Goal: Task Accomplishment & Management: Use online tool/utility

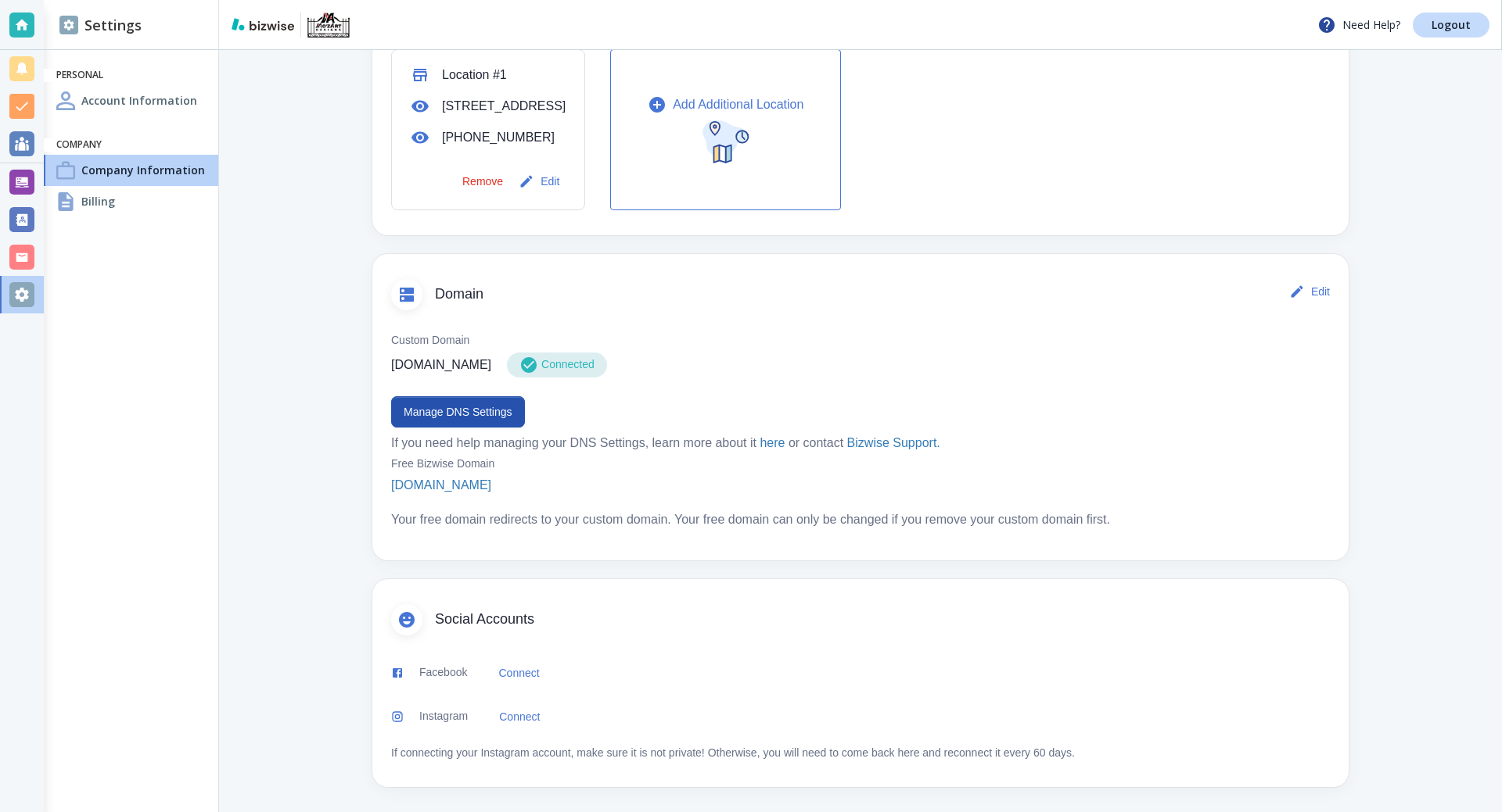
scroll to position [449, 0]
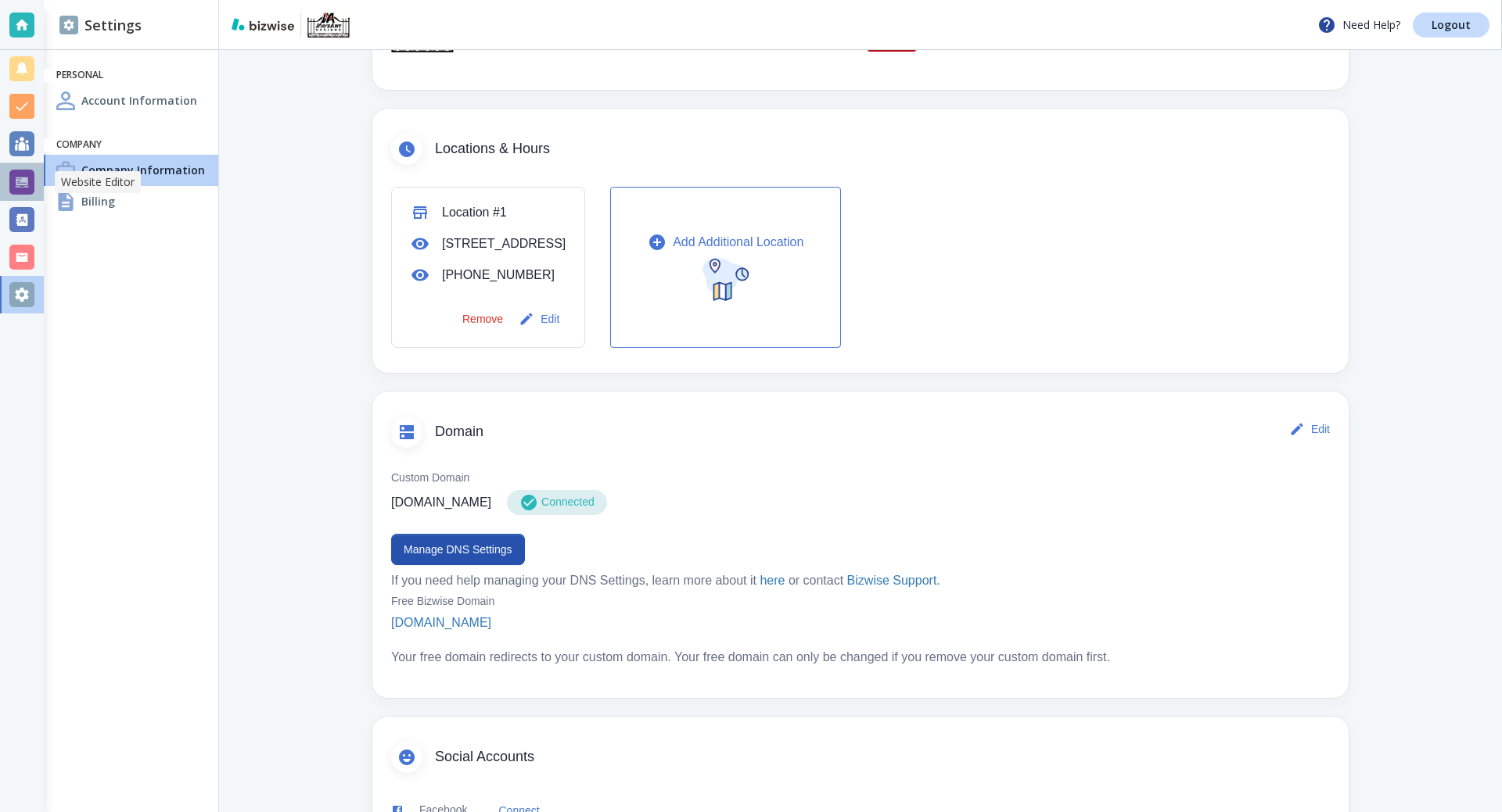
click at [28, 184] on div at bounding box center [21, 181] width 25 height 25
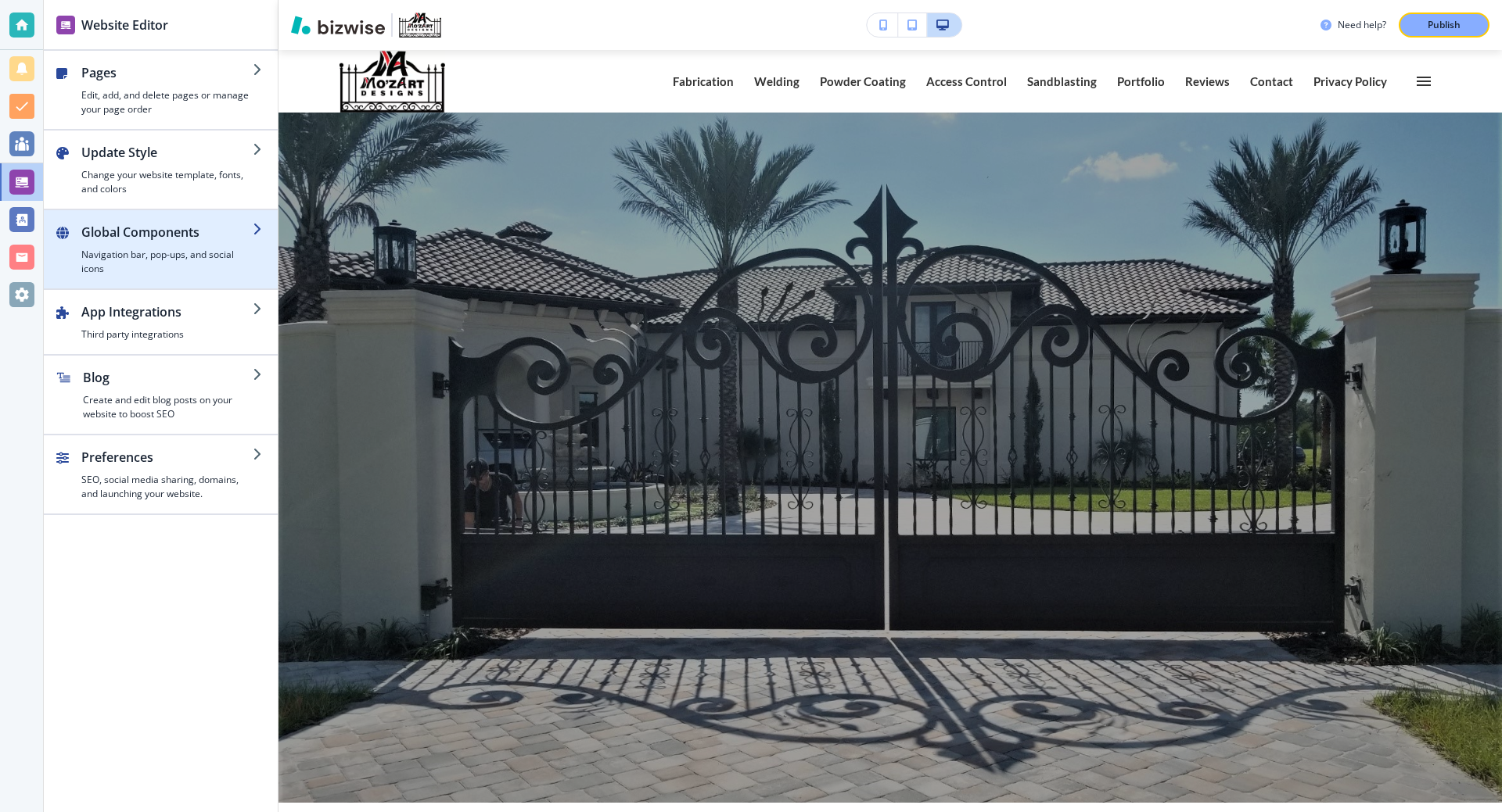
click at [201, 267] on h4 "Navigation bar, pop-ups, and social icons" at bounding box center [167, 261] width 171 height 29
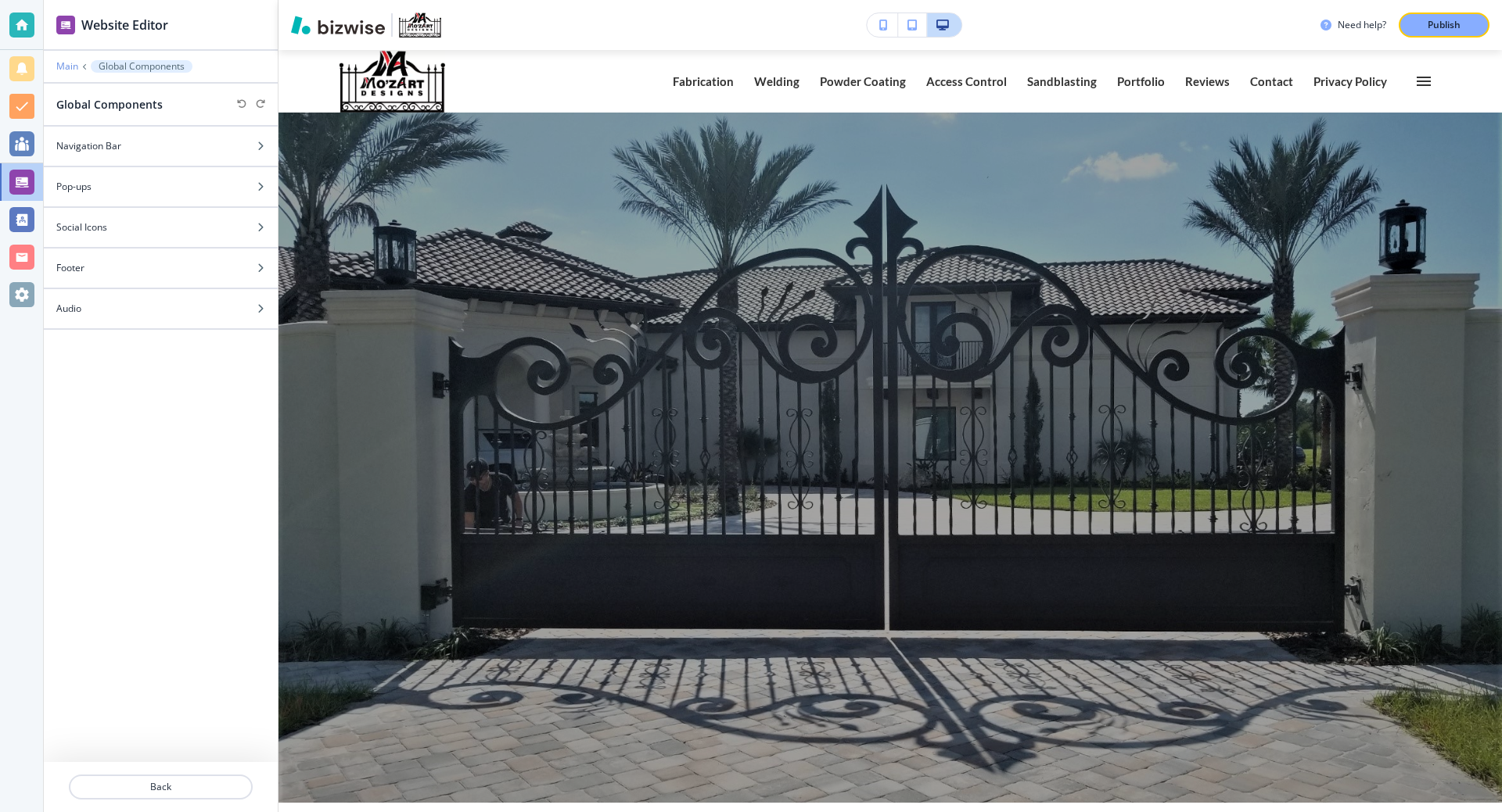
click at [74, 62] on p "Main" at bounding box center [67, 66] width 22 height 11
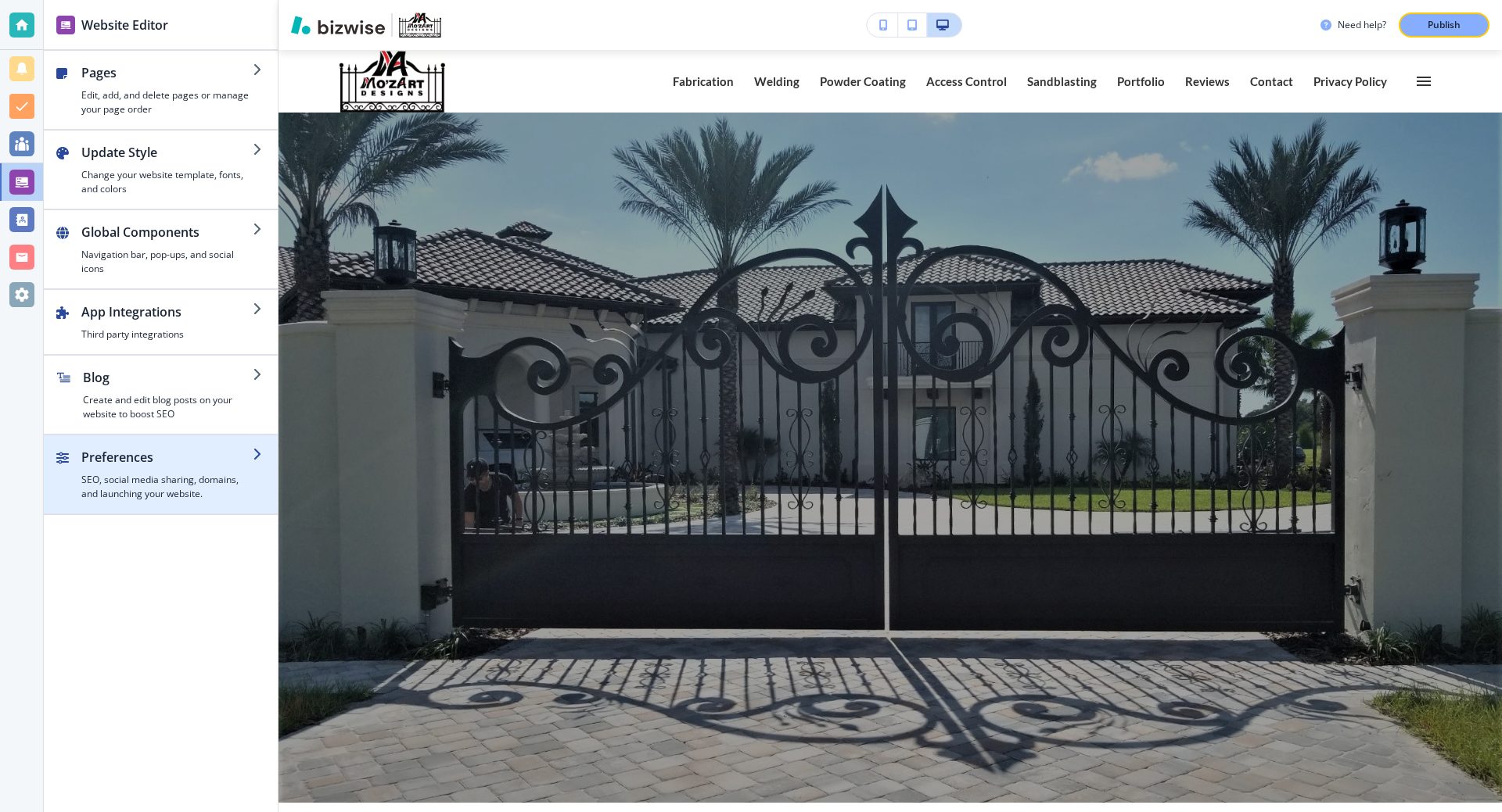
click at [190, 501] on div "button" at bounding box center [161, 507] width 234 height 13
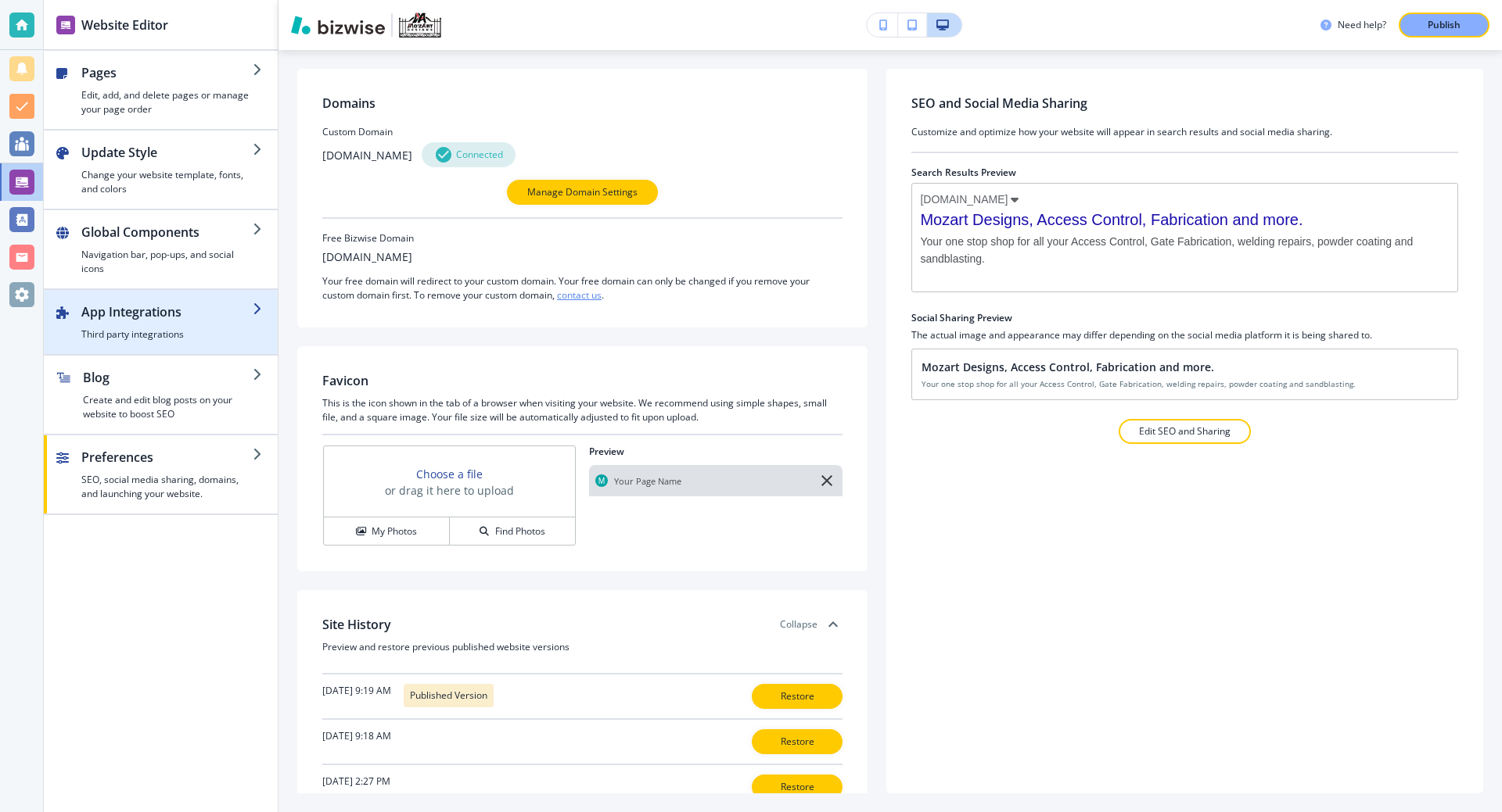
click at [212, 314] on h2 "App Integrations" at bounding box center [167, 312] width 171 height 18
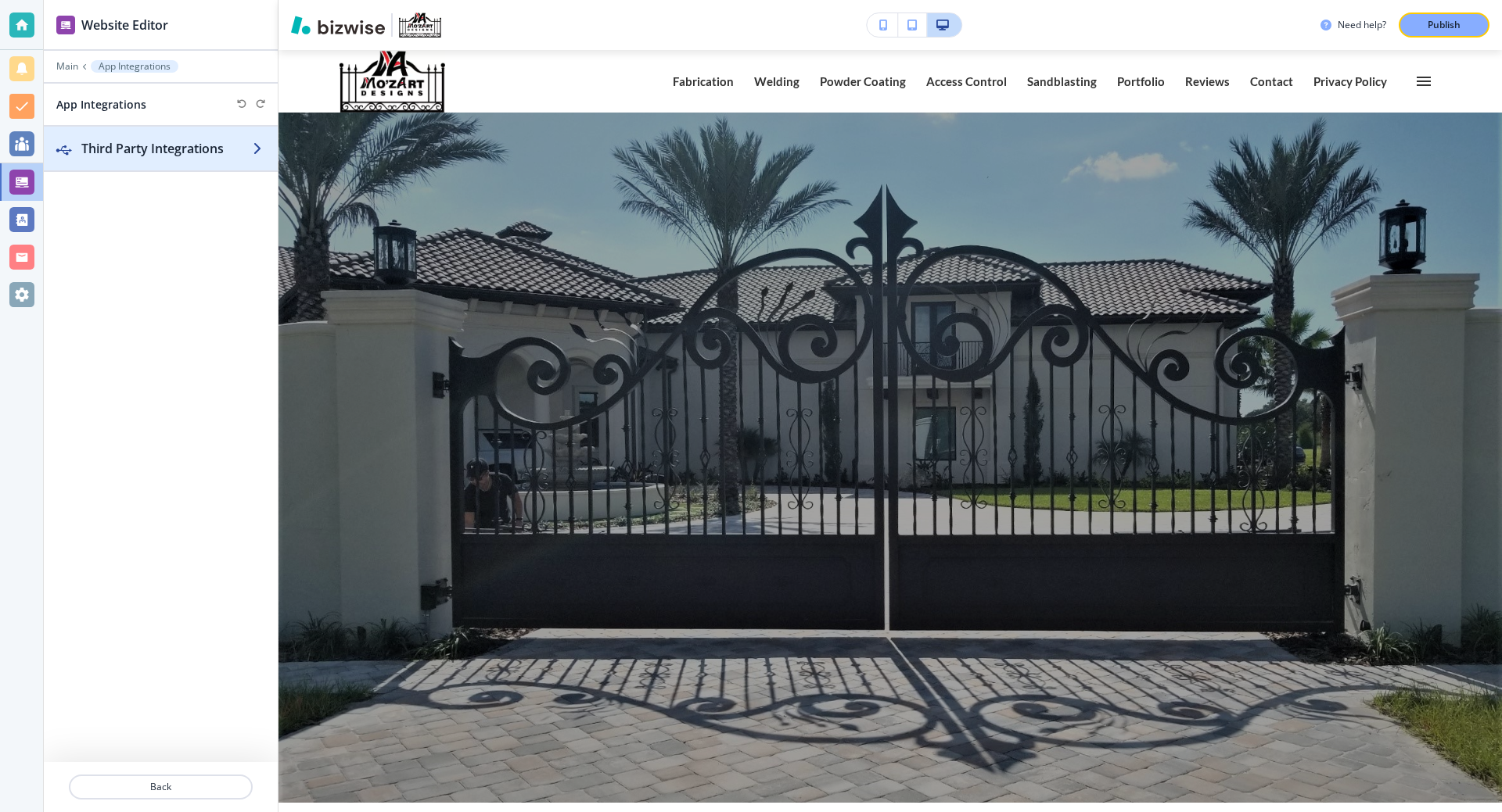
click at [221, 157] on h2 "Third Party Integrations" at bounding box center [167, 148] width 171 height 18
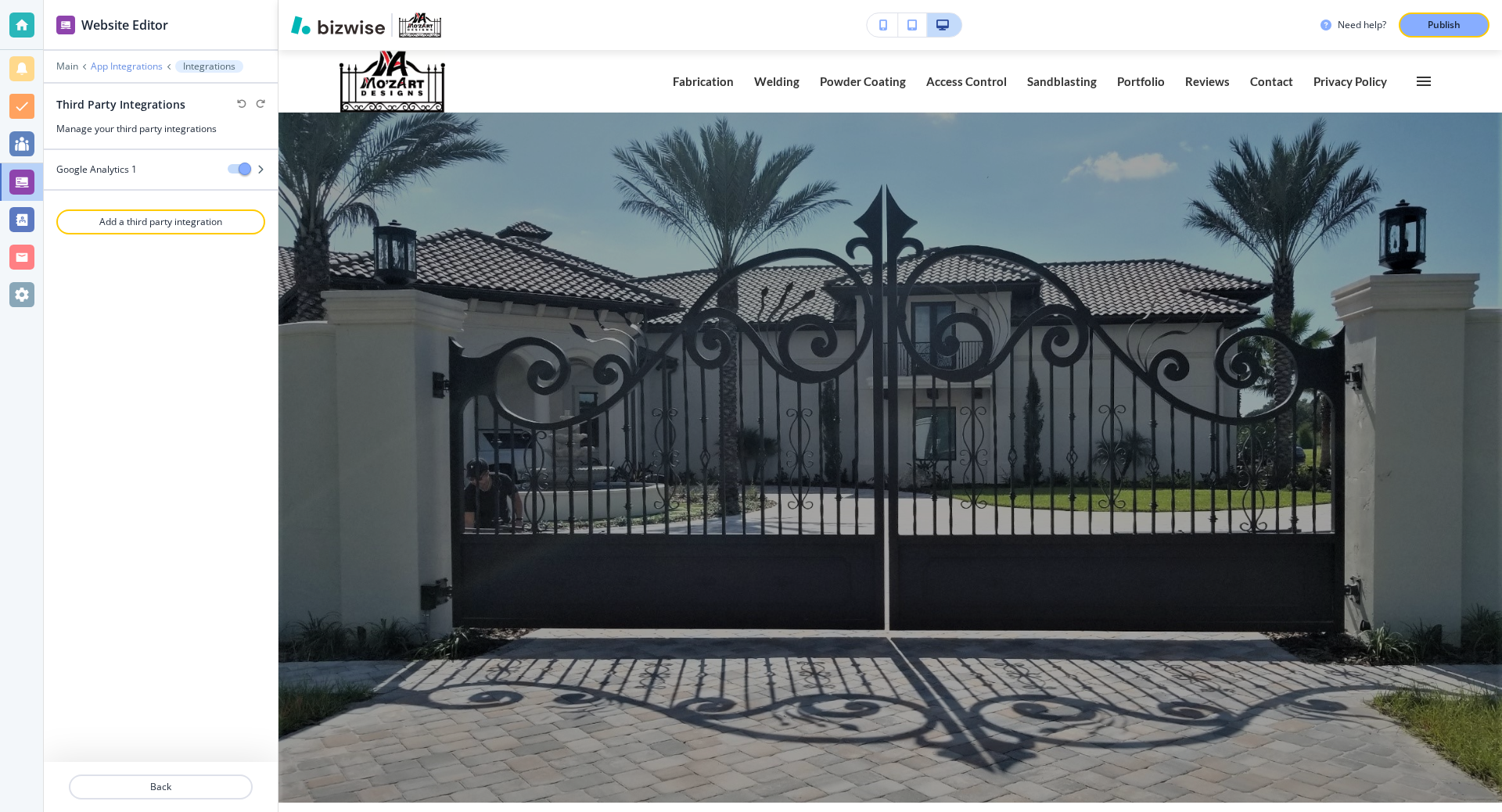
click at [132, 65] on p "App Integrations" at bounding box center [127, 66] width 72 height 11
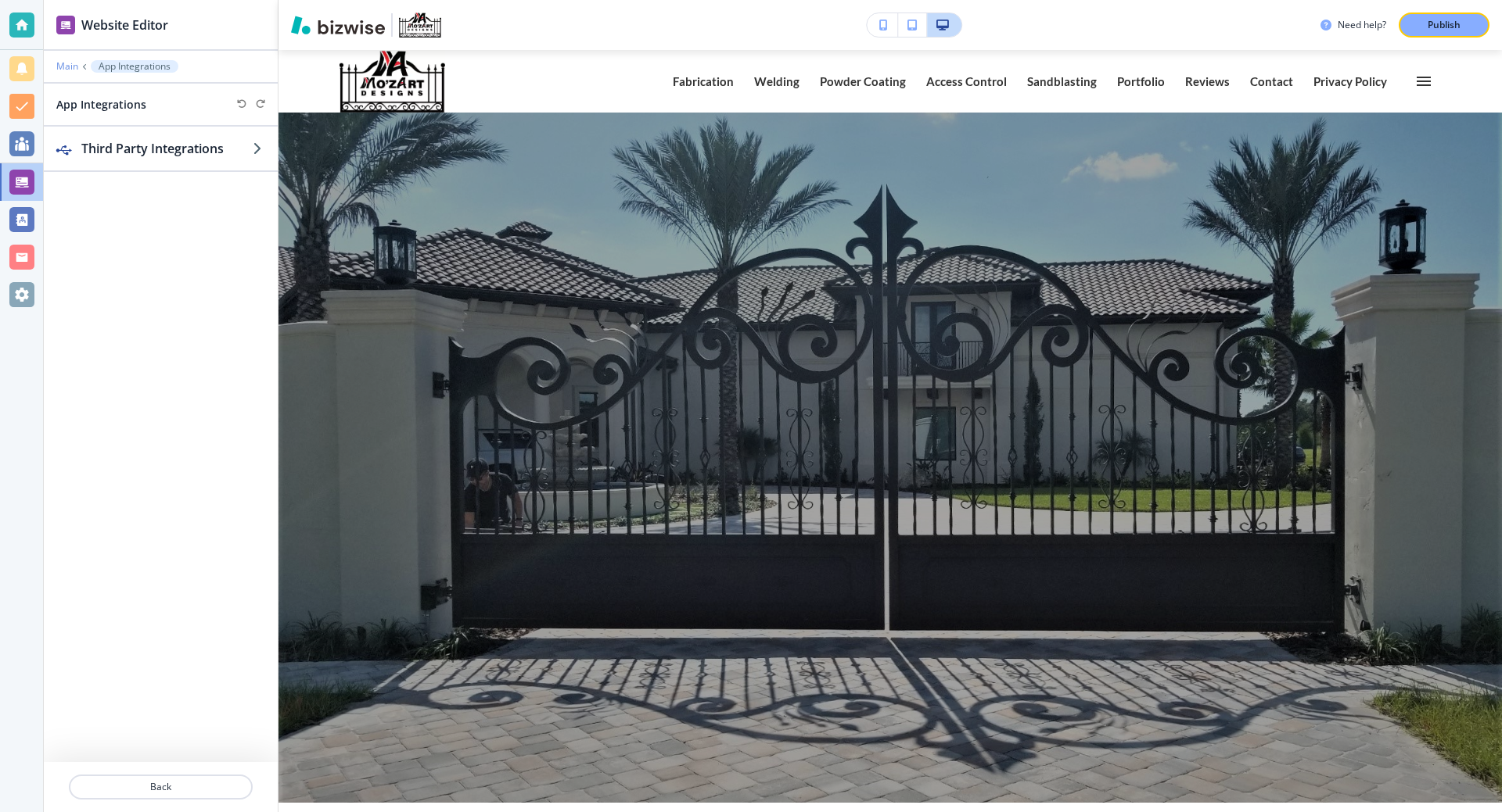
click at [71, 64] on p "Main" at bounding box center [67, 66] width 22 height 11
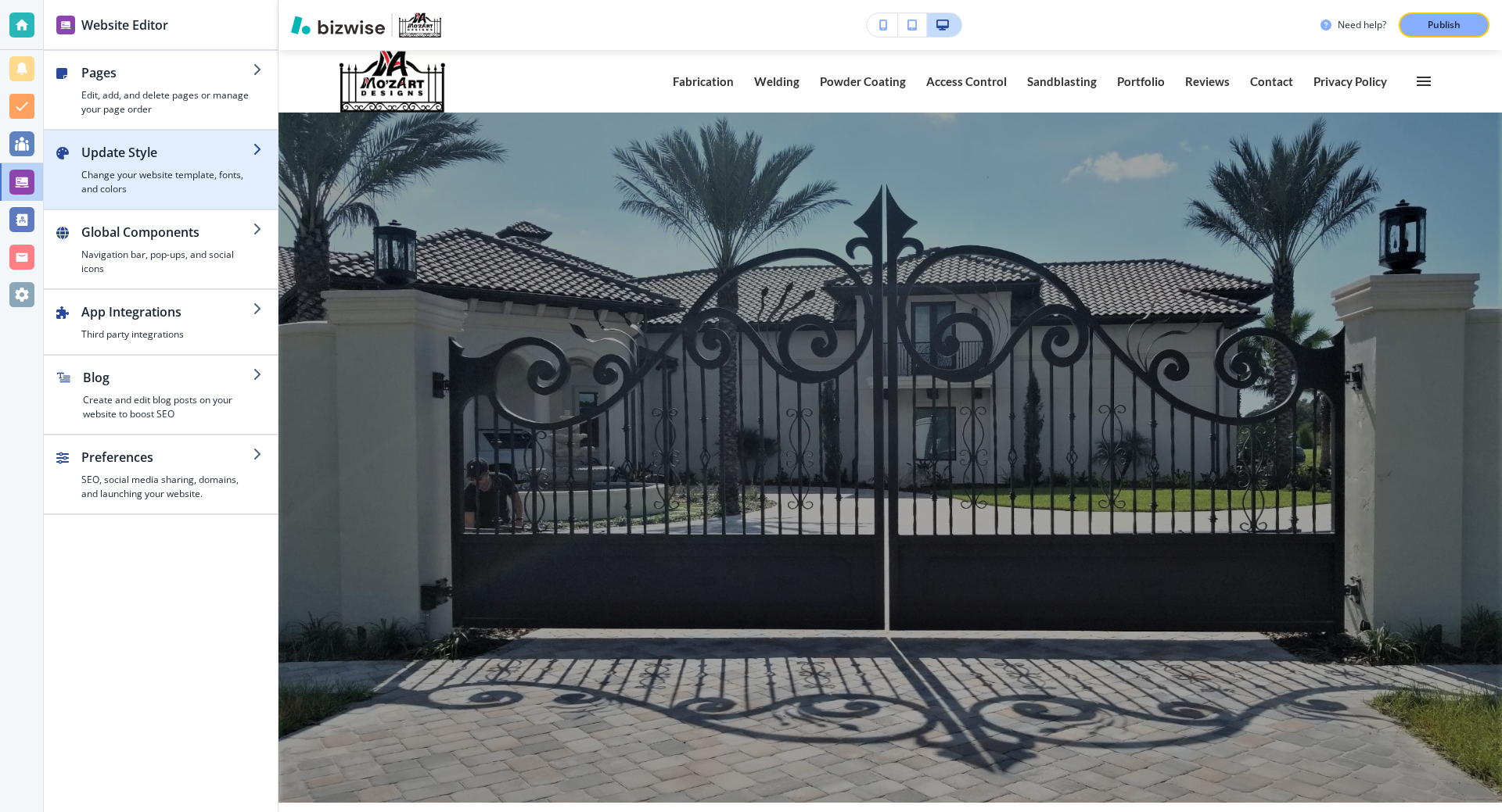
click at [163, 174] on h4 "Change your website template, fonts, and colors" at bounding box center [167, 182] width 171 height 29
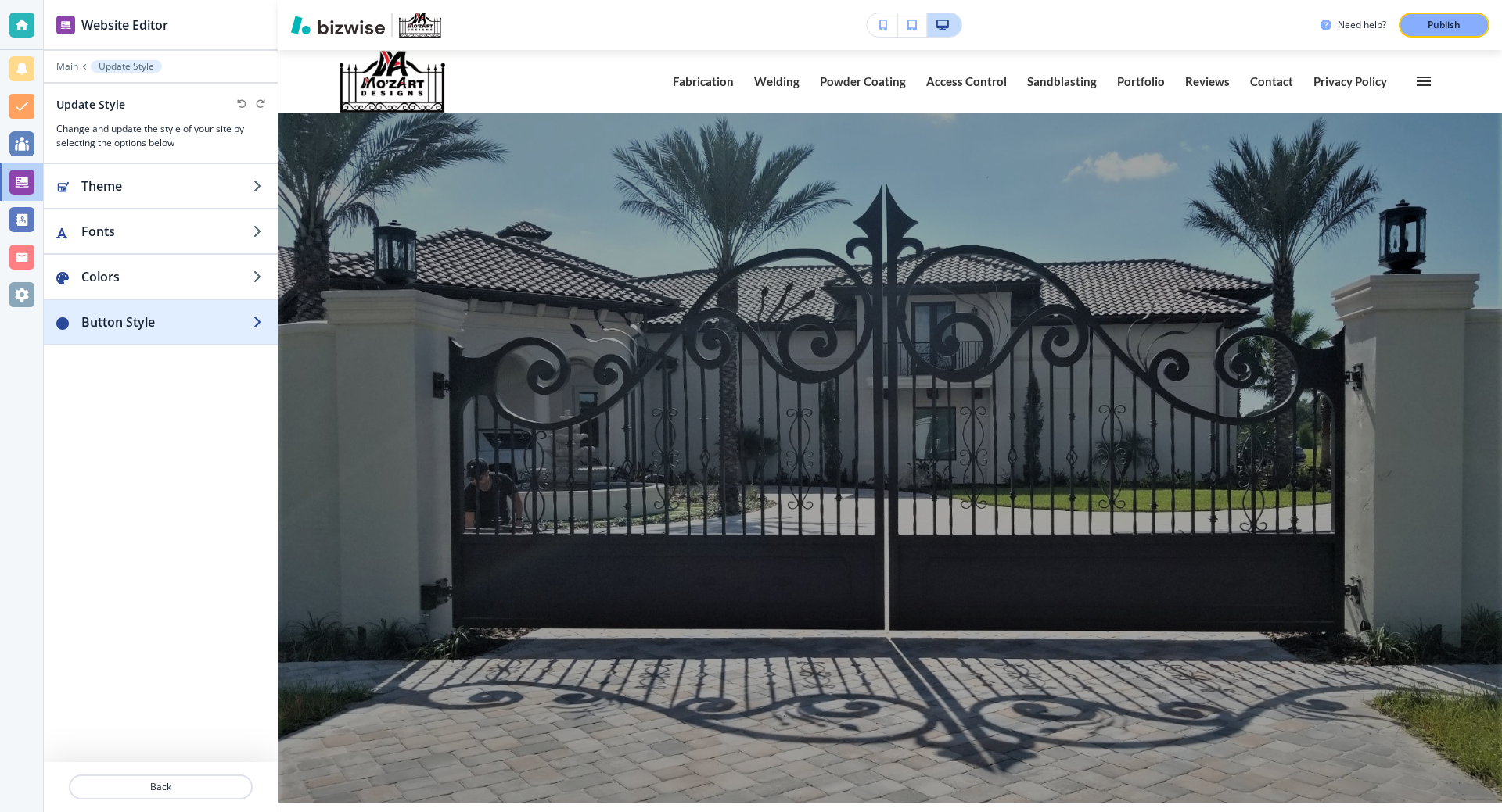
click at [143, 331] on h2 "Button Style" at bounding box center [167, 322] width 171 height 18
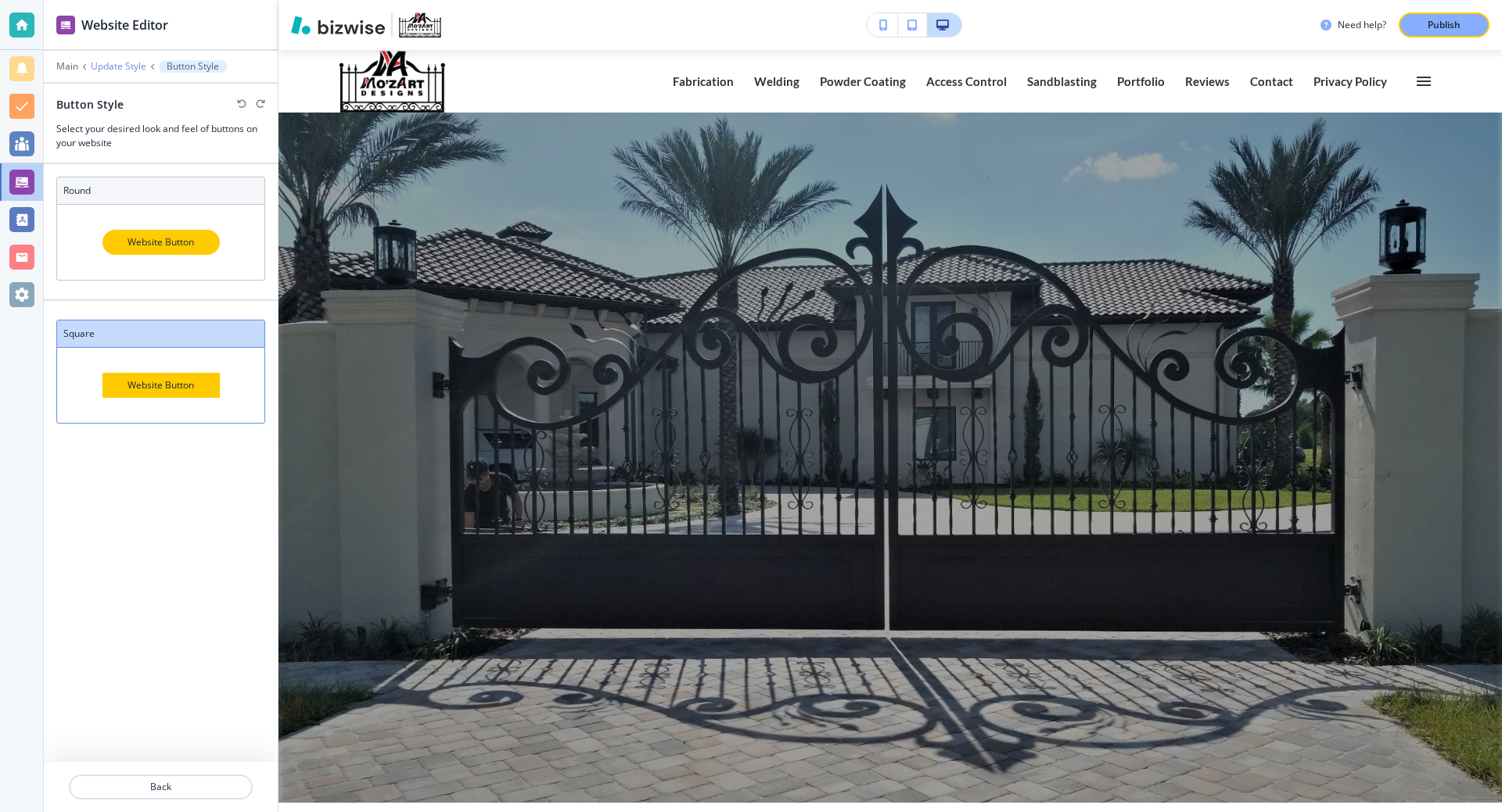
click at [109, 61] on p "Update Style" at bounding box center [119, 66] width 55 height 11
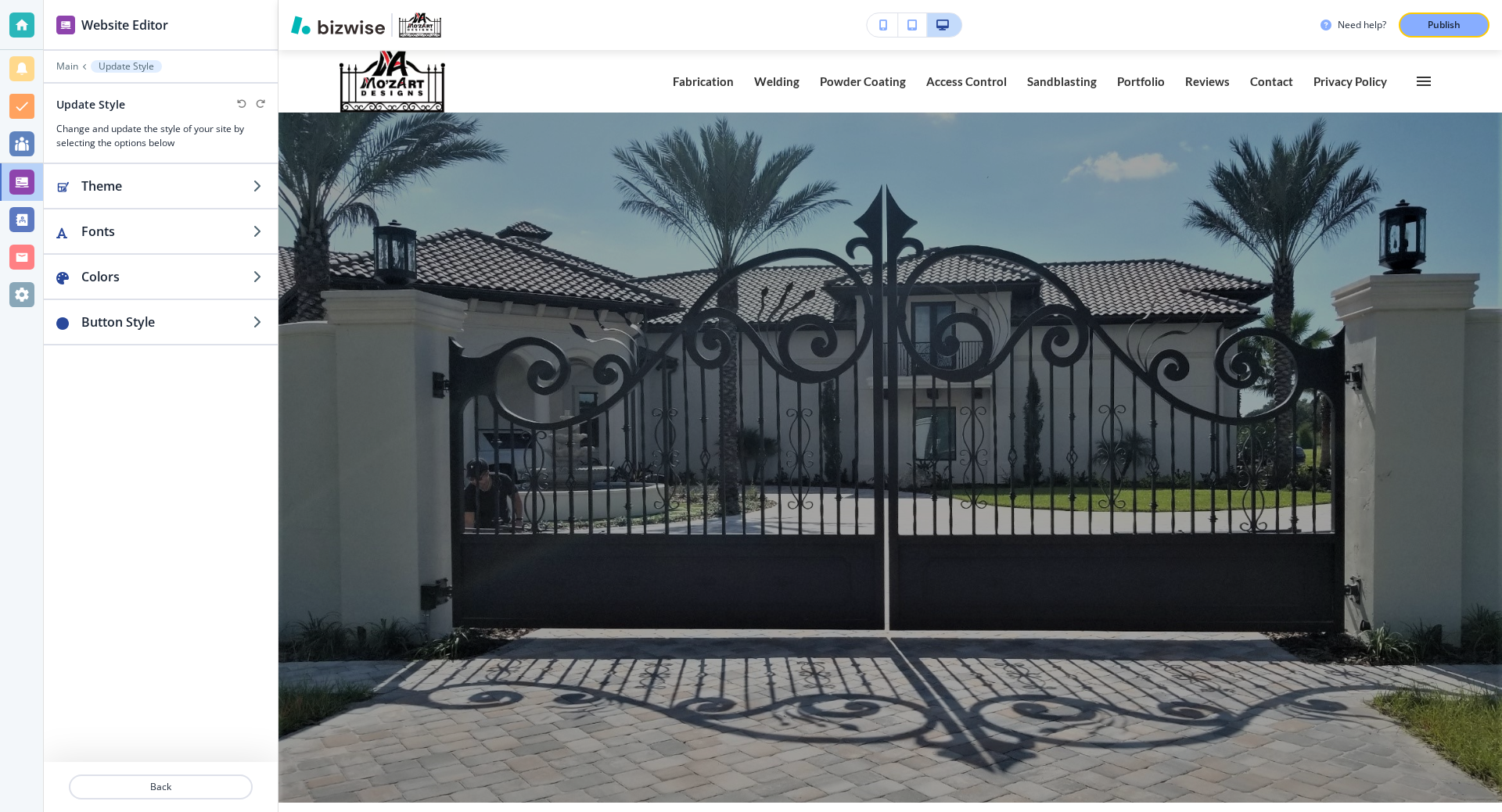
click at [74, 59] on div at bounding box center [161, 55] width 234 height 9
click at [67, 66] on p "Main" at bounding box center [67, 66] width 22 height 11
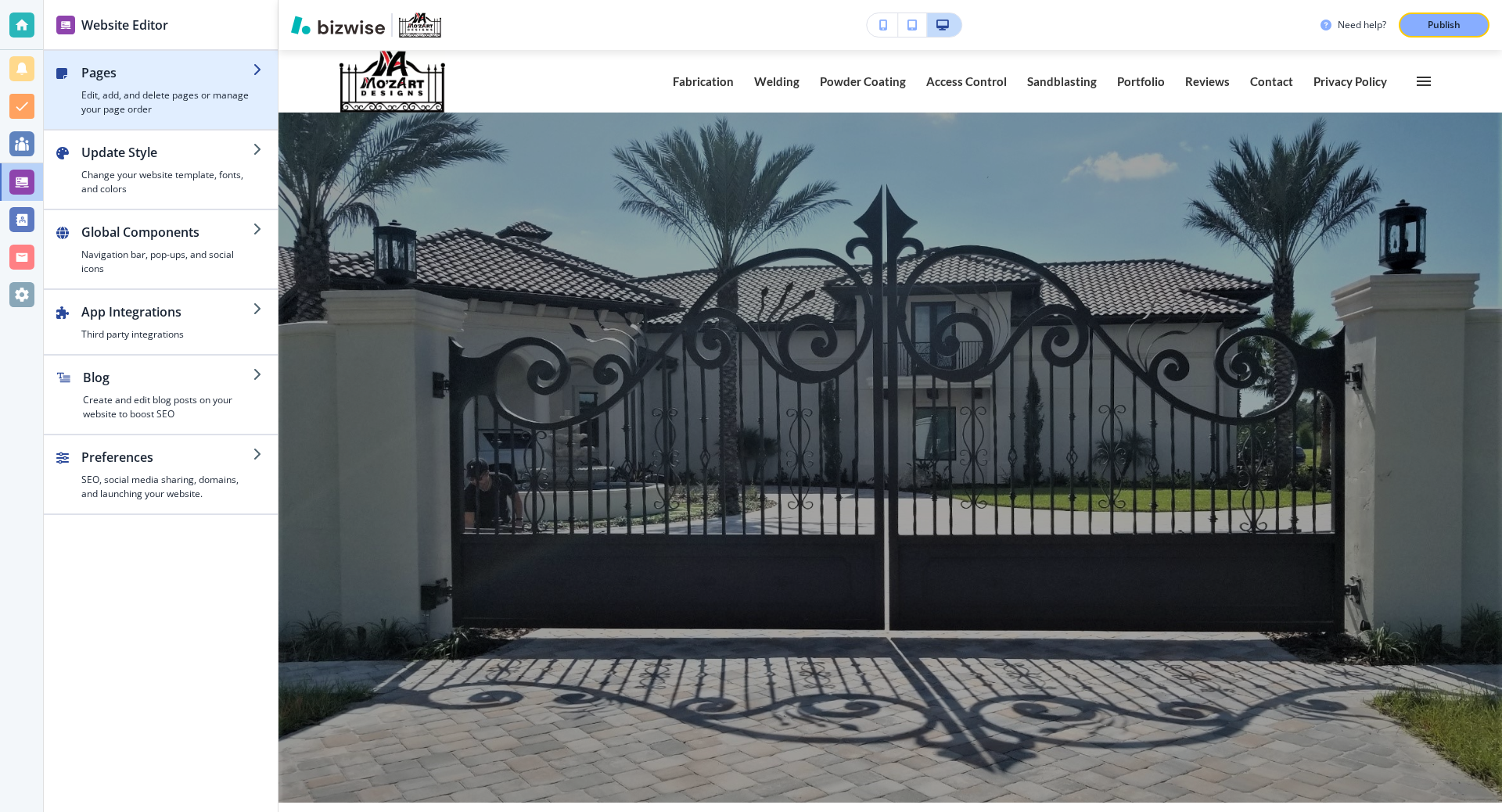
click at [155, 99] on h4 "Edit, add, and delete pages or manage your page order" at bounding box center [167, 102] width 171 height 29
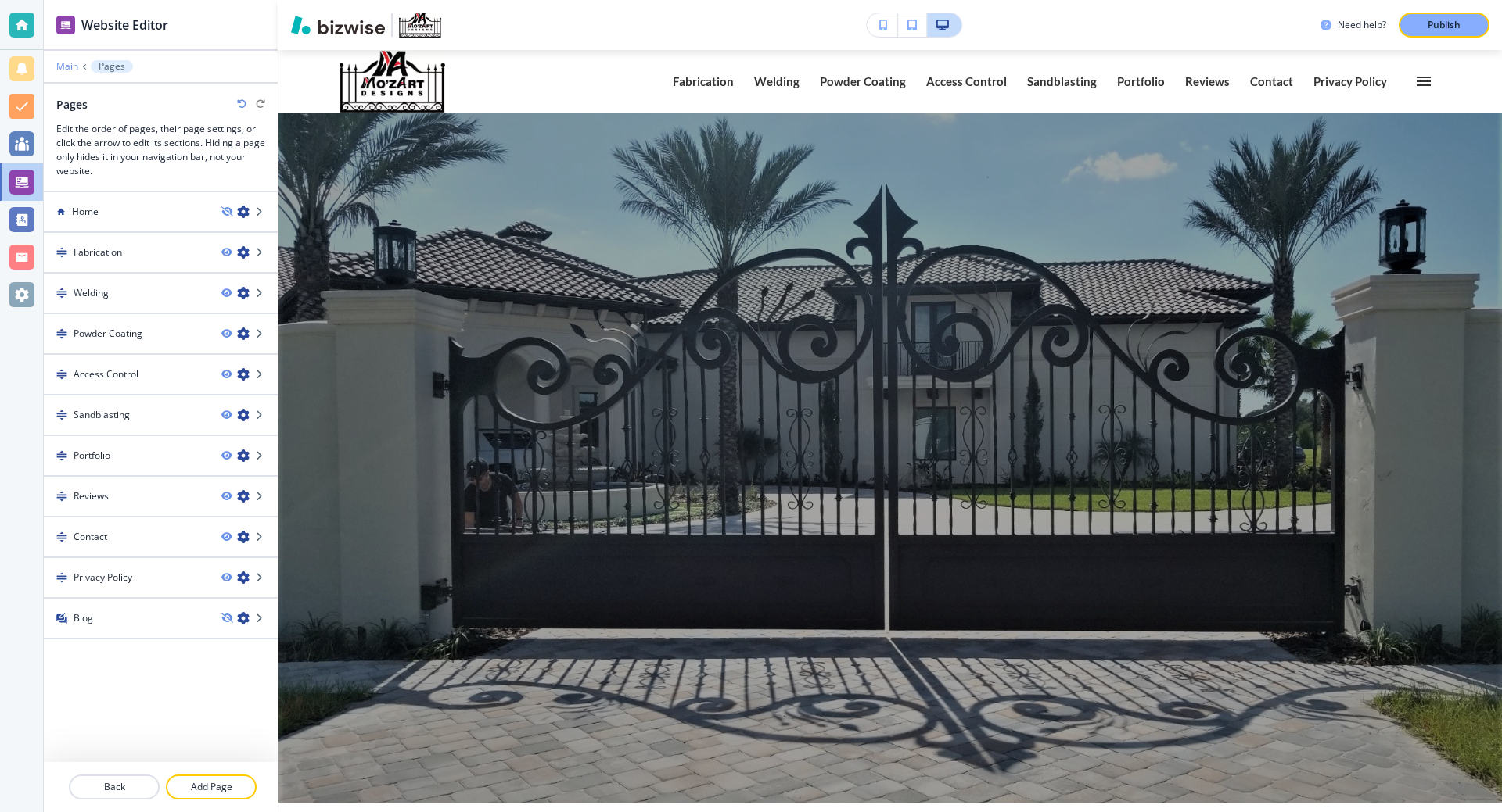
click at [59, 65] on p "Main" at bounding box center [67, 66] width 22 height 11
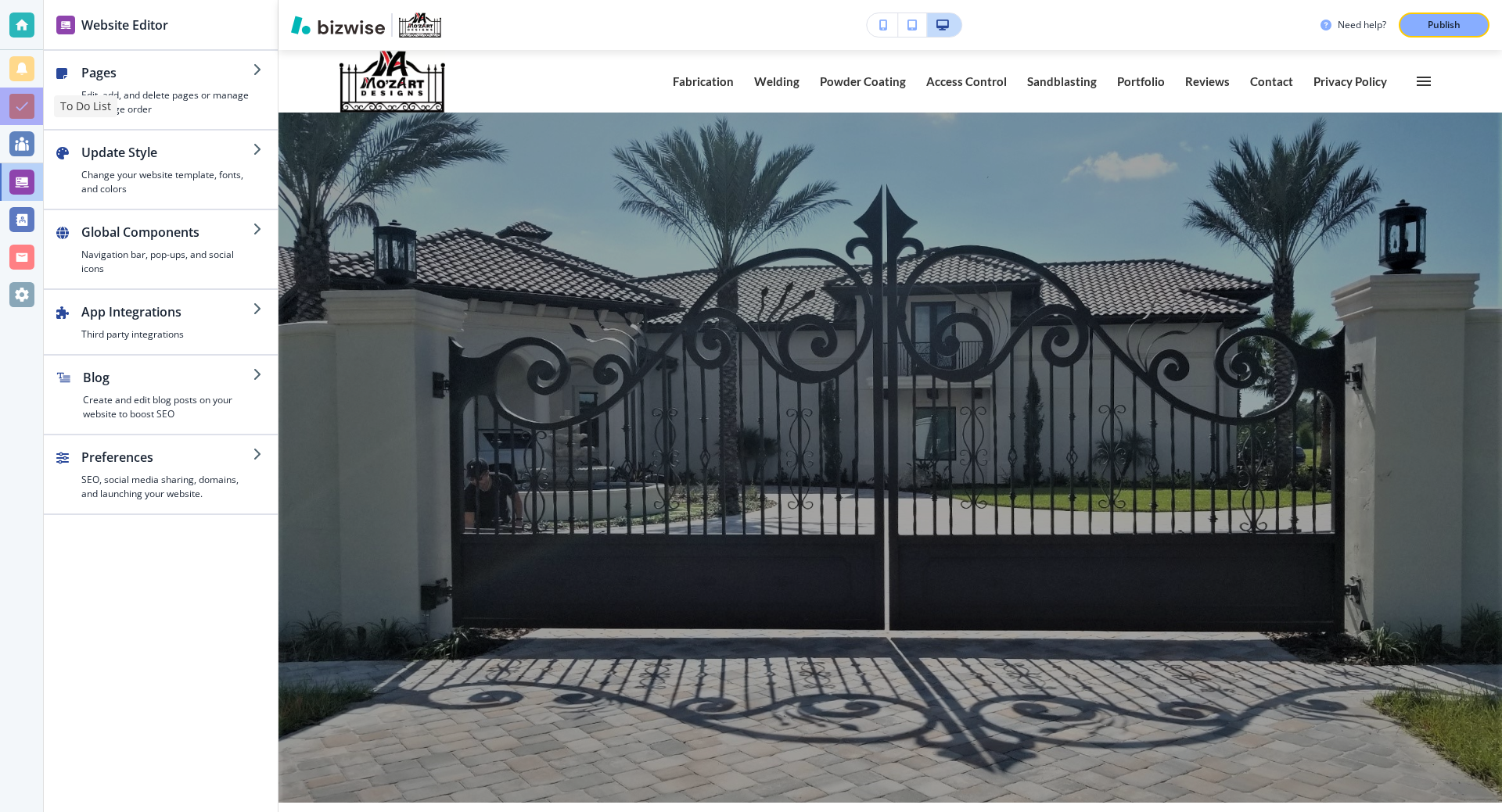
click at [32, 107] on div at bounding box center [21, 106] width 25 height 25
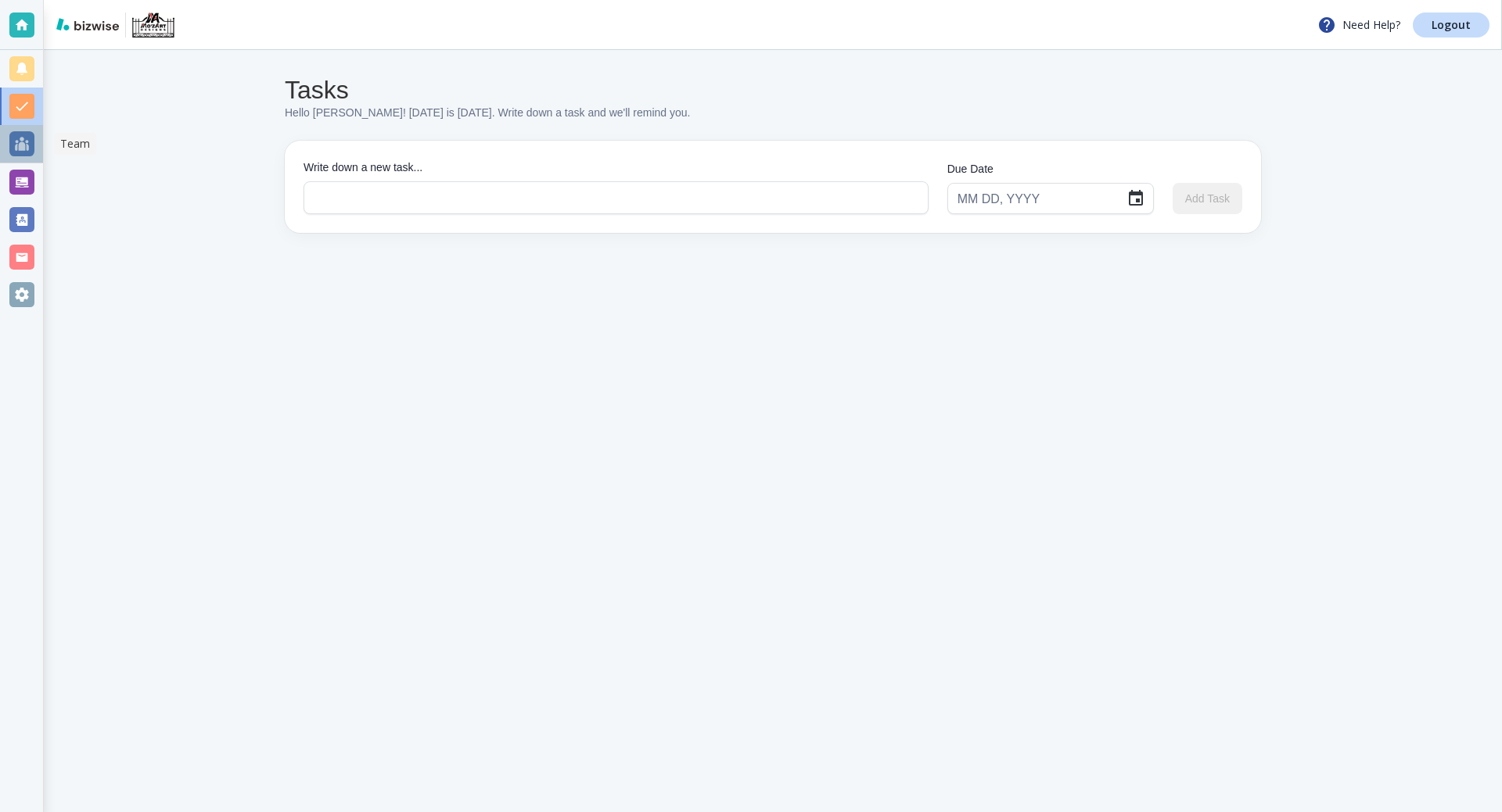
click at [31, 139] on div at bounding box center [21, 144] width 25 height 25
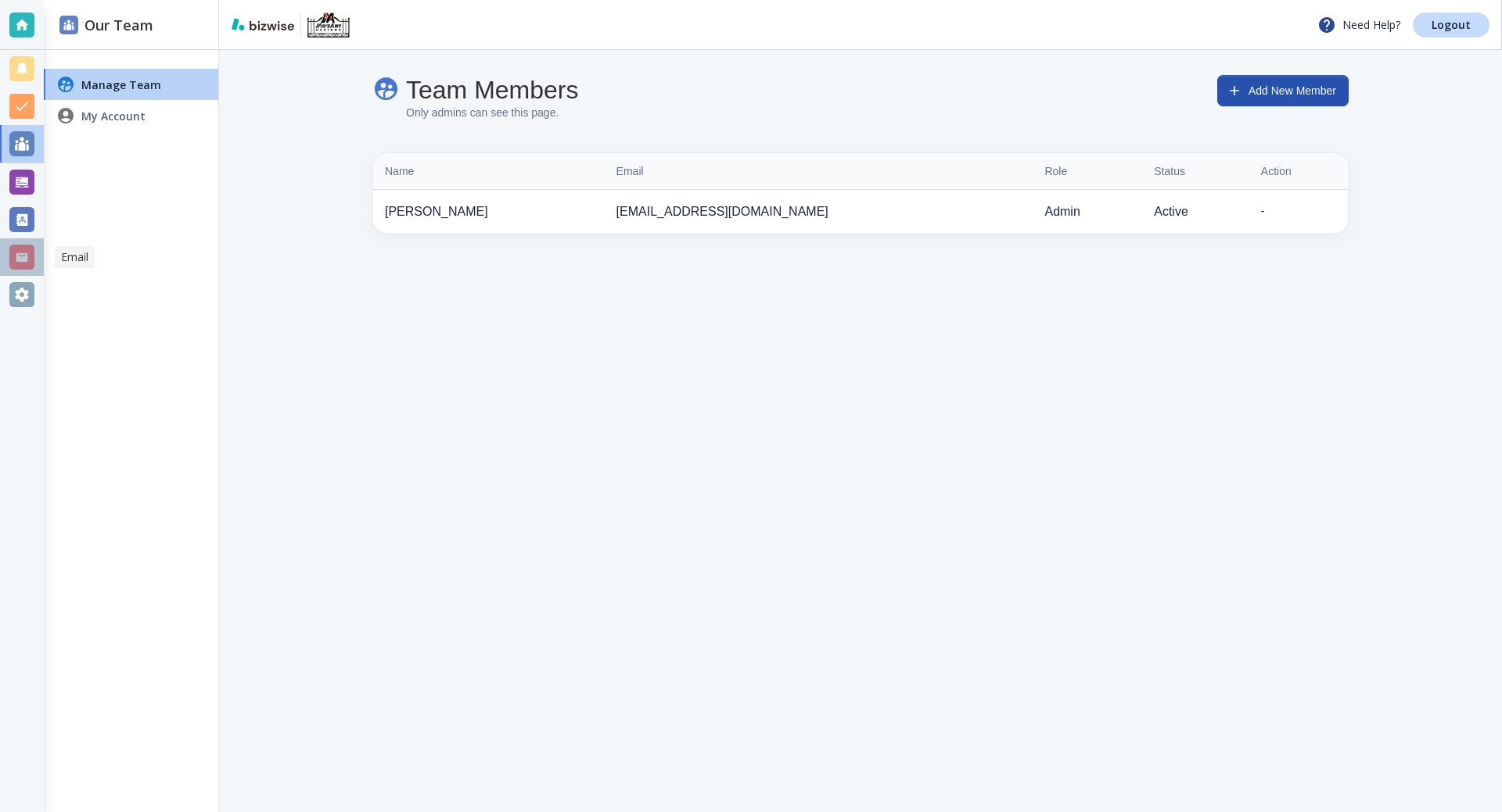
click at [32, 253] on div at bounding box center [21, 257] width 25 height 25
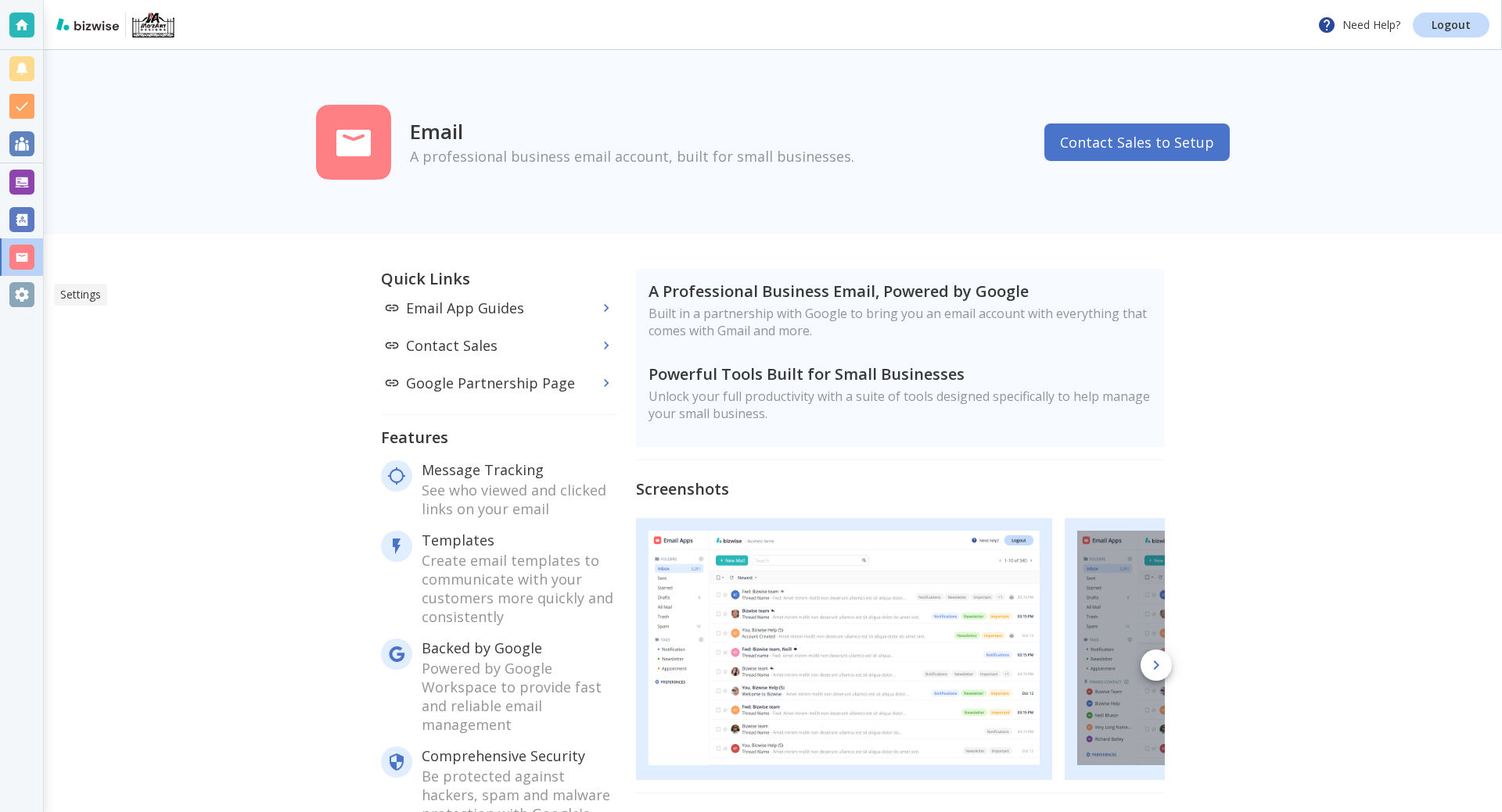
click at [15, 296] on div at bounding box center [21, 295] width 25 height 25
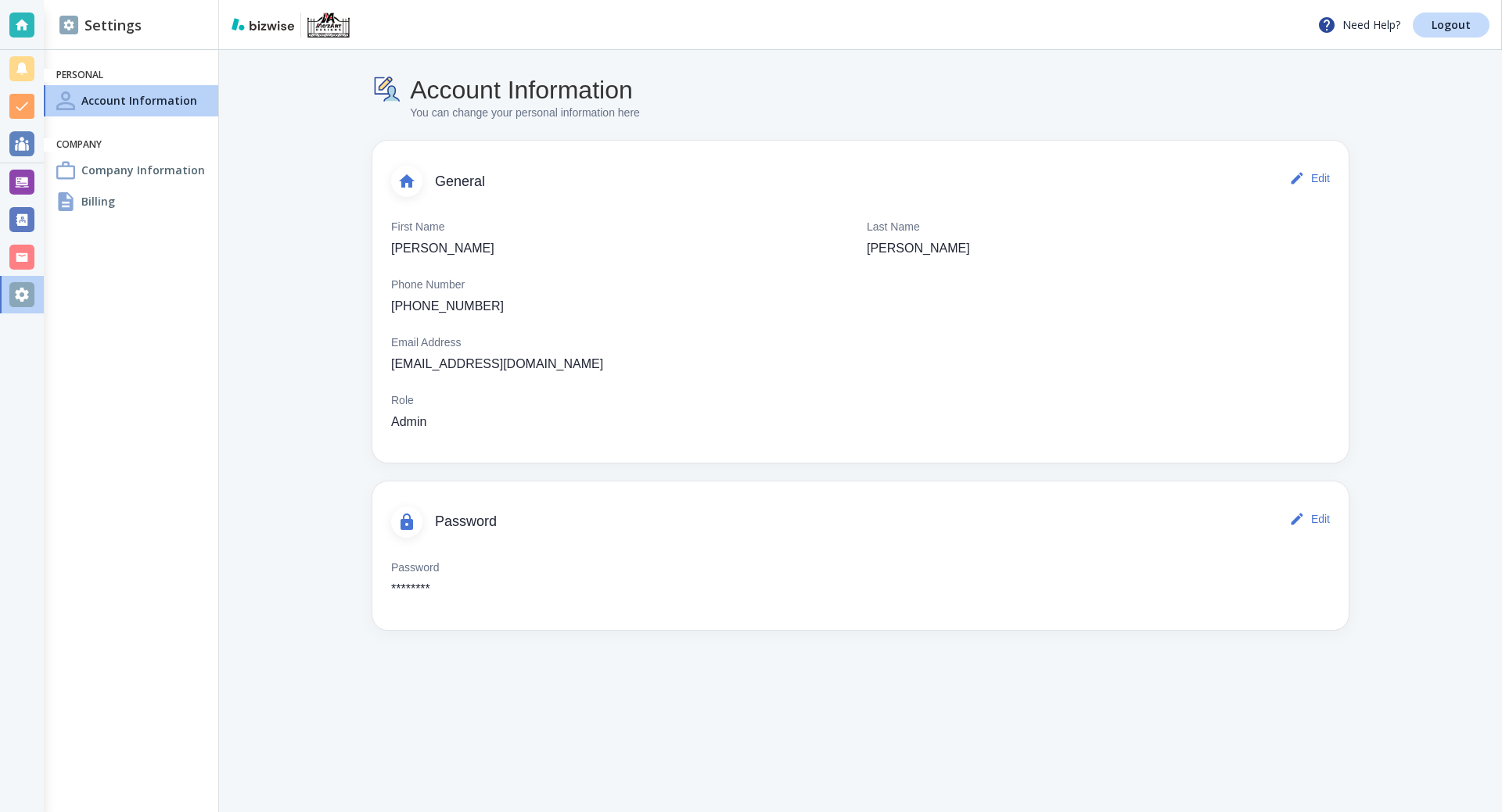
click at [125, 159] on div "Company Information" at bounding box center [131, 170] width 174 height 31
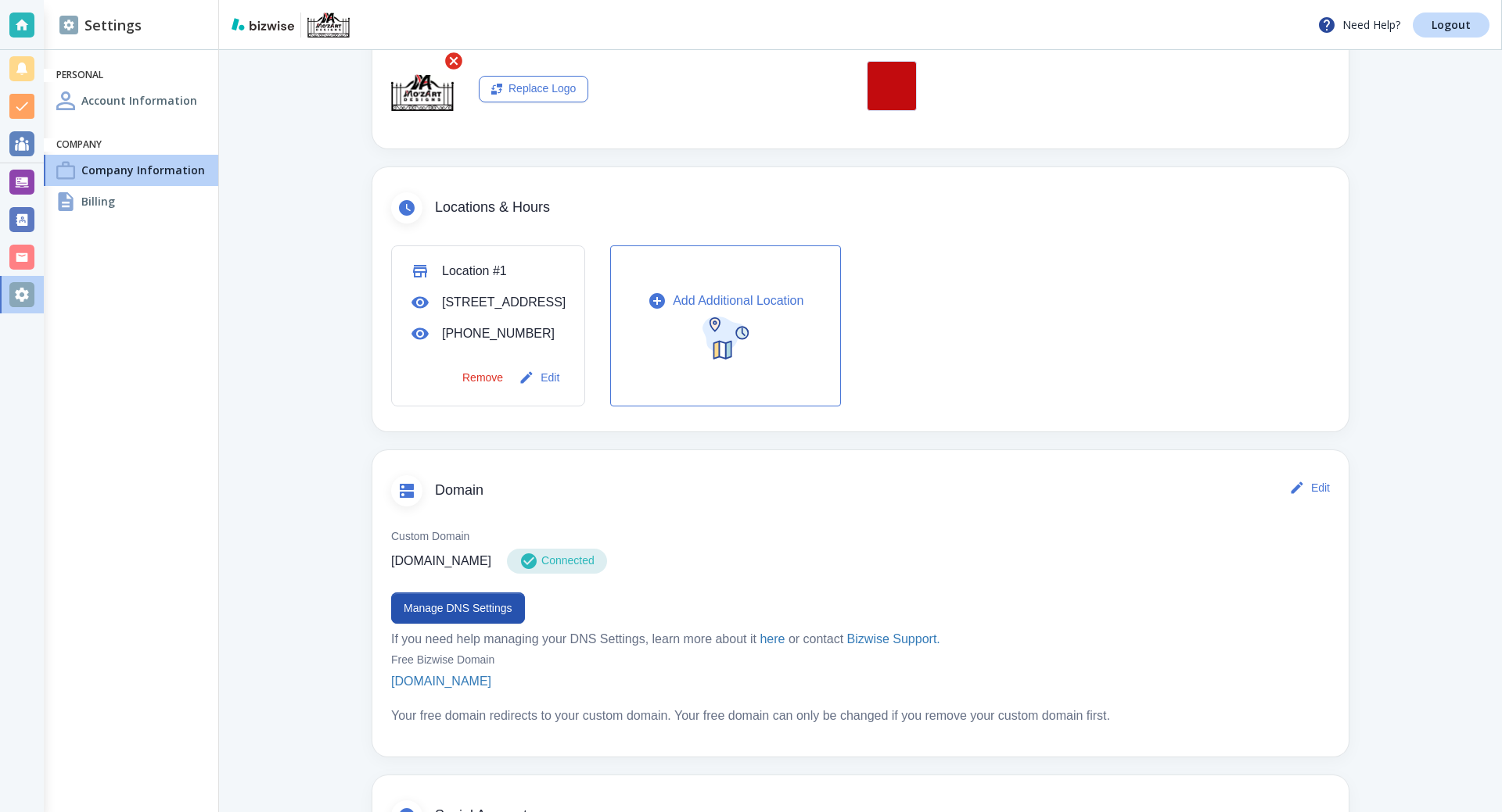
scroll to position [606, 0]
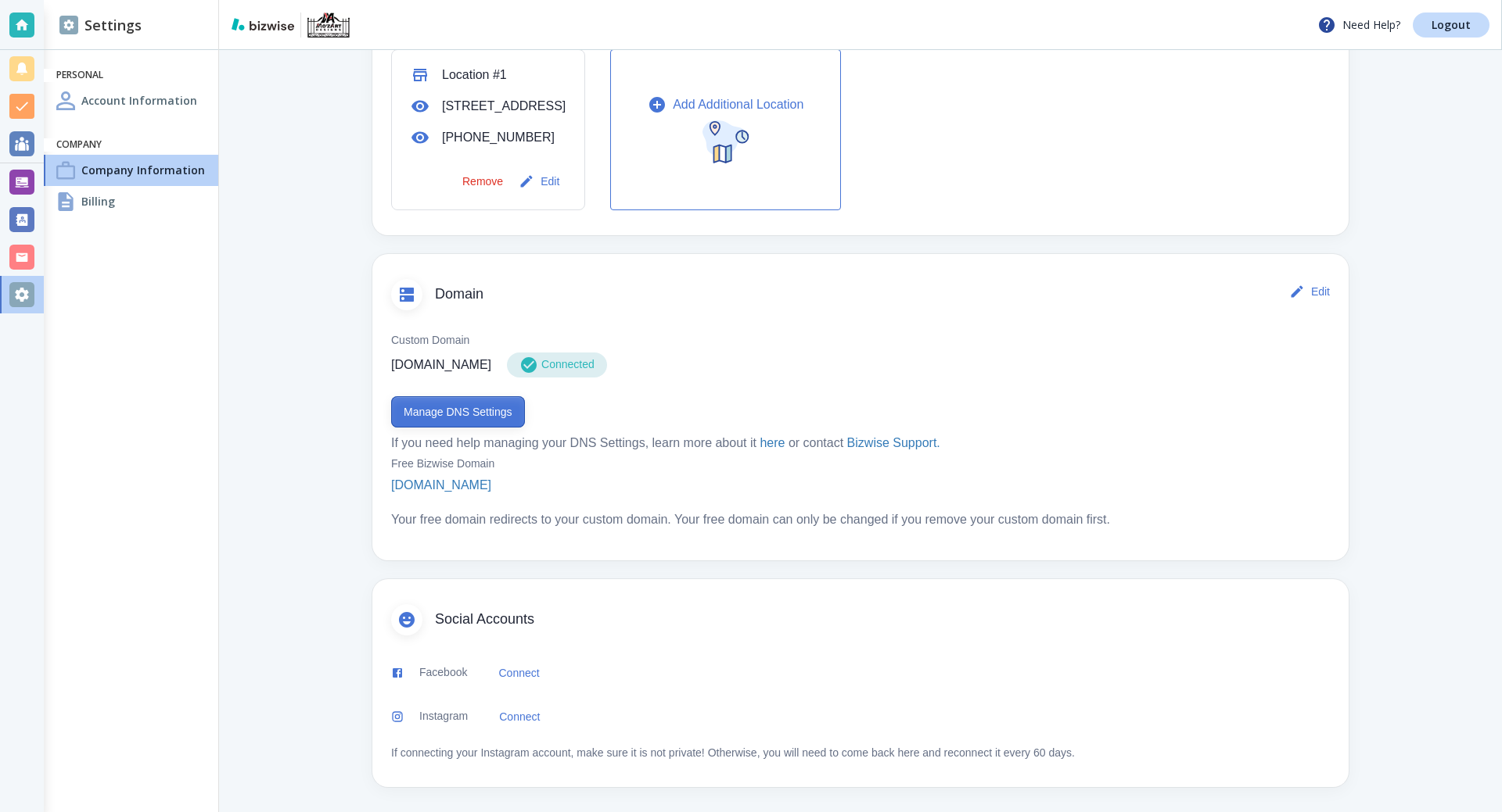
click at [470, 423] on button "Manage DNS Settings" at bounding box center [458, 412] width 134 height 31
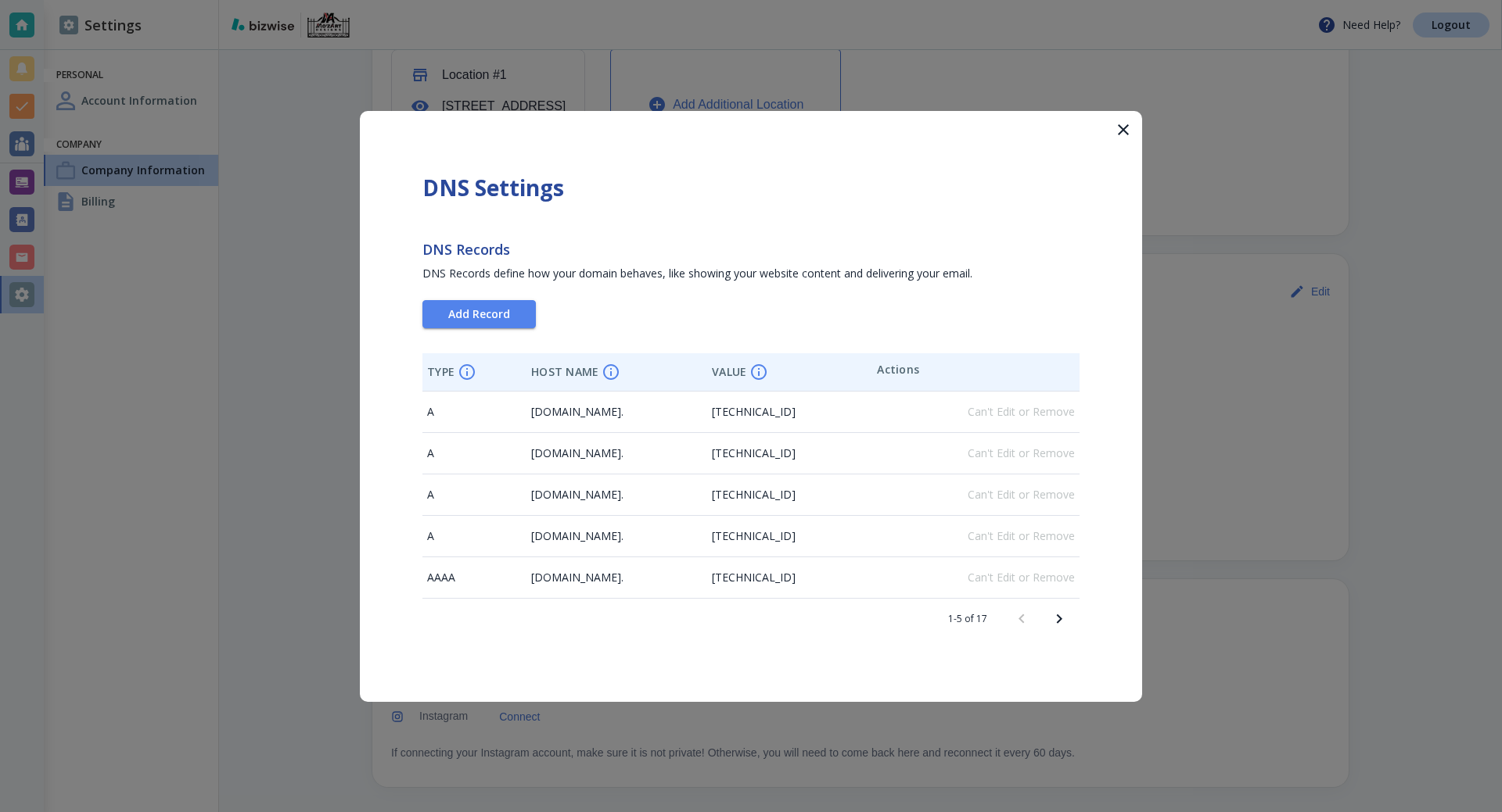
click at [1124, 126] on icon "button" at bounding box center [1123, 130] width 18 height 18
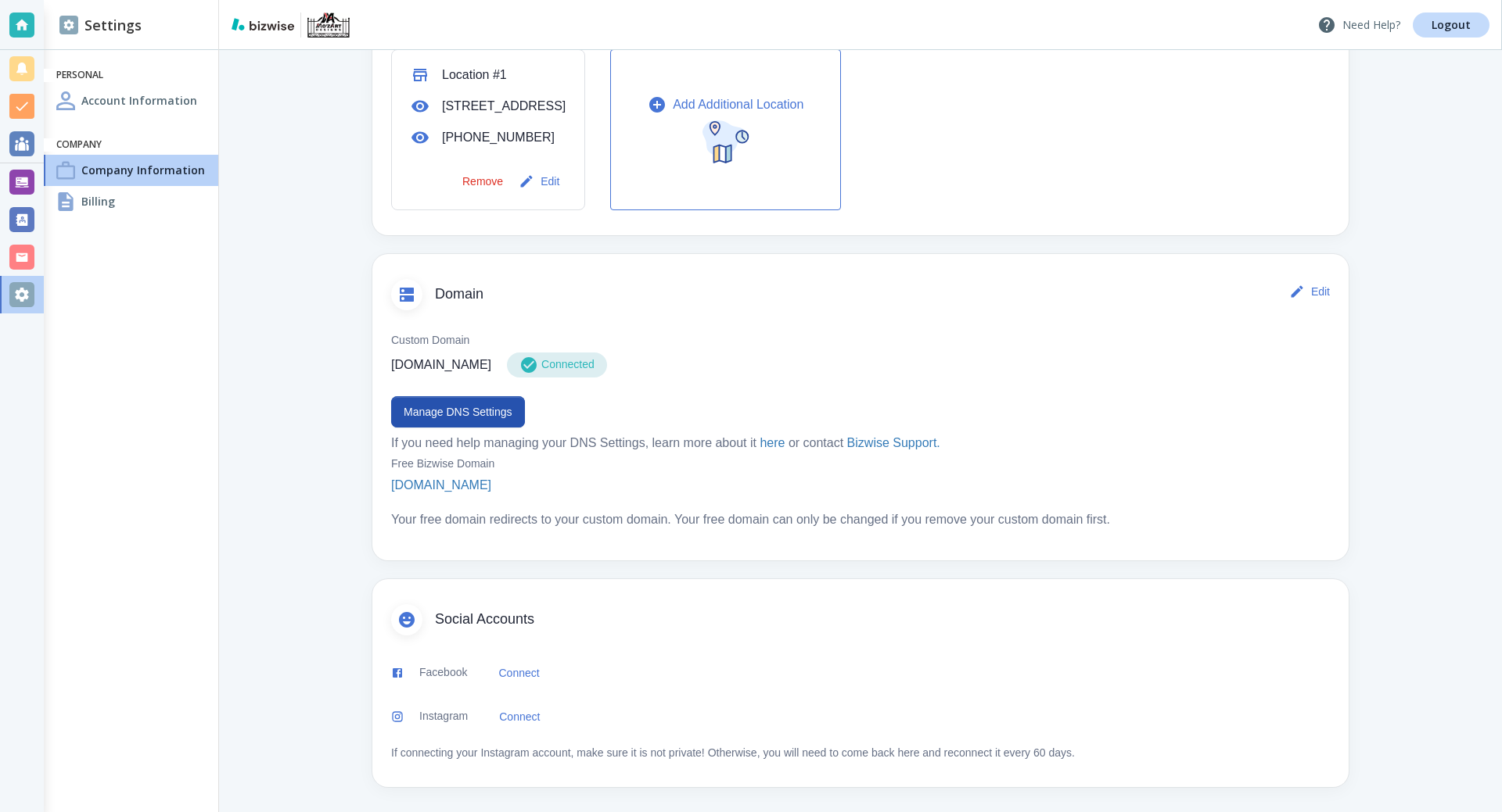
click at [1325, 23] on icon at bounding box center [1326, 25] width 16 height 16
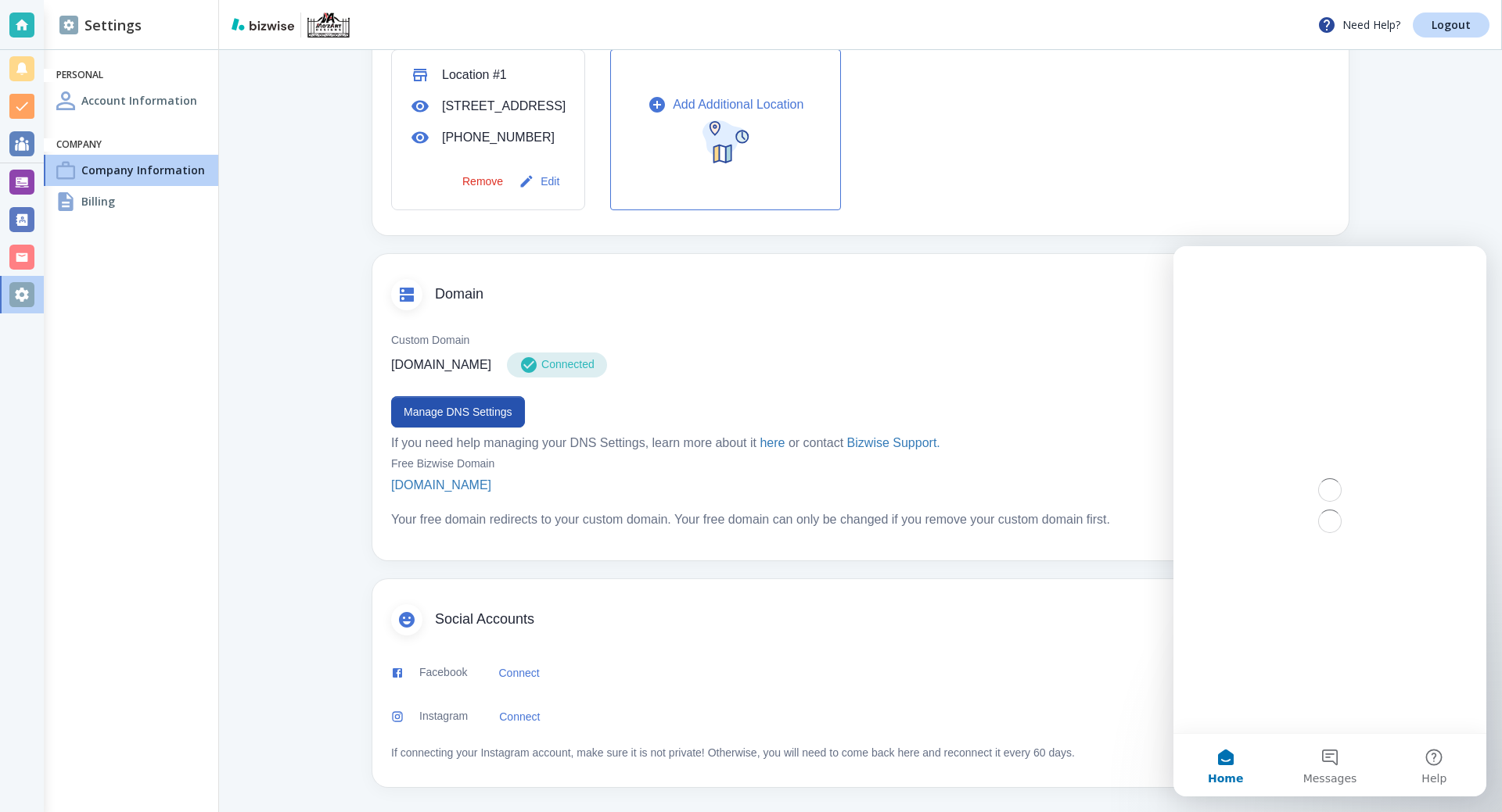
scroll to position [0, 0]
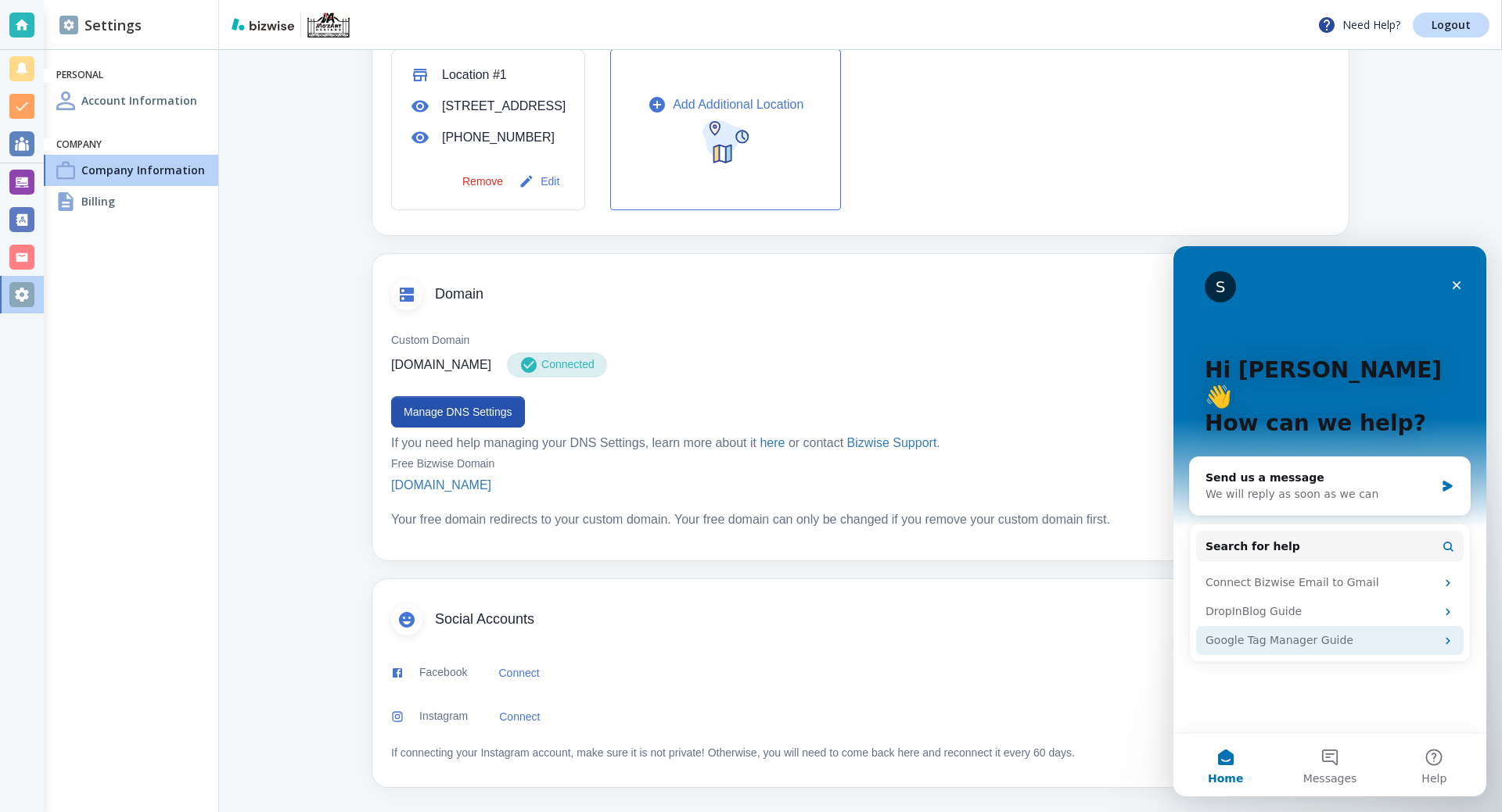
click at [1310, 632] on div "Google Tag Manager Guide" at bounding box center [1321, 641] width 230 height 17
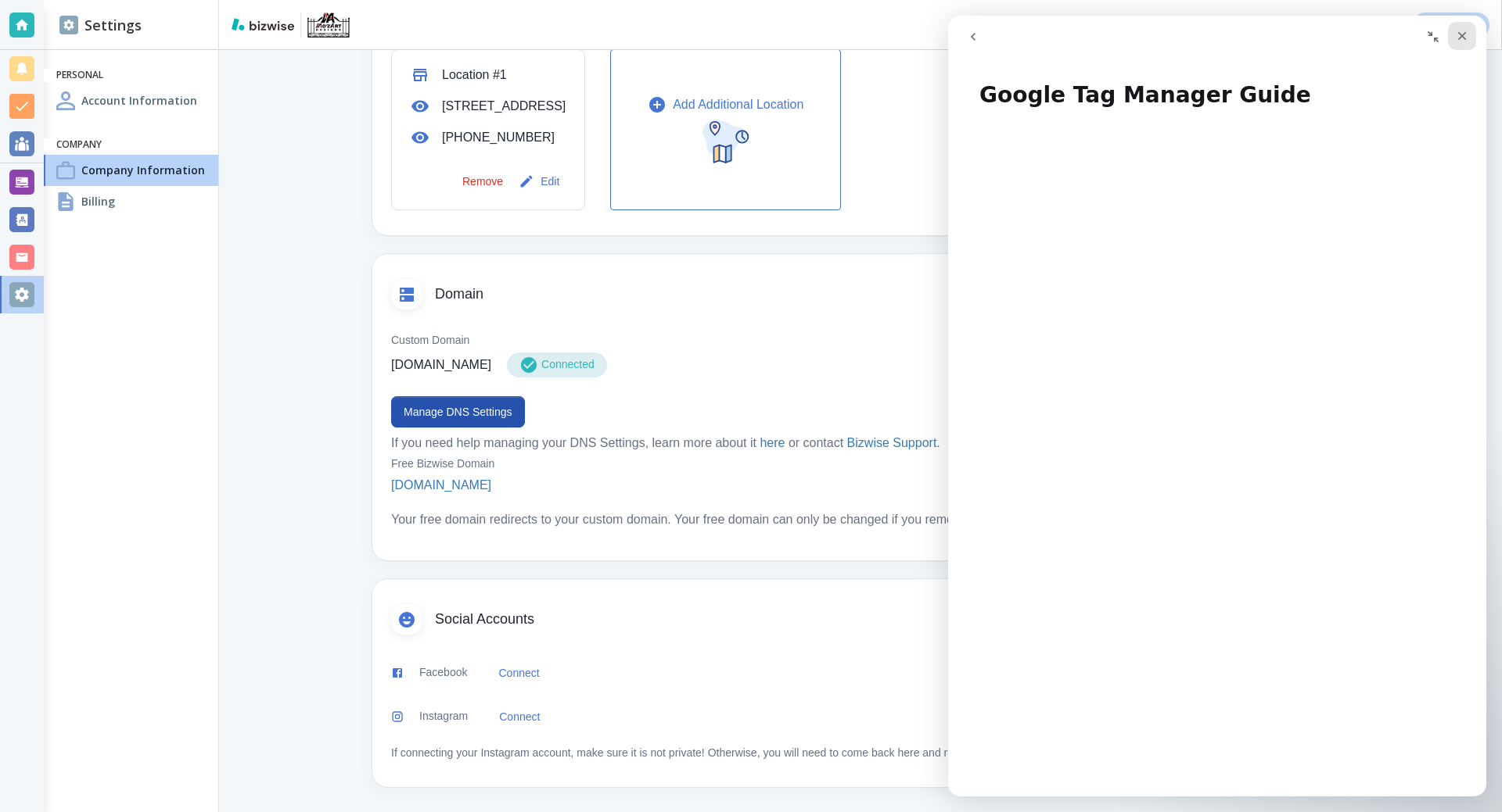
click at [1461, 39] on icon "Close" at bounding box center [1462, 36] width 13 height 13
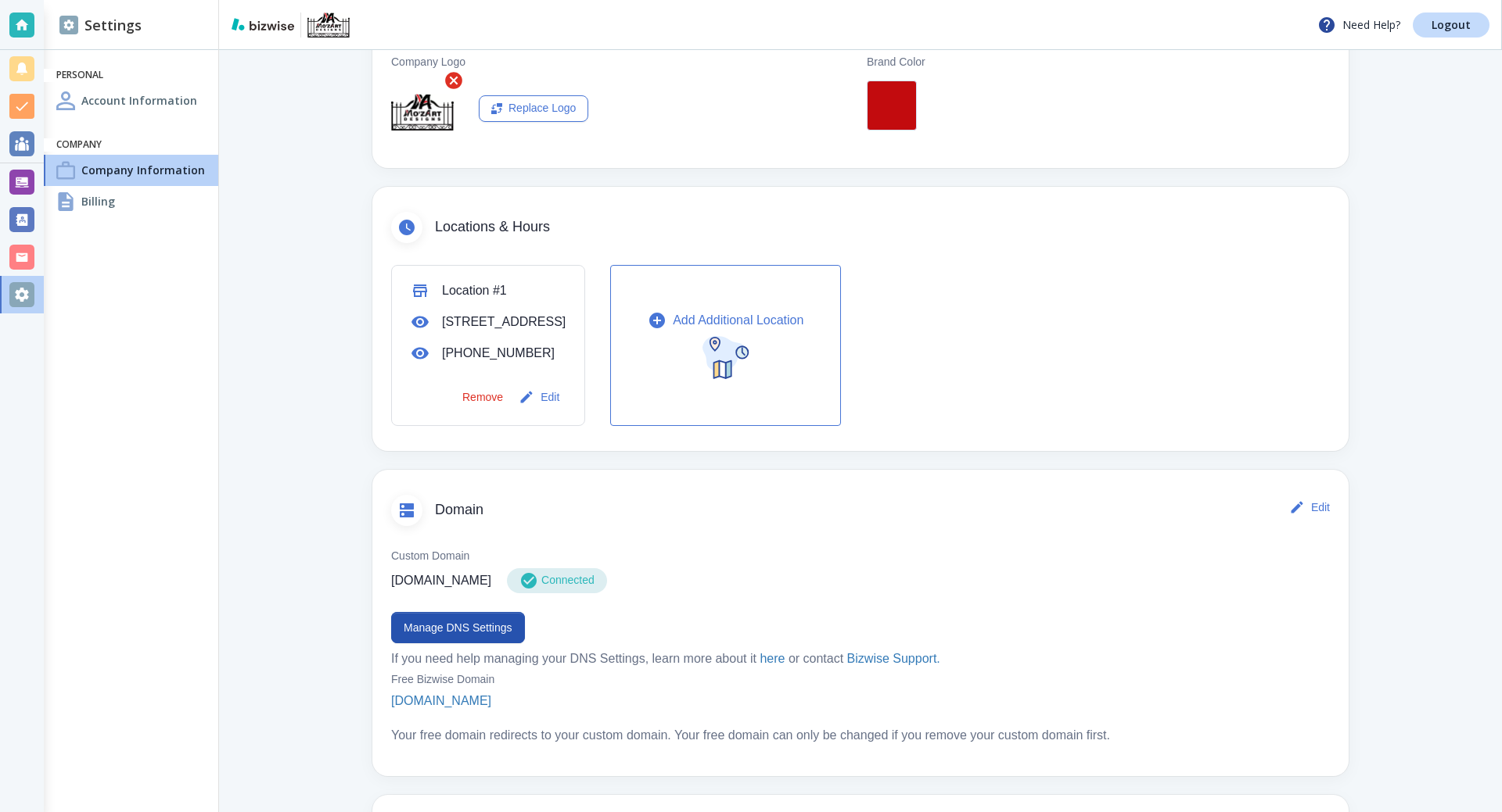
scroll to position [59, 0]
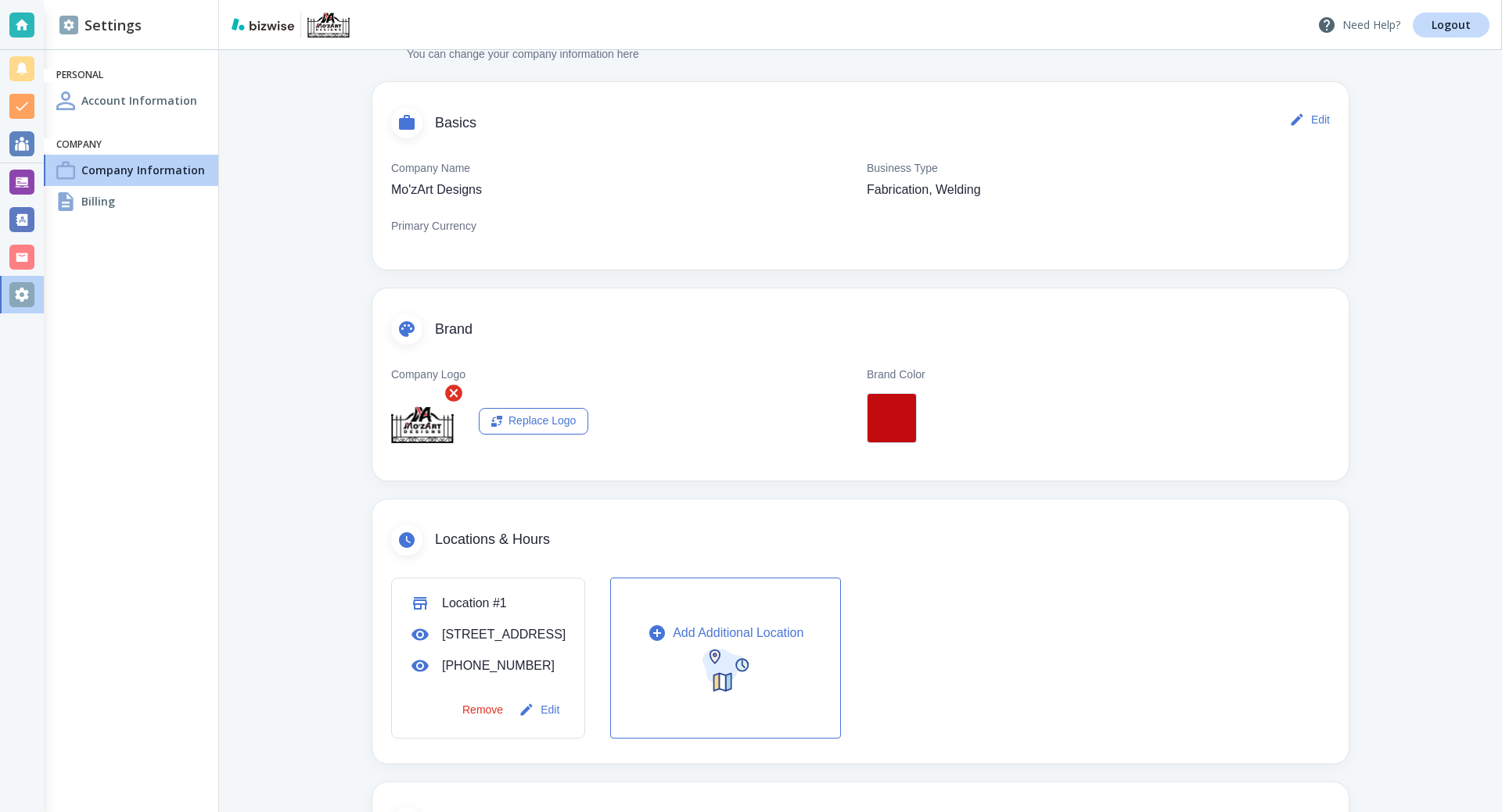
click at [1365, 22] on p "Need Help?" at bounding box center [1358, 25] width 83 height 18
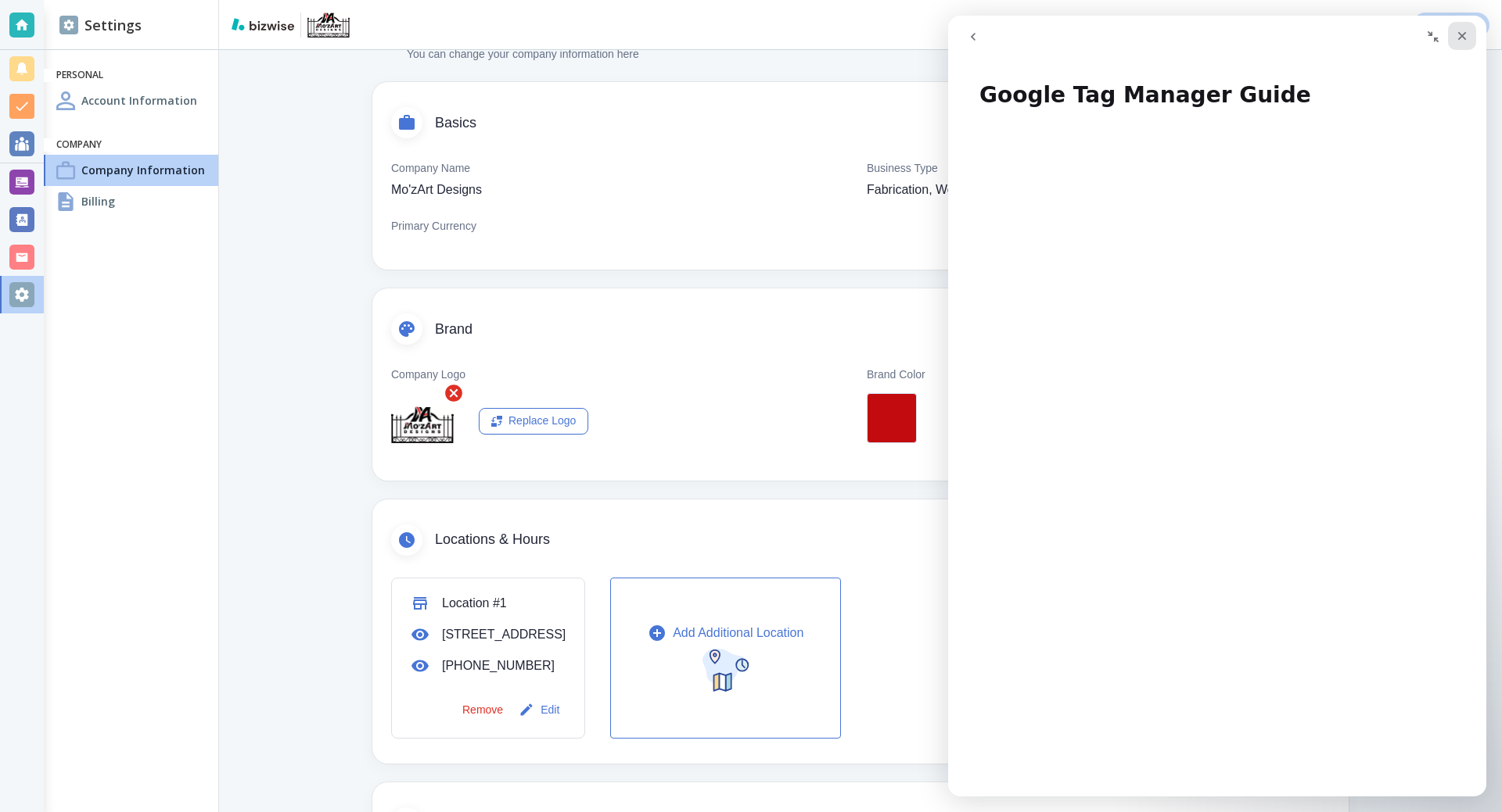
click at [1455, 28] on div "Close" at bounding box center [1461, 36] width 29 height 29
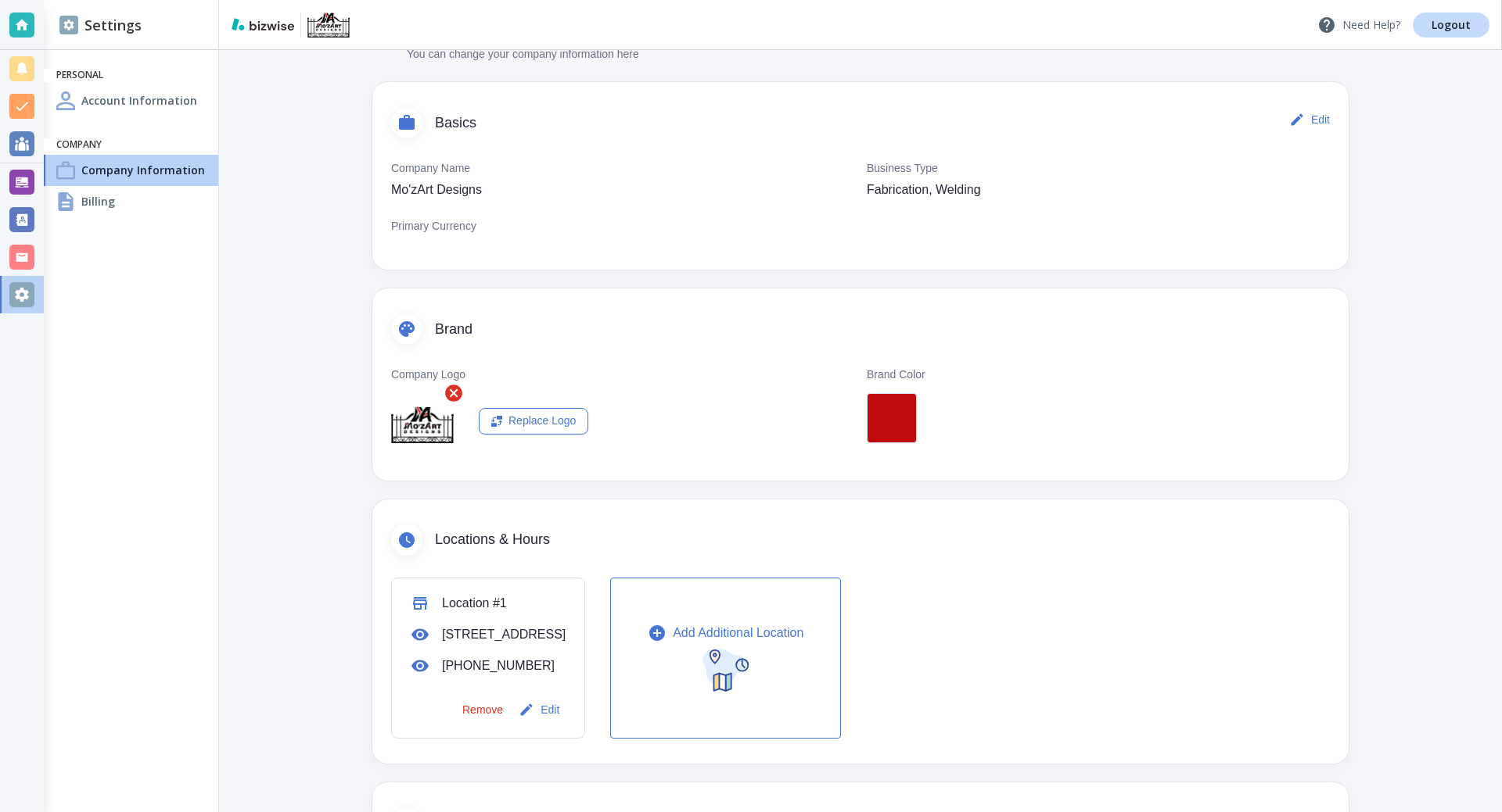
click at [1391, 23] on p "Need Help?" at bounding box center [1358, 25] width 83 height 18
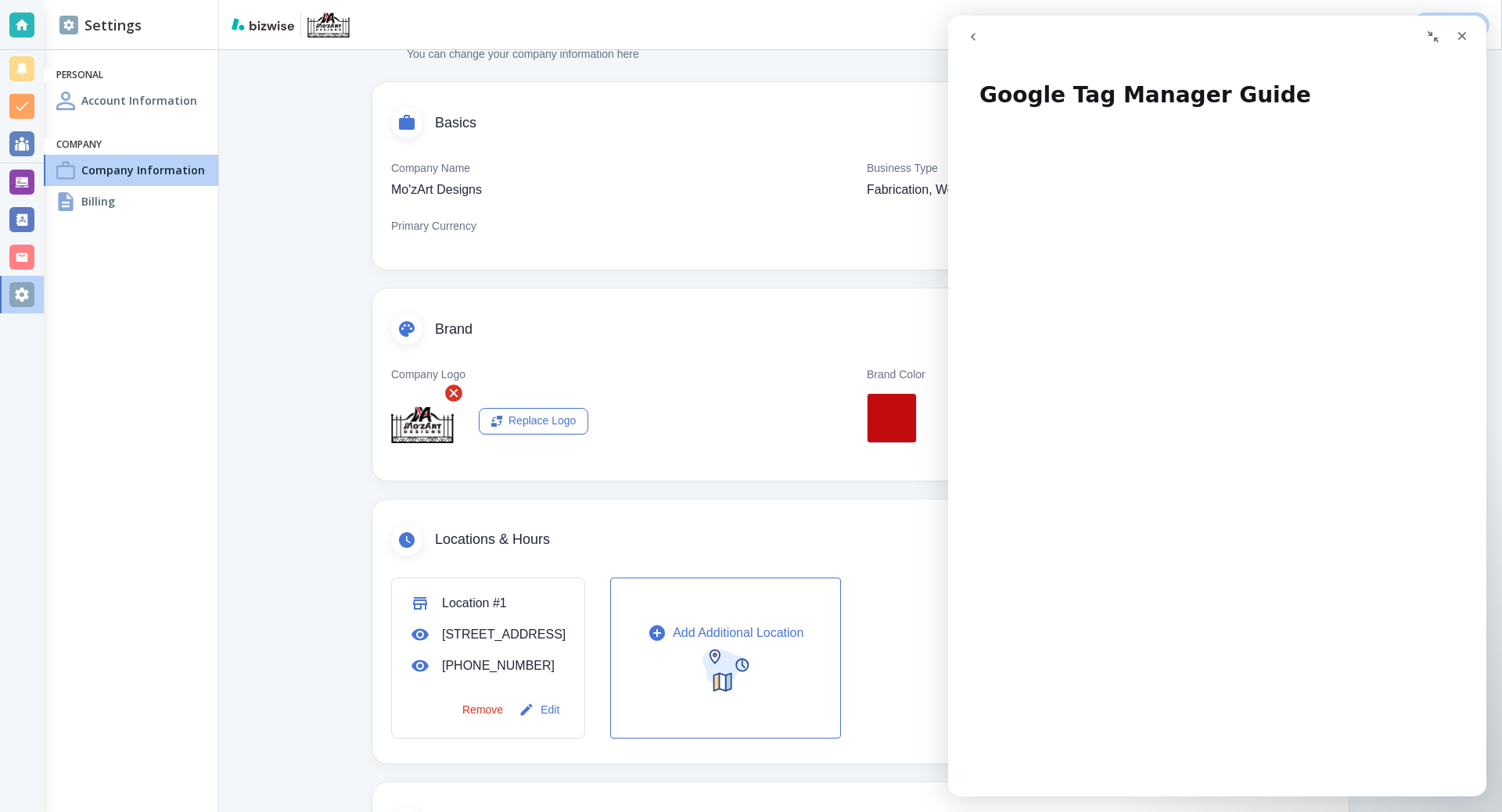
click at [978, 38] on icon "go back" at bounding box center [973, 37] width 13 height 13
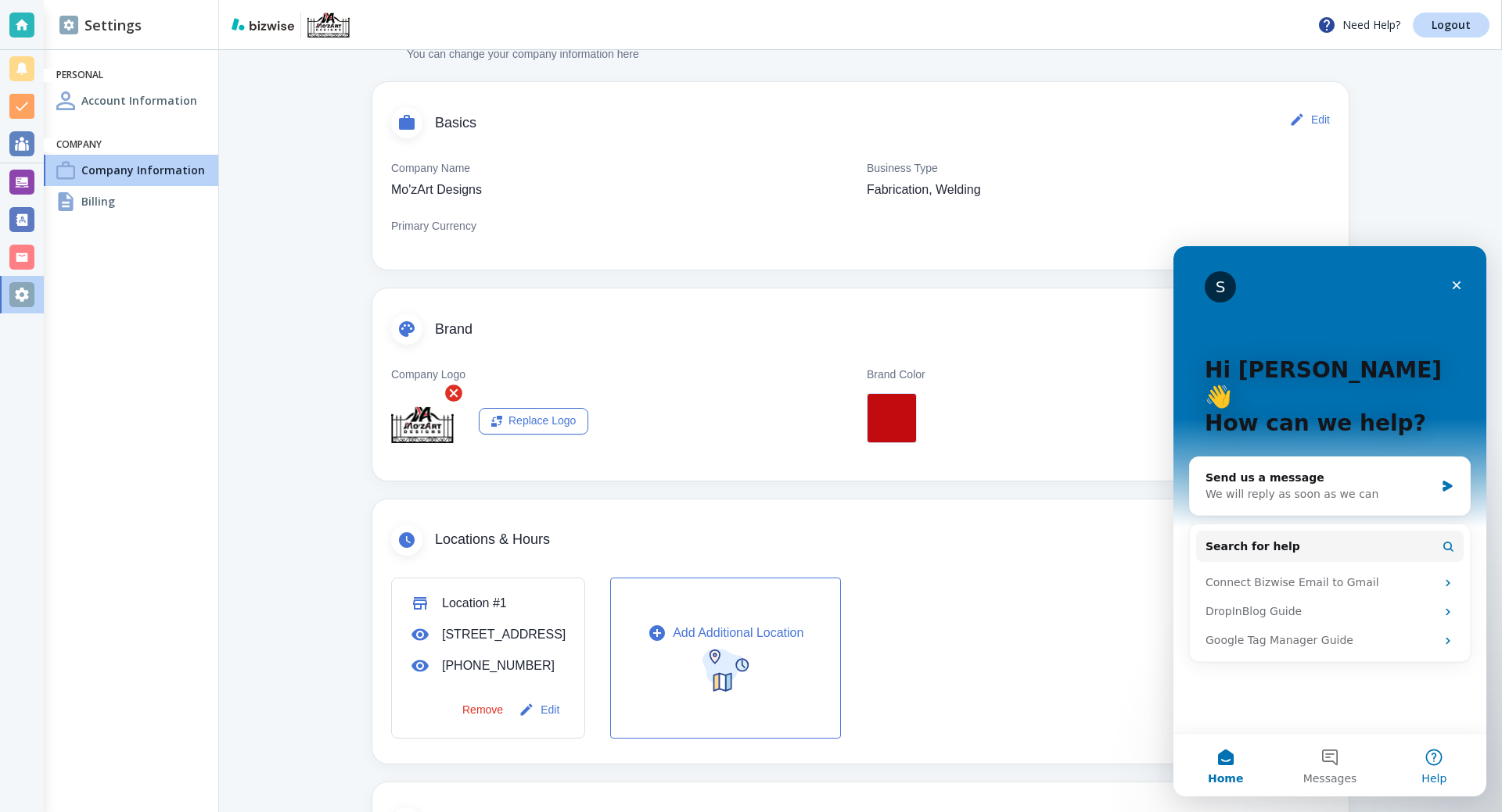
click at [1435, 757] on button "Help" at bounding box center [1434, 765] width 104 height 63
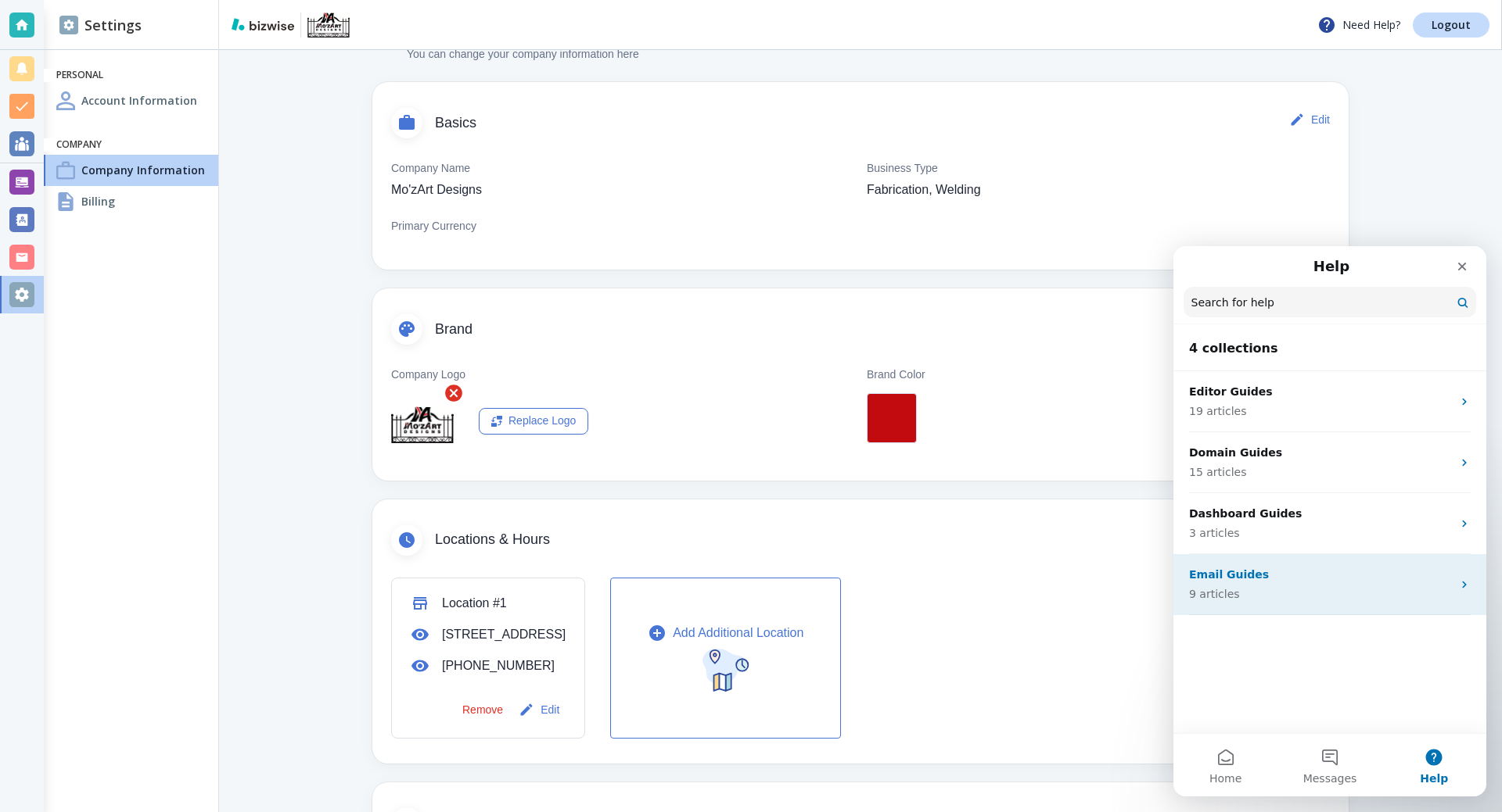
click at [1295, 577] on p "Email Guides" at bounding box center [1320, 575] width 262 height 17
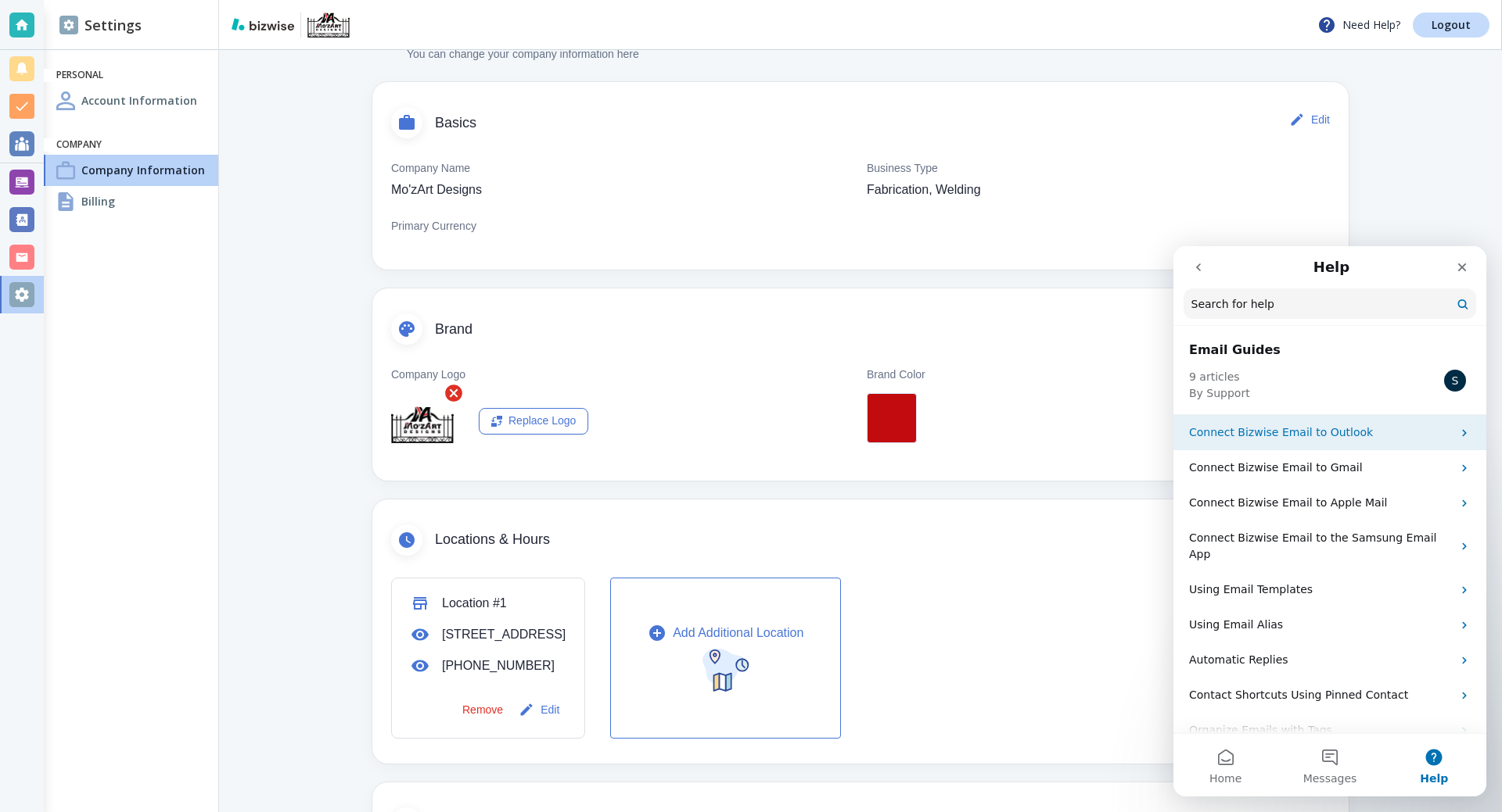
click at [1336, 427] on p "Connect Bizwise Email to Outlook" at bounding box center [1320, 433] width 262 height 17
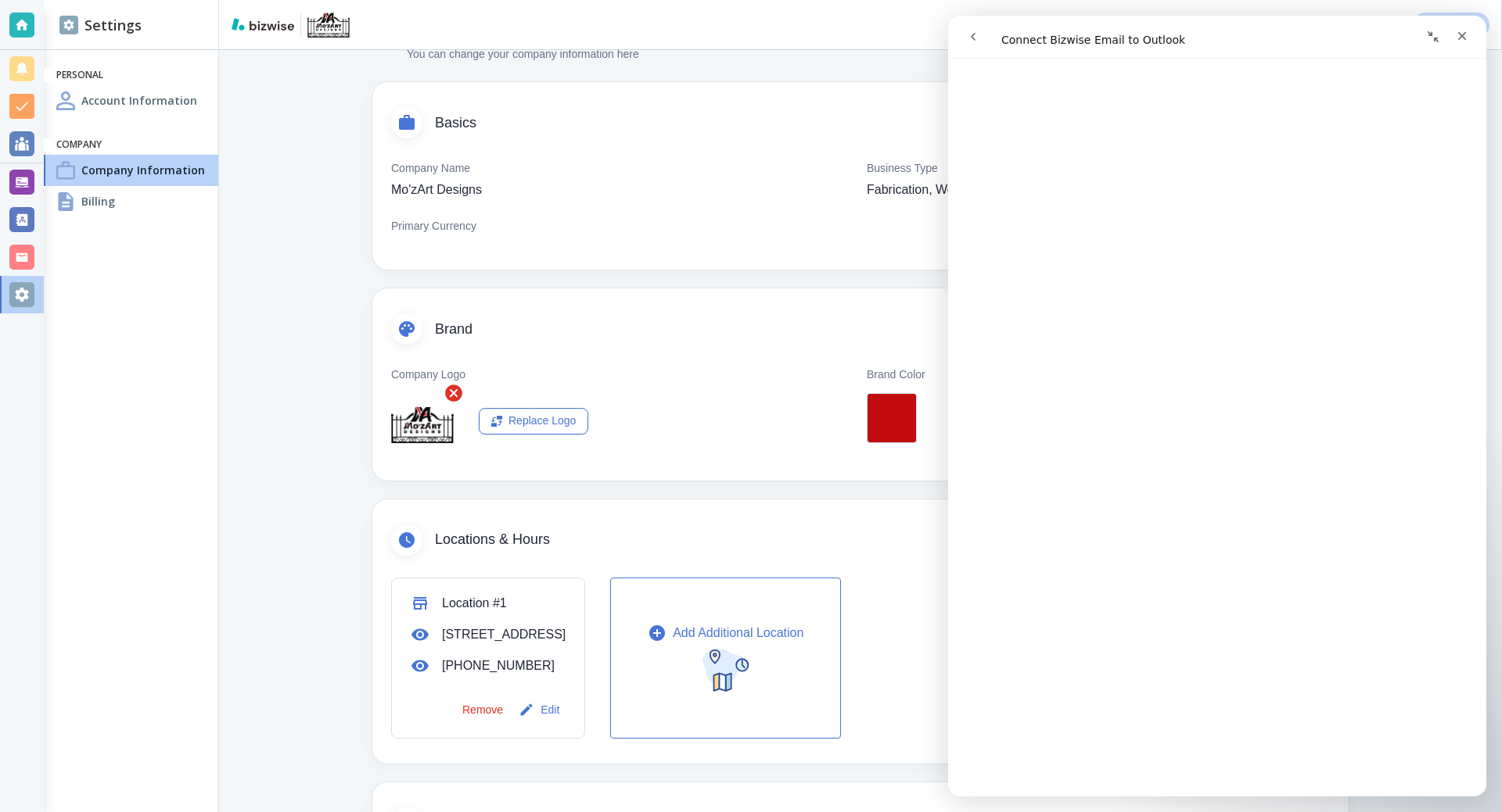
scroll to position [78, 0]
click at [1464, 44] on div "Close" at bounding box center [1461, 36] width 29 height 29
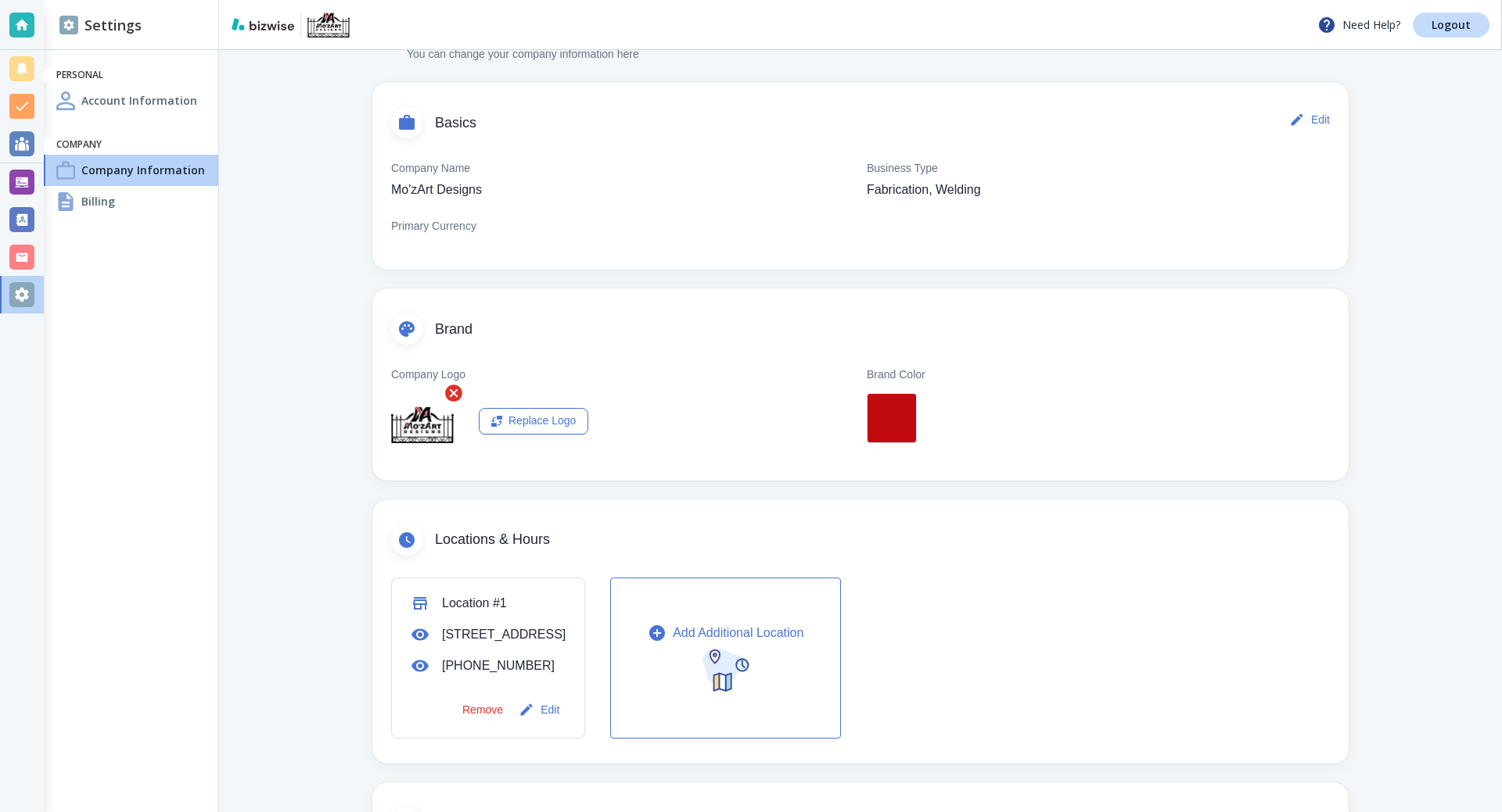
scroll to position [0, 0]
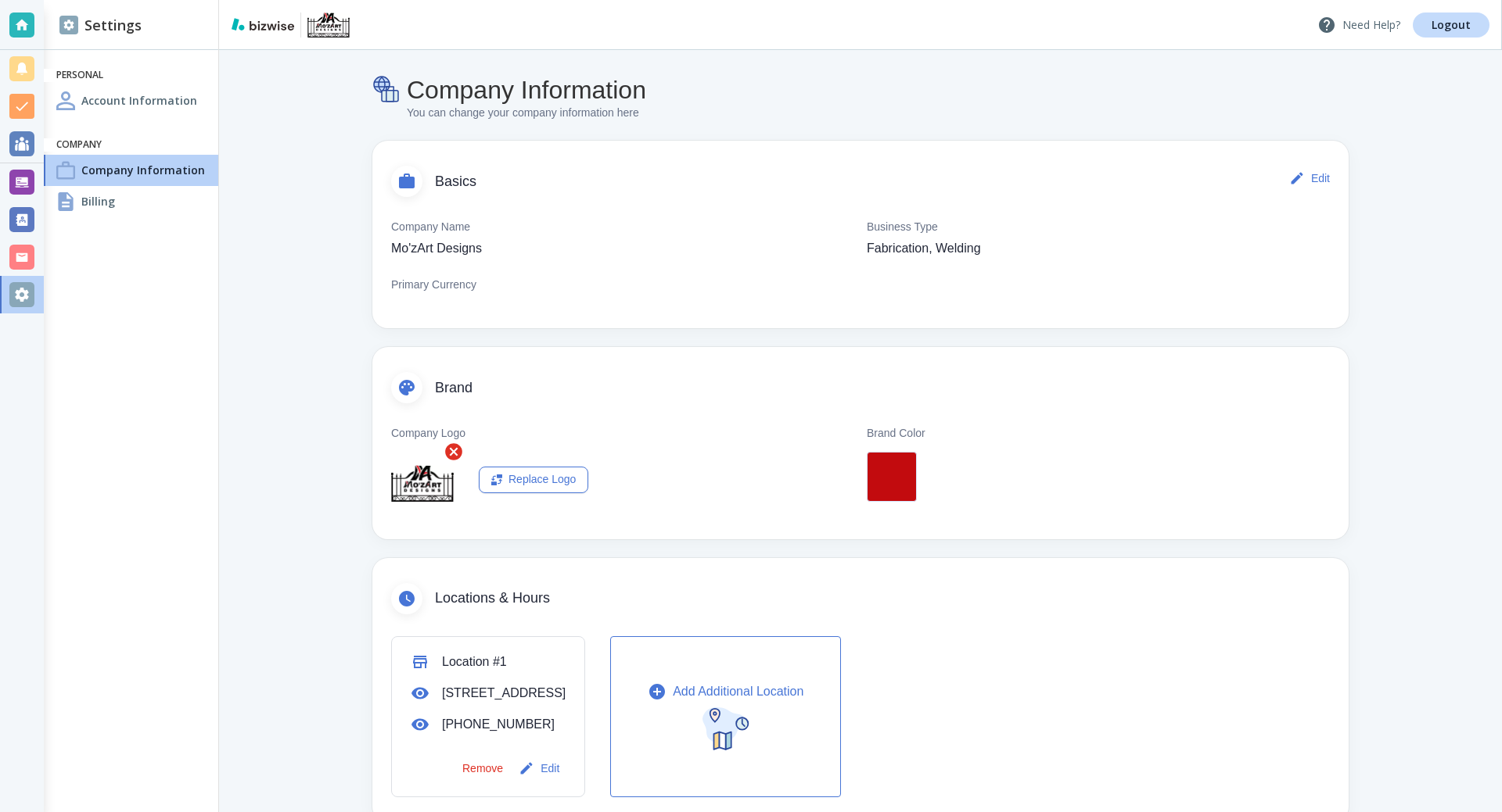
click at [1377, 20] on p "Need Help?" at bounding box center [1358, 25] width 83 height 18
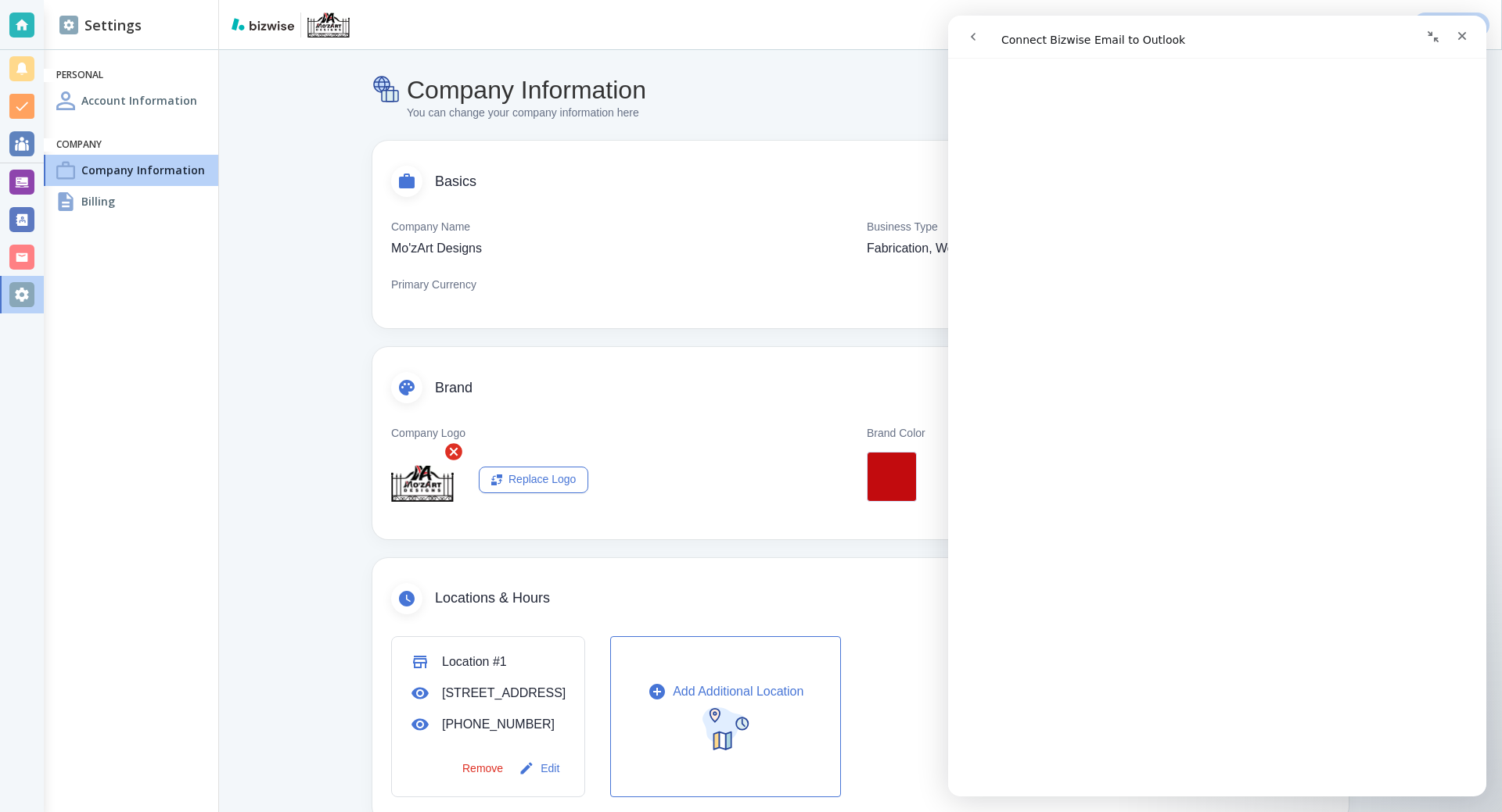
click at [974, 39] on icon "go back" at bounding box center [973, 37] width 13 height 13
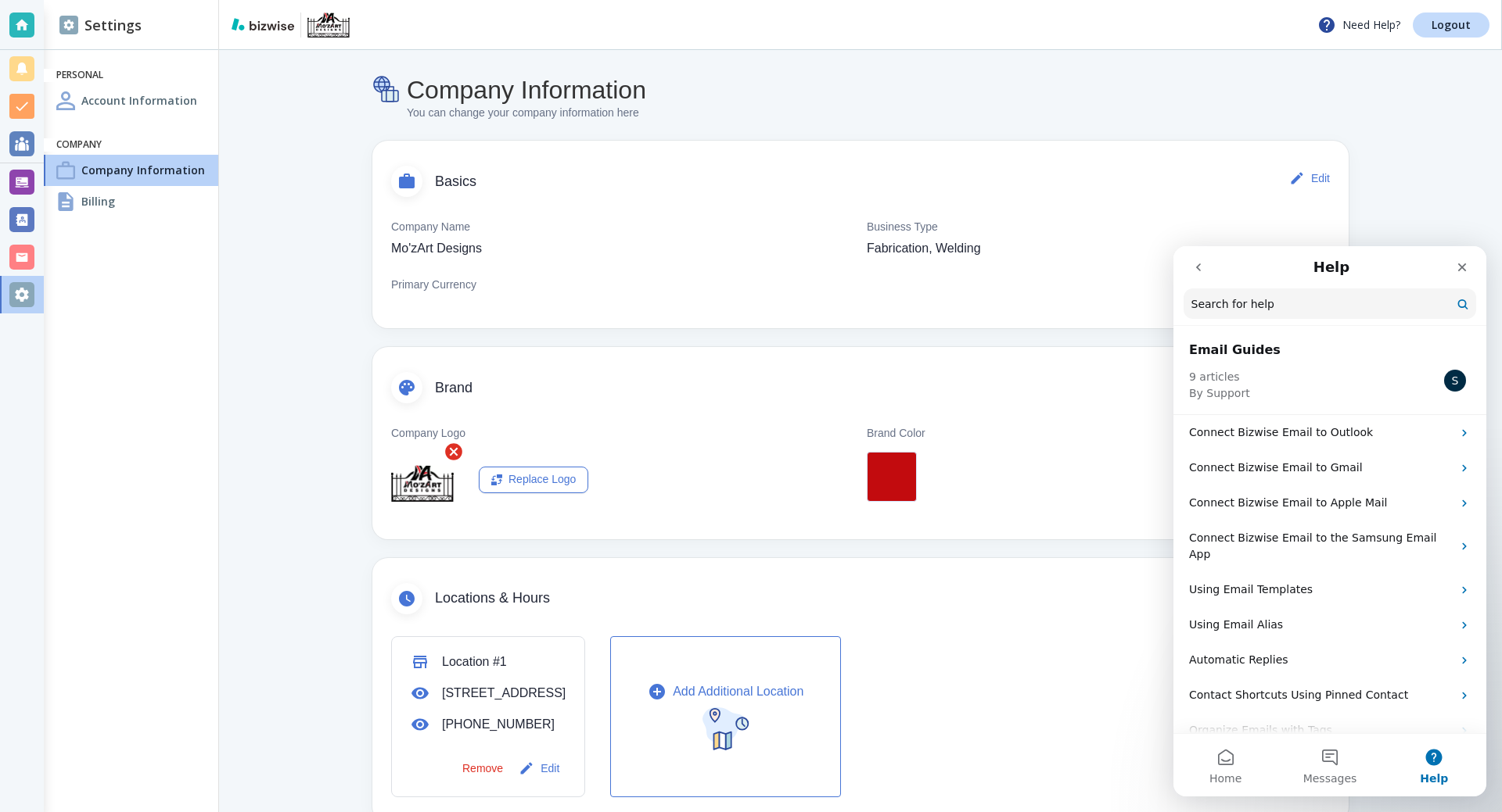
click at [1199, 269] on icon "go back" at bounding box center [1198, 267] width 5 height 7
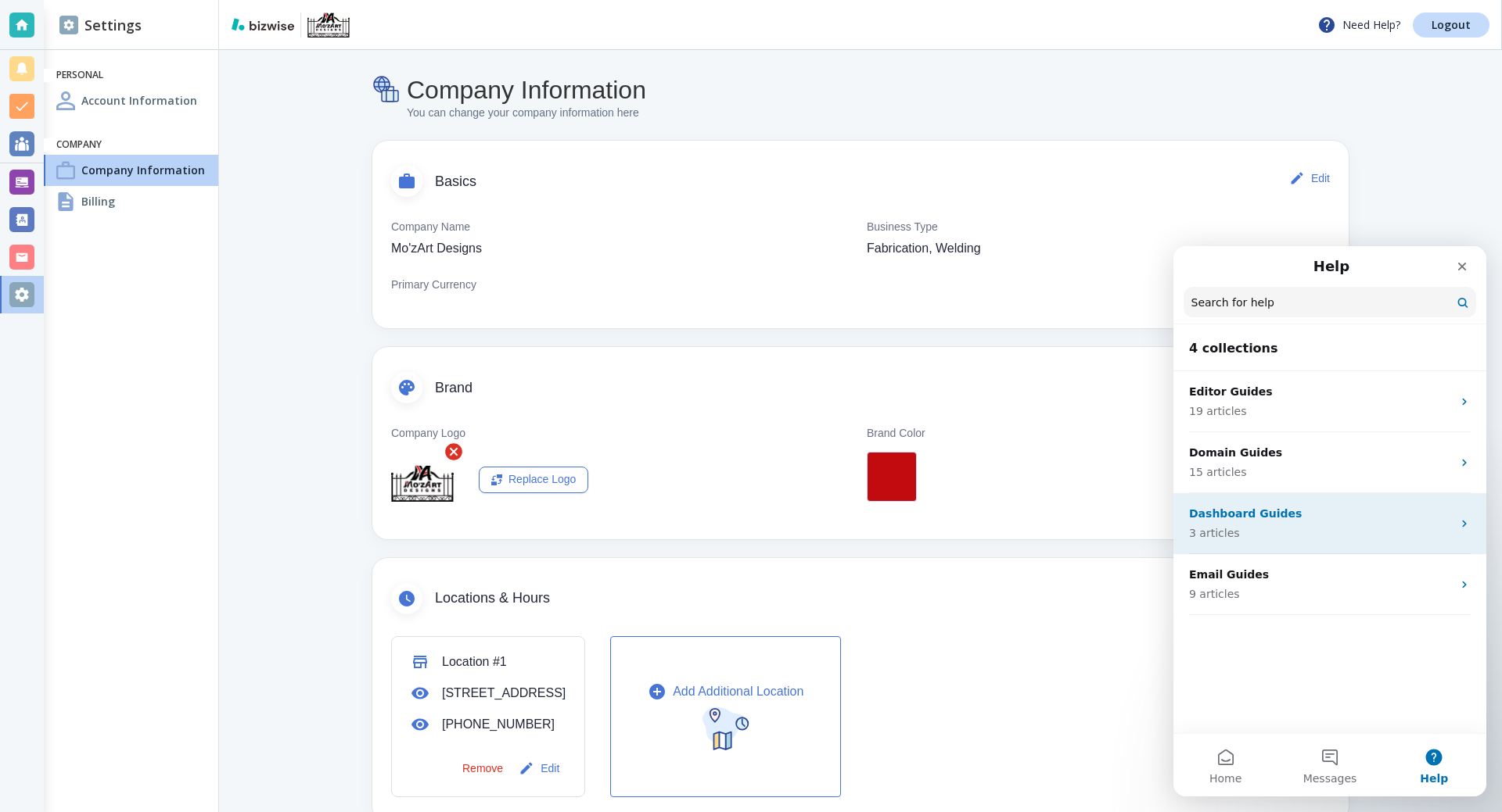
click at [1309, 513] on p "Dashboard Guides" at bounding box center [1320, 515] width 262 height 17
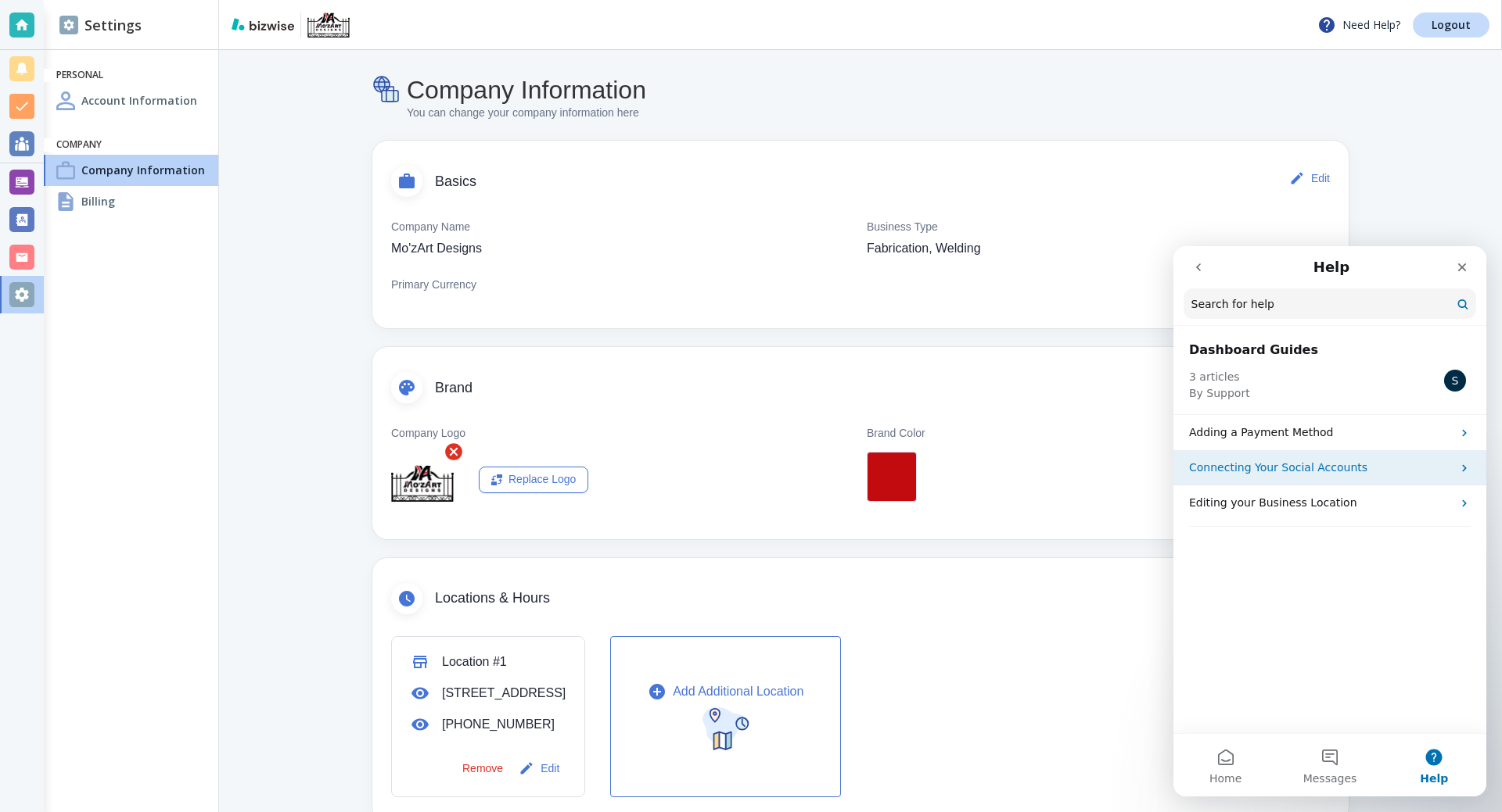
click at [1322, 485] on div "Connecting Your Social Accounts" at bounding box center [1330, 468] width 313 height 35
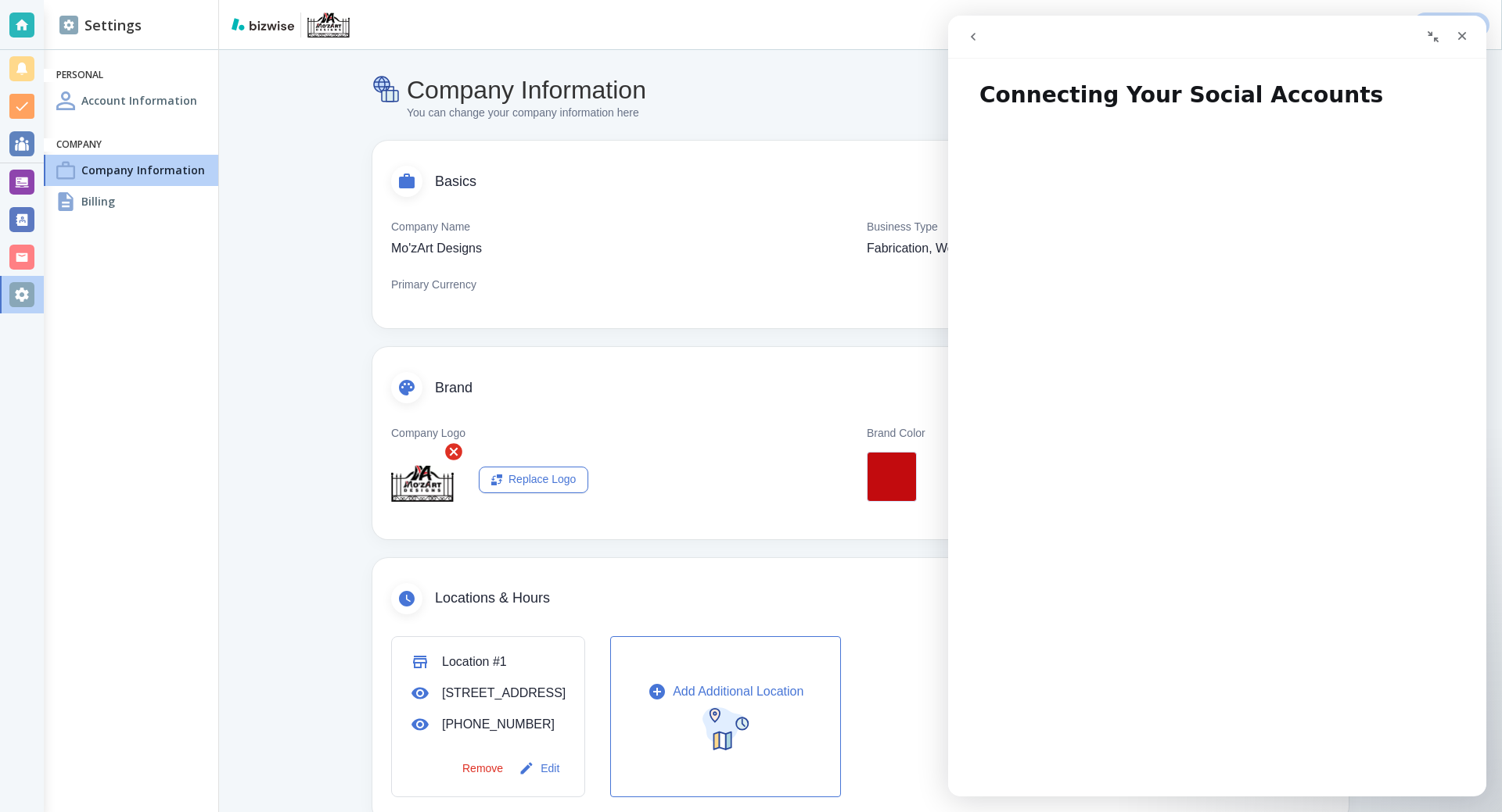
click at [980, 38] on button "go back" at bounding box center [972, 37] width 29 height 29
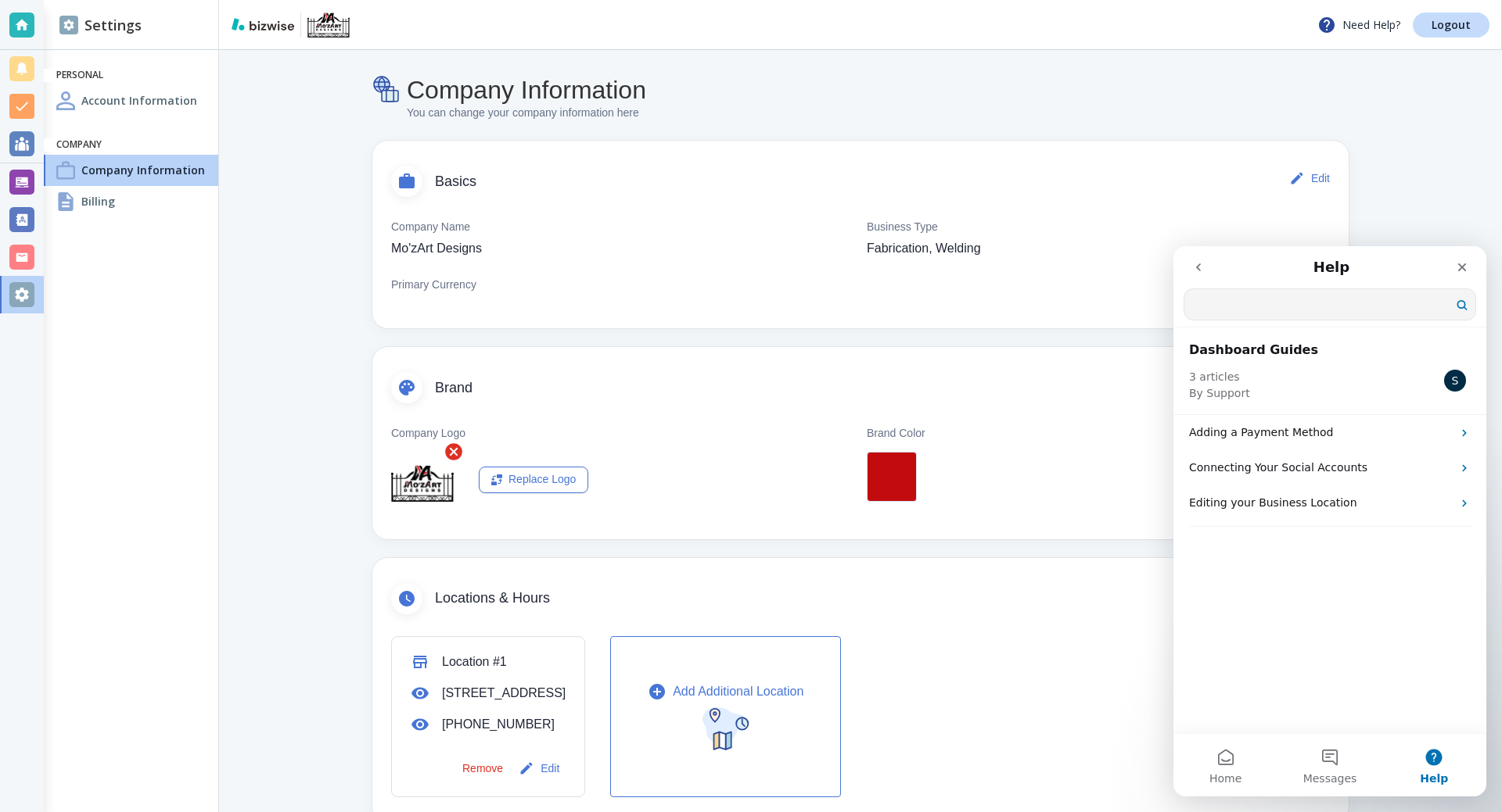
click at [1256, 305] on input "Search for help" at bounding box center [1330, 304] width 291 height 30
click at [1197, 269] on icon "go back" at bounding box center [1198, 267] width 5 height 7
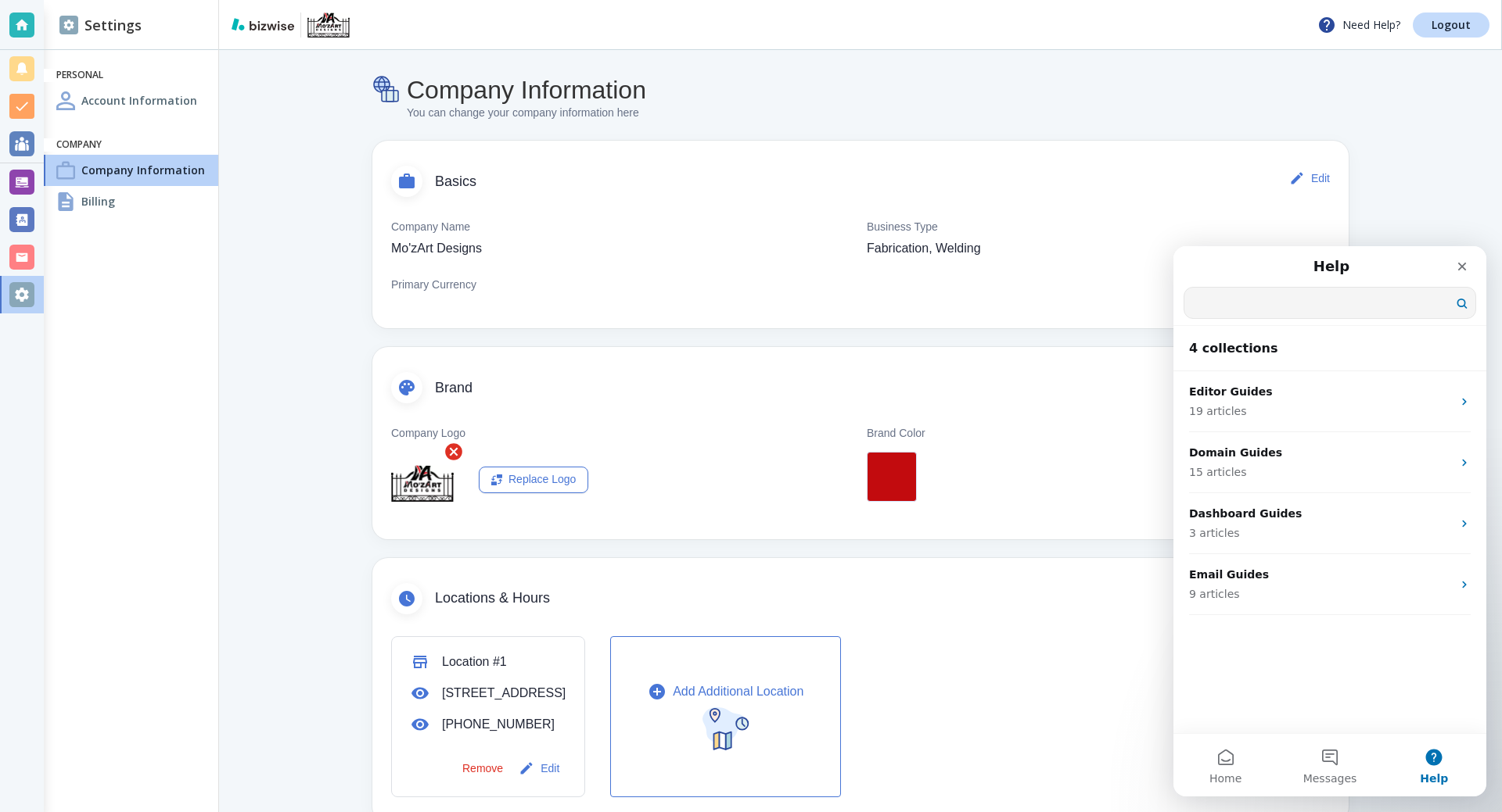
click at [1266, 303] on input "Search for help" at bounding box center [1330, 303] width 291 height 30
click at [1342, 750] on button "Messages" at bounding box center [1329, 765] width 104 height 63
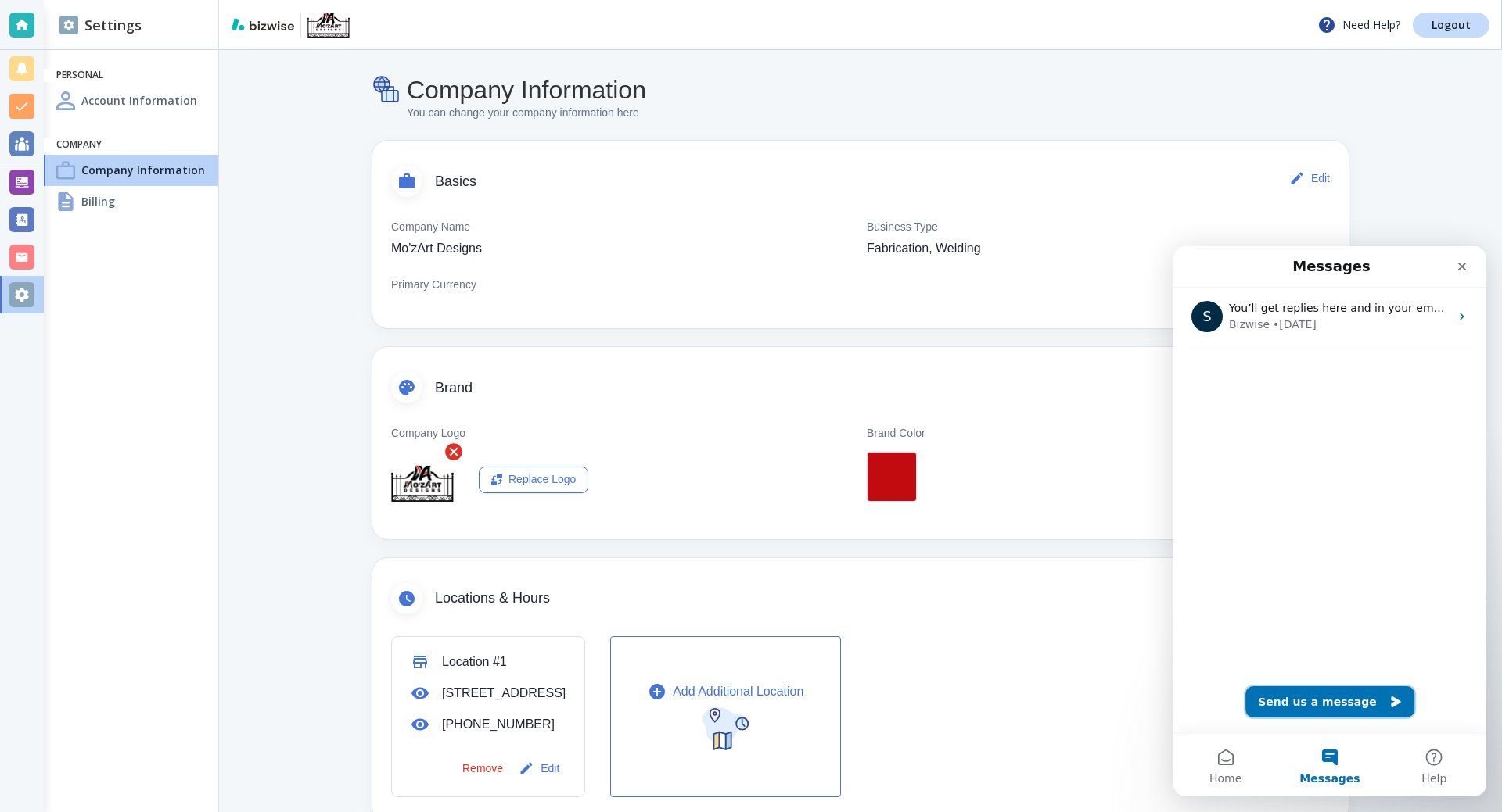
click at [1300, 692] on button "Send us a message" at bounding box center [1329, 702] width 169 height 31
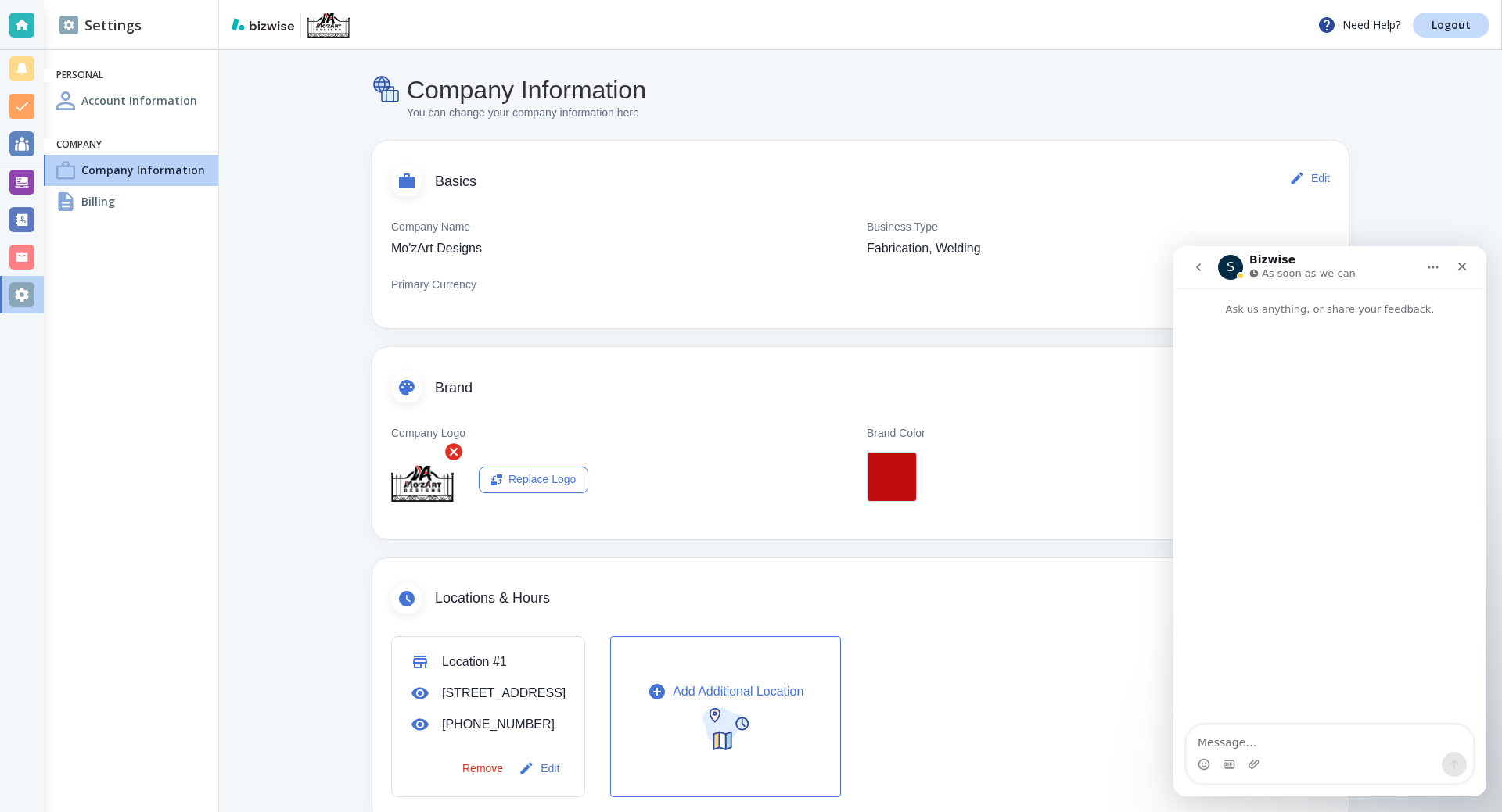
type textarea "h"
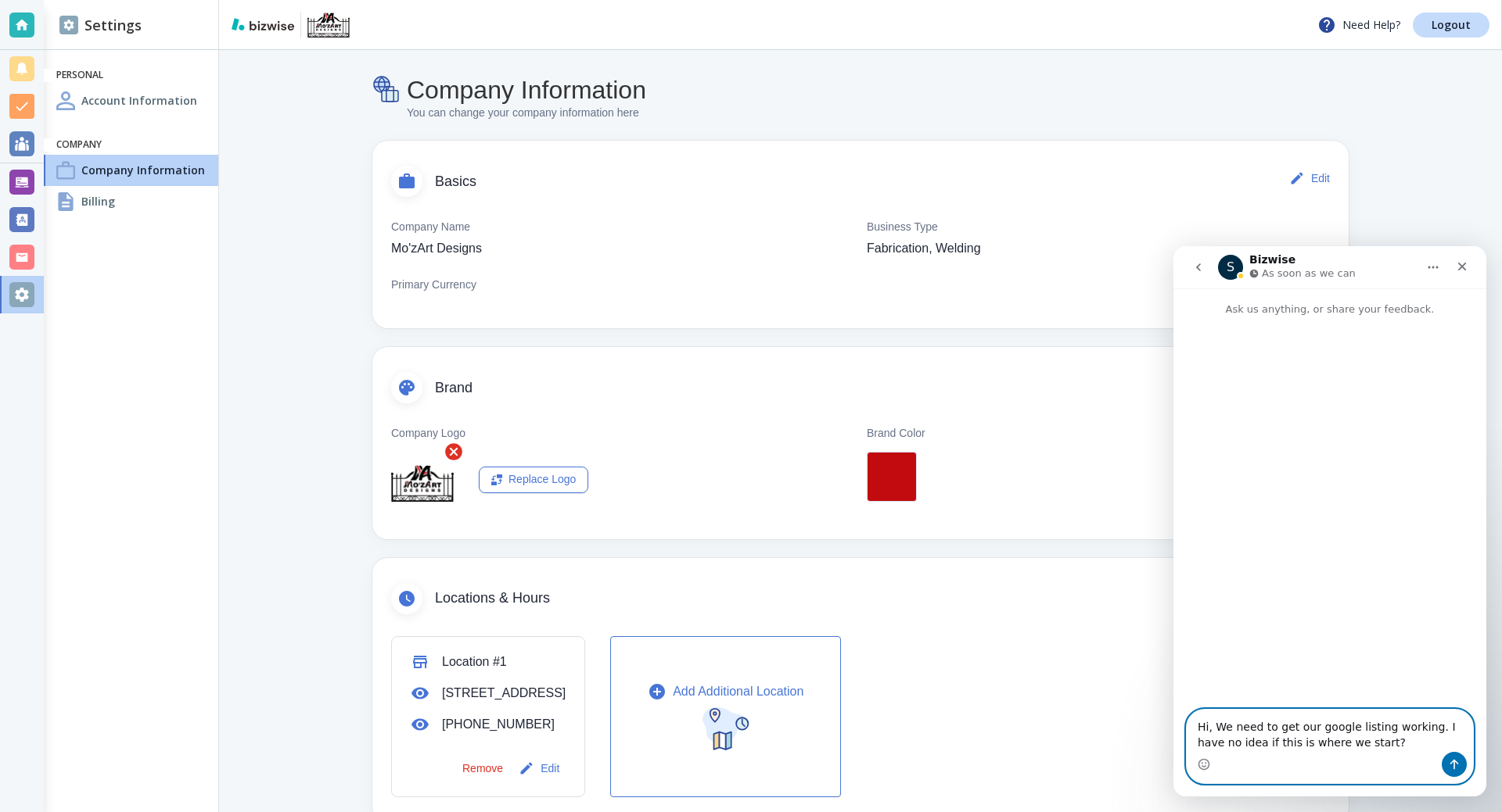
type textarea "Hi, We need to get our google listing working. I have no idea if this is where …"
click at [1449, 770] on icon "Send a message…" at bounding box center [1454, 765] width 13 height 13
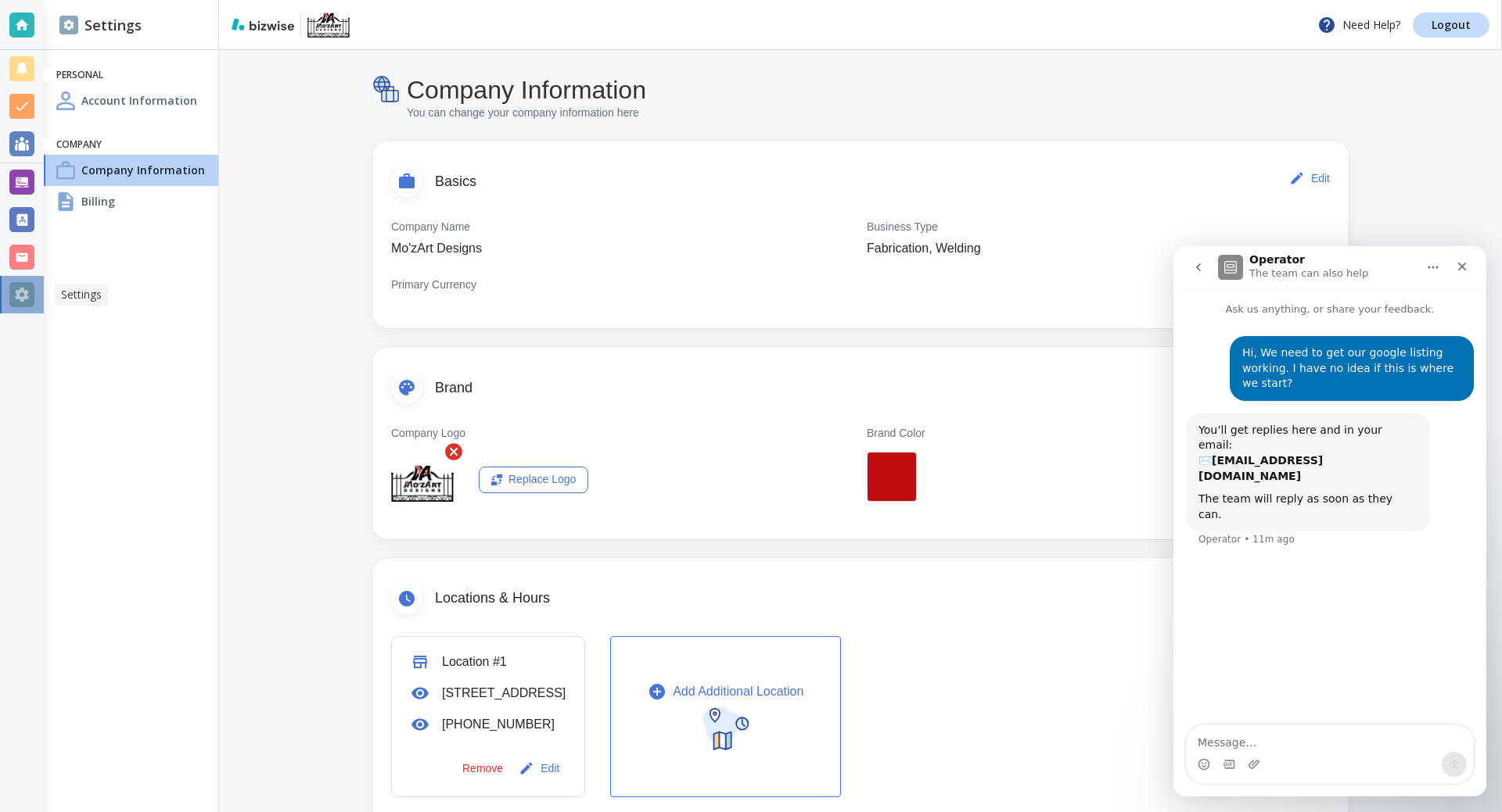
click at [18, 299] on div at bounding box center [21, 295] width 25 height 25
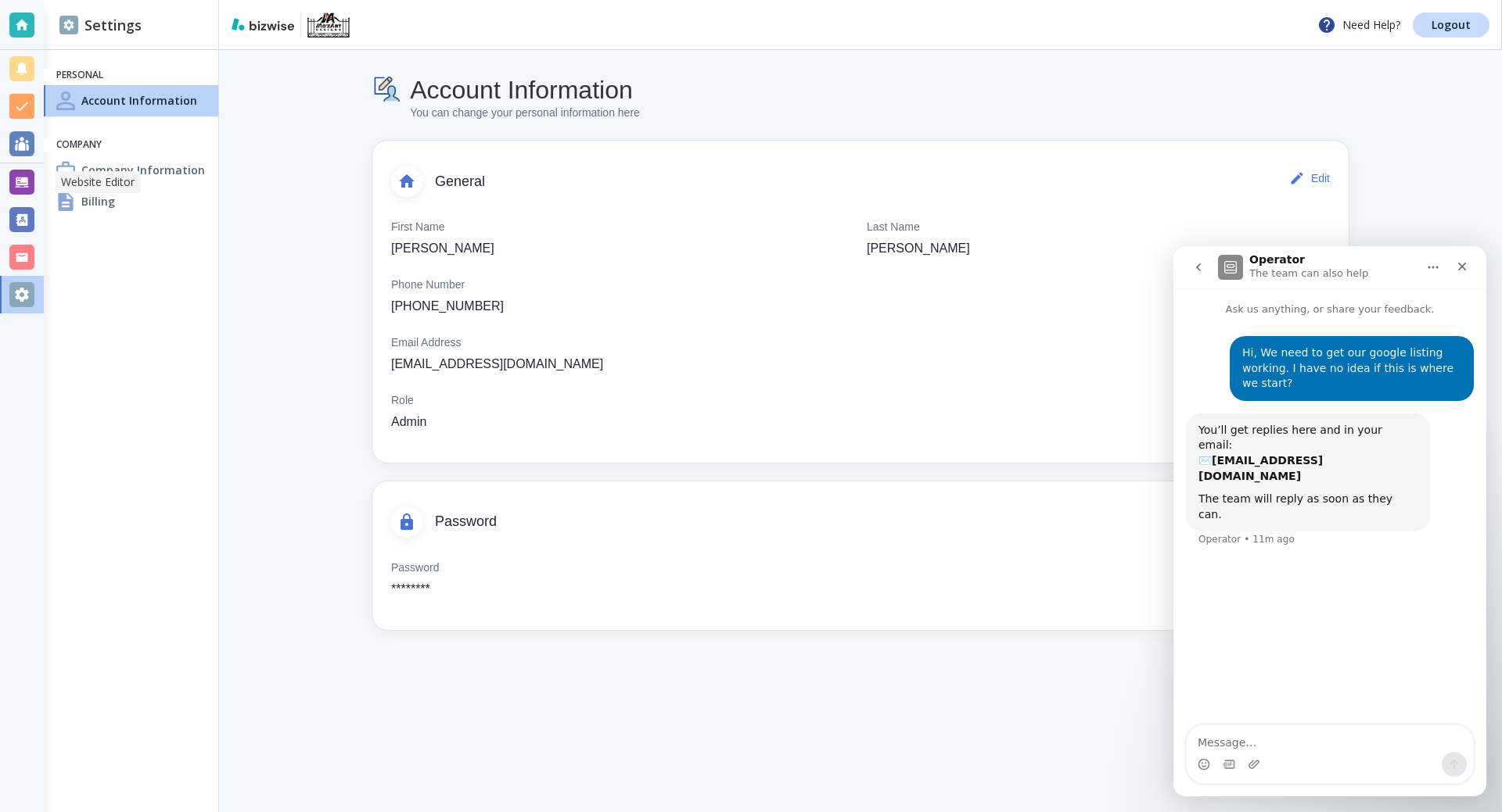
click at [23, 181] on div at bounding box center [21, 181] width 25 height 25
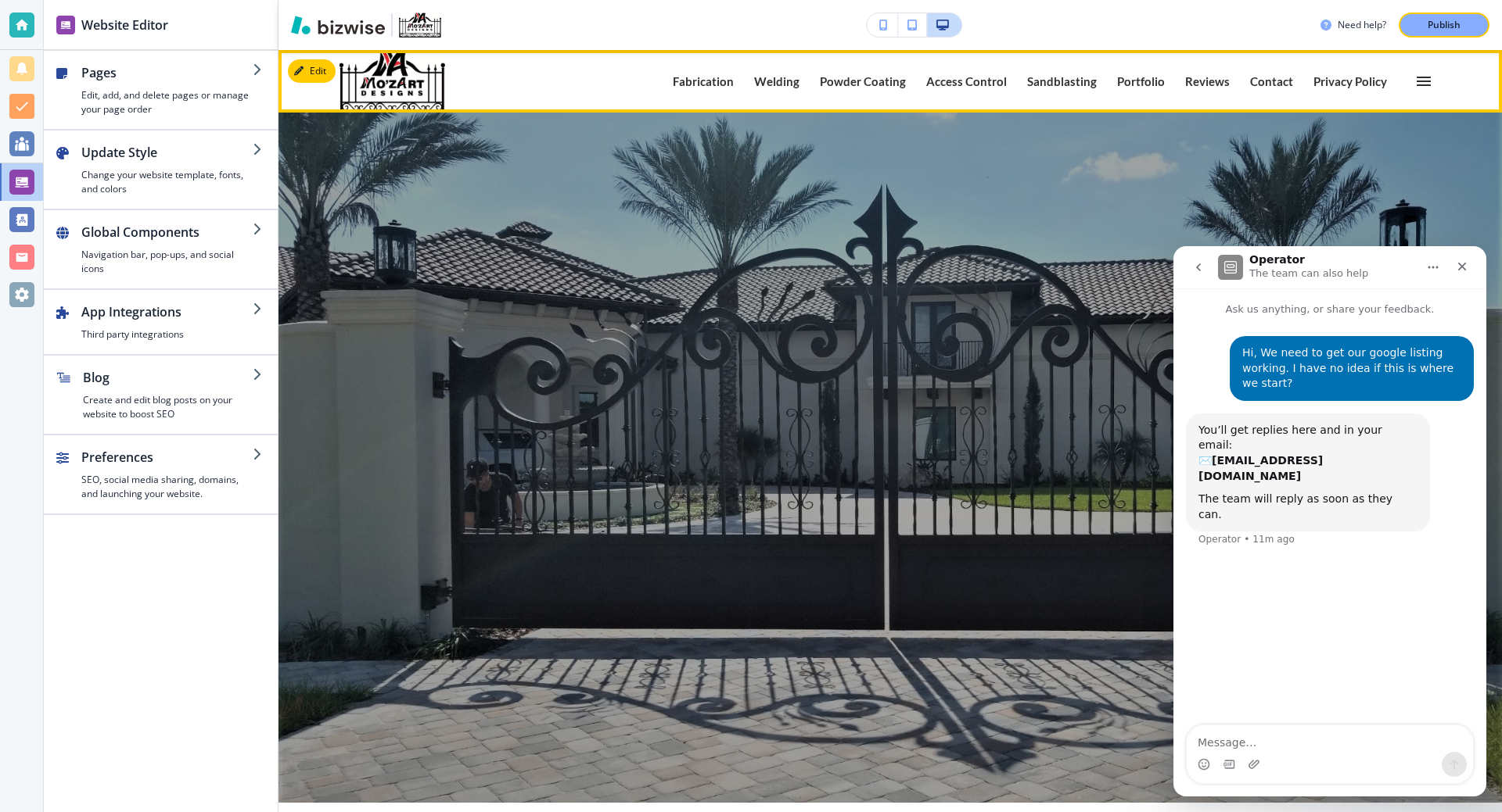
click at [1415, 79] on icon "button" at bounding box center [1424, 81] width 18 height 18
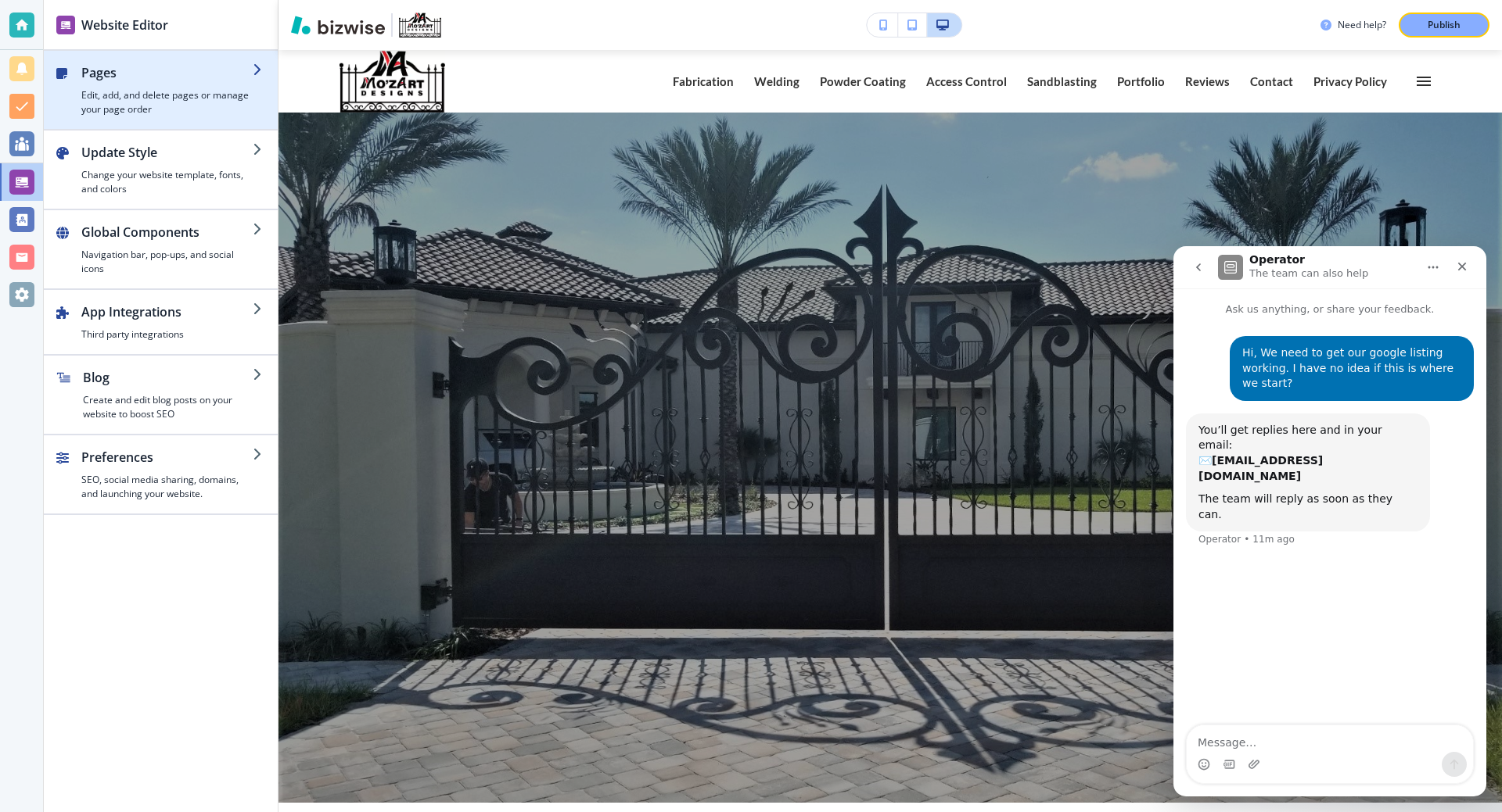
click at [142, 78] on h2 "Pages" at bounding box center [167, 73] width 171 height 18
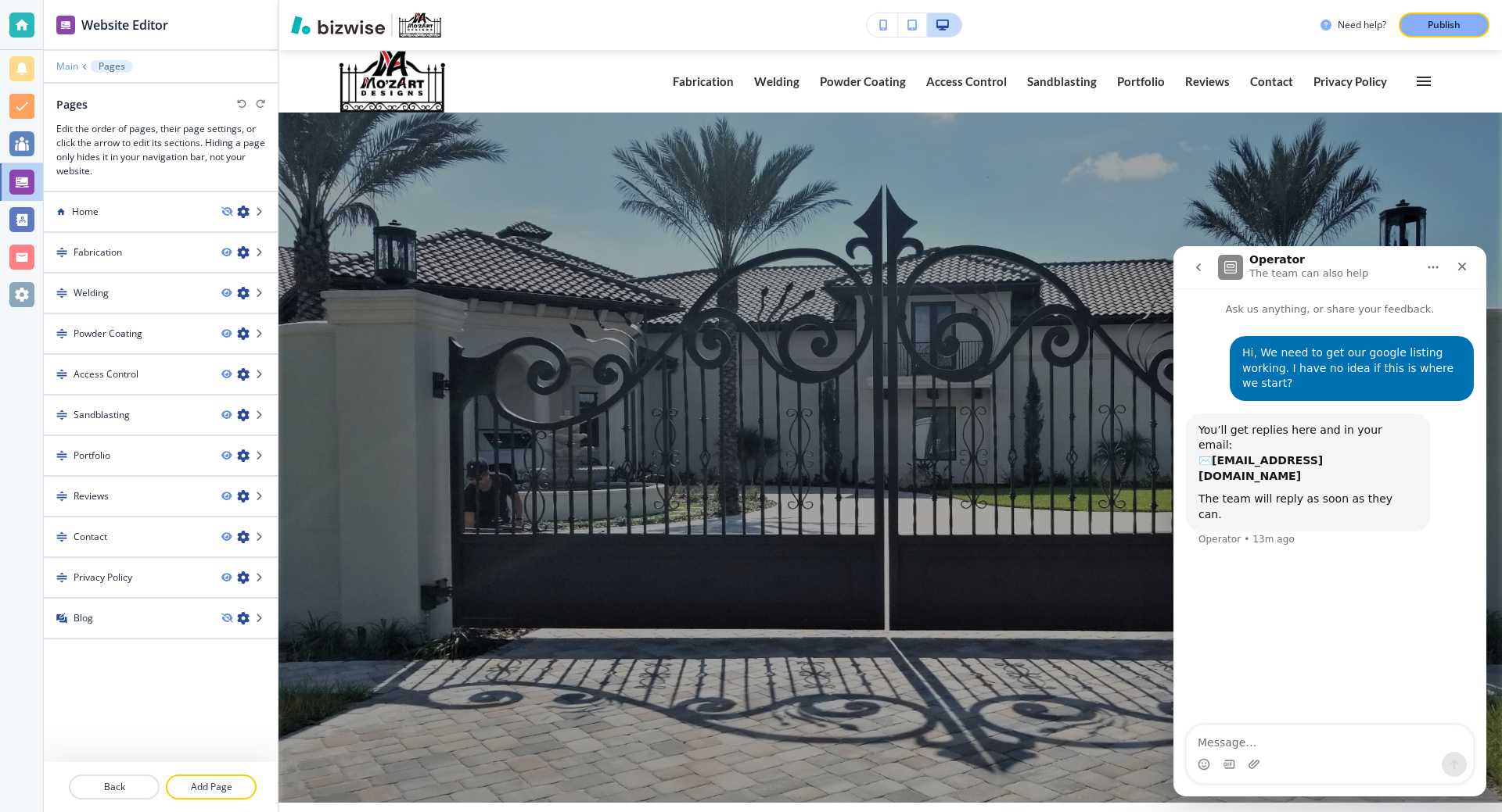
click at [73, 64] on p "Main" at bounding box center [67, 66] width 22 height 11
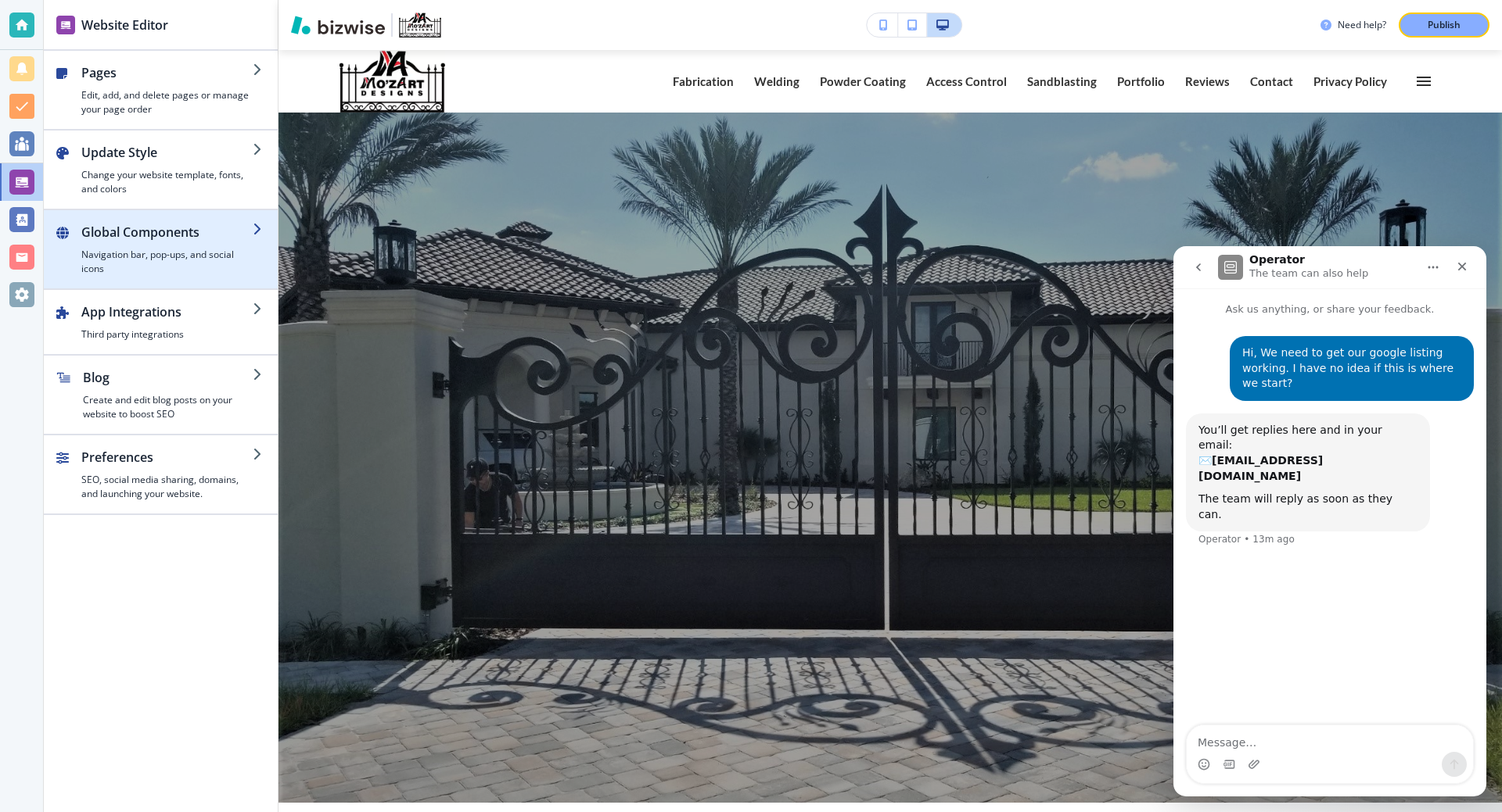
click at [139, 233] on h2 "Global Components" at bounding box center [167, 232] width 171 height 18
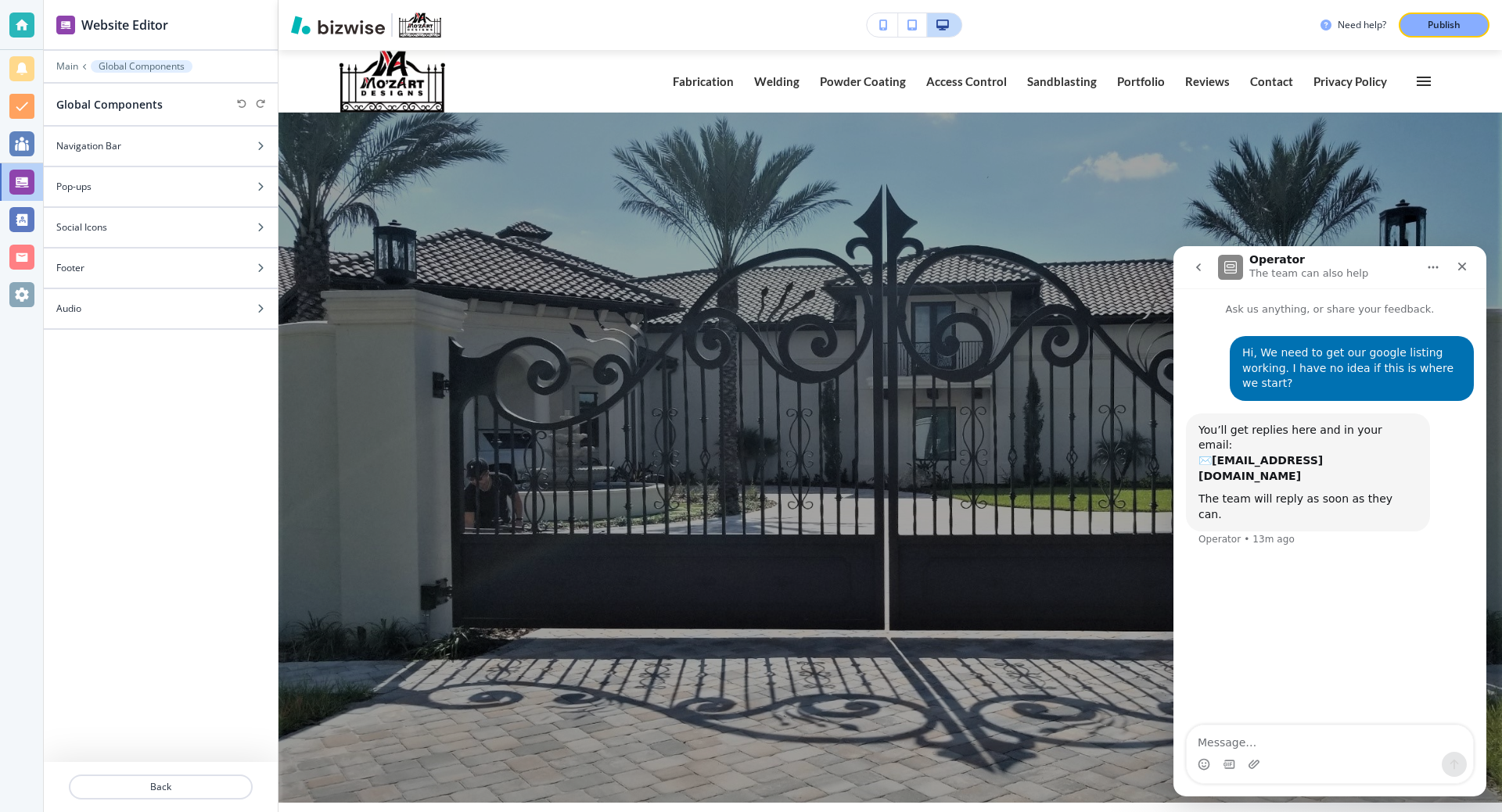
click at [153, 221] on div "Social Icons" at bounding box center [144, 227] width 200 height 14
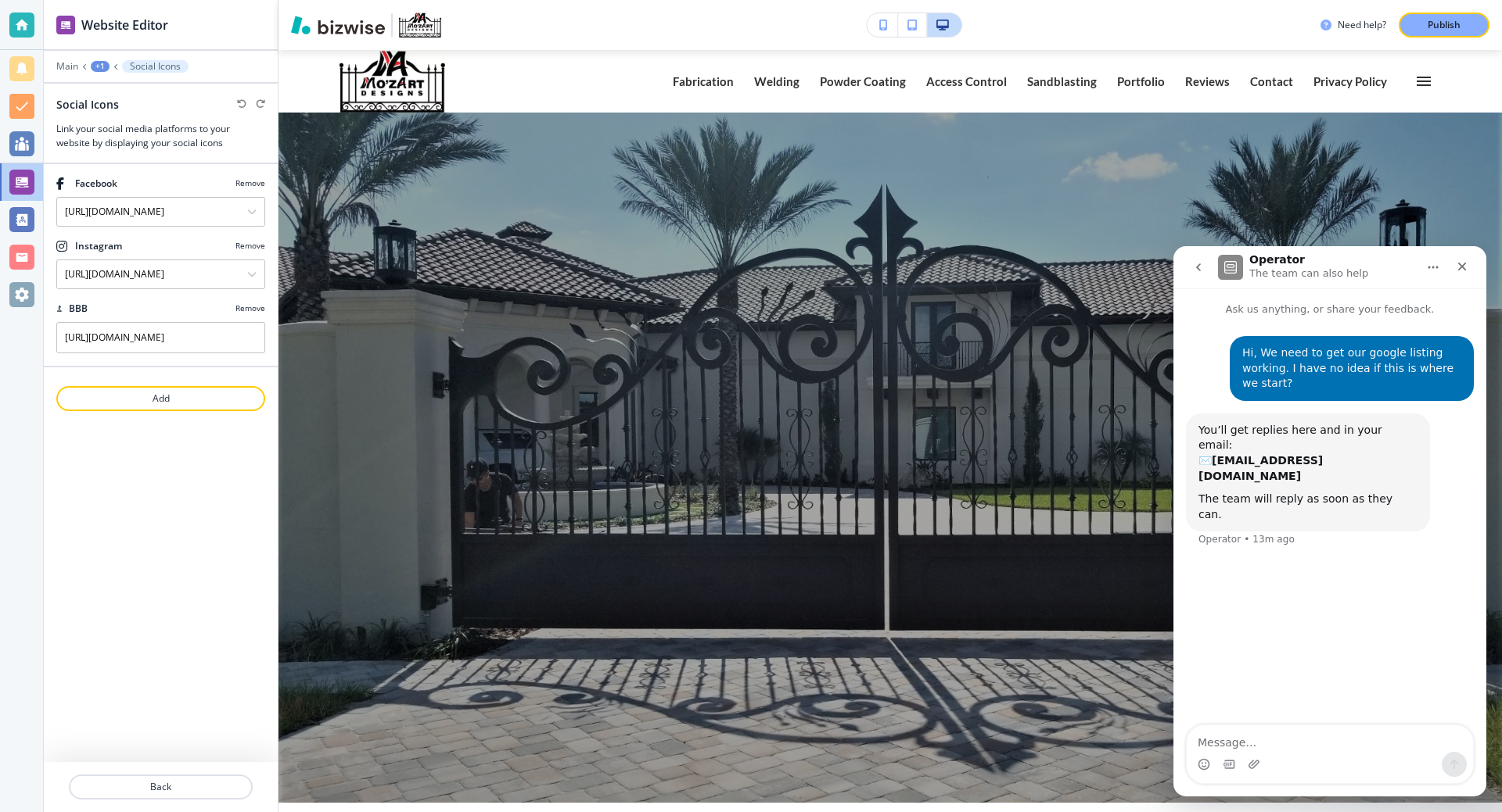
scroll to position [5531, 0]
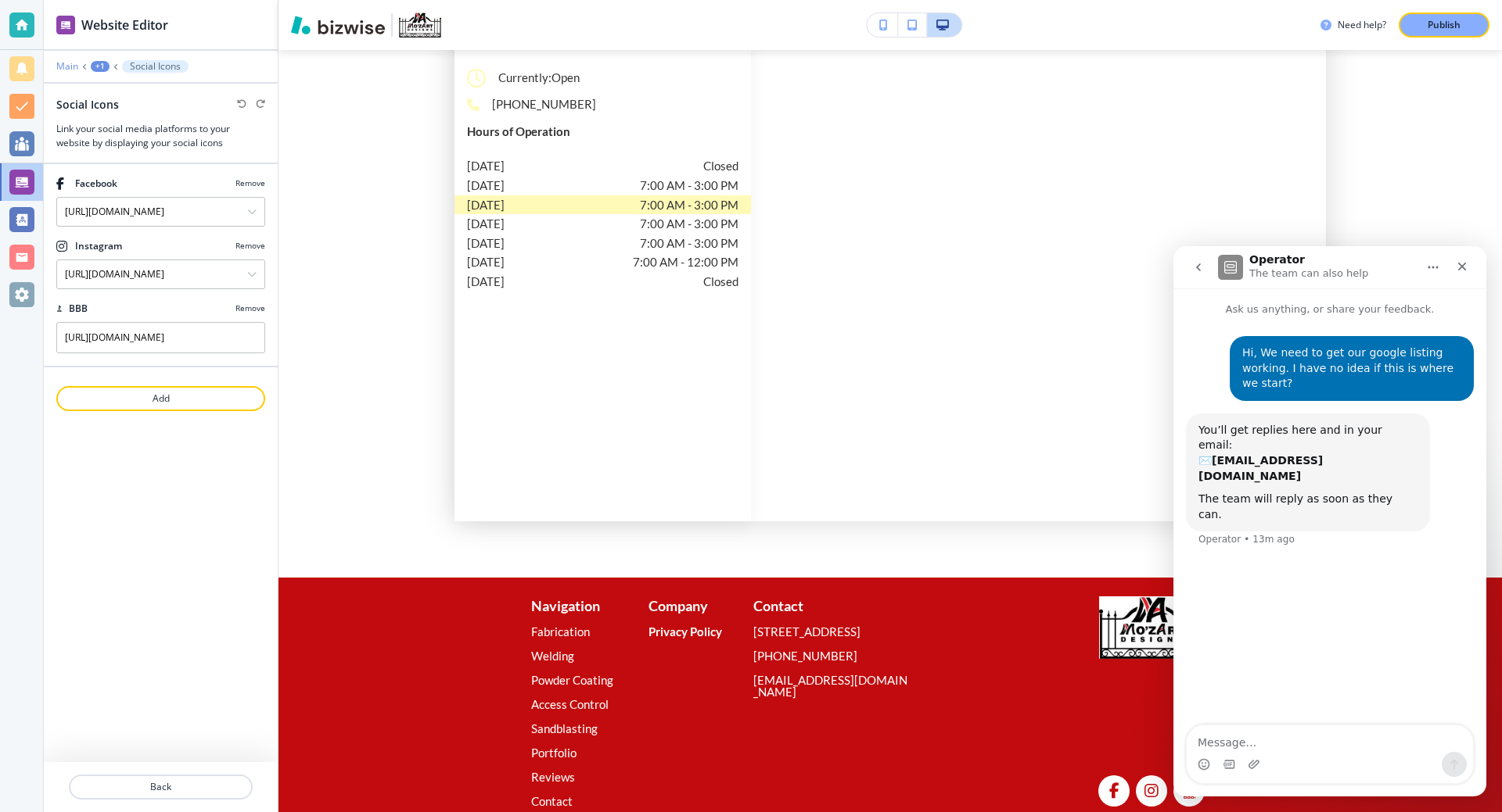
click at [68, 64] on p "Main" at bounding box center [67, 66] width 22 height 11
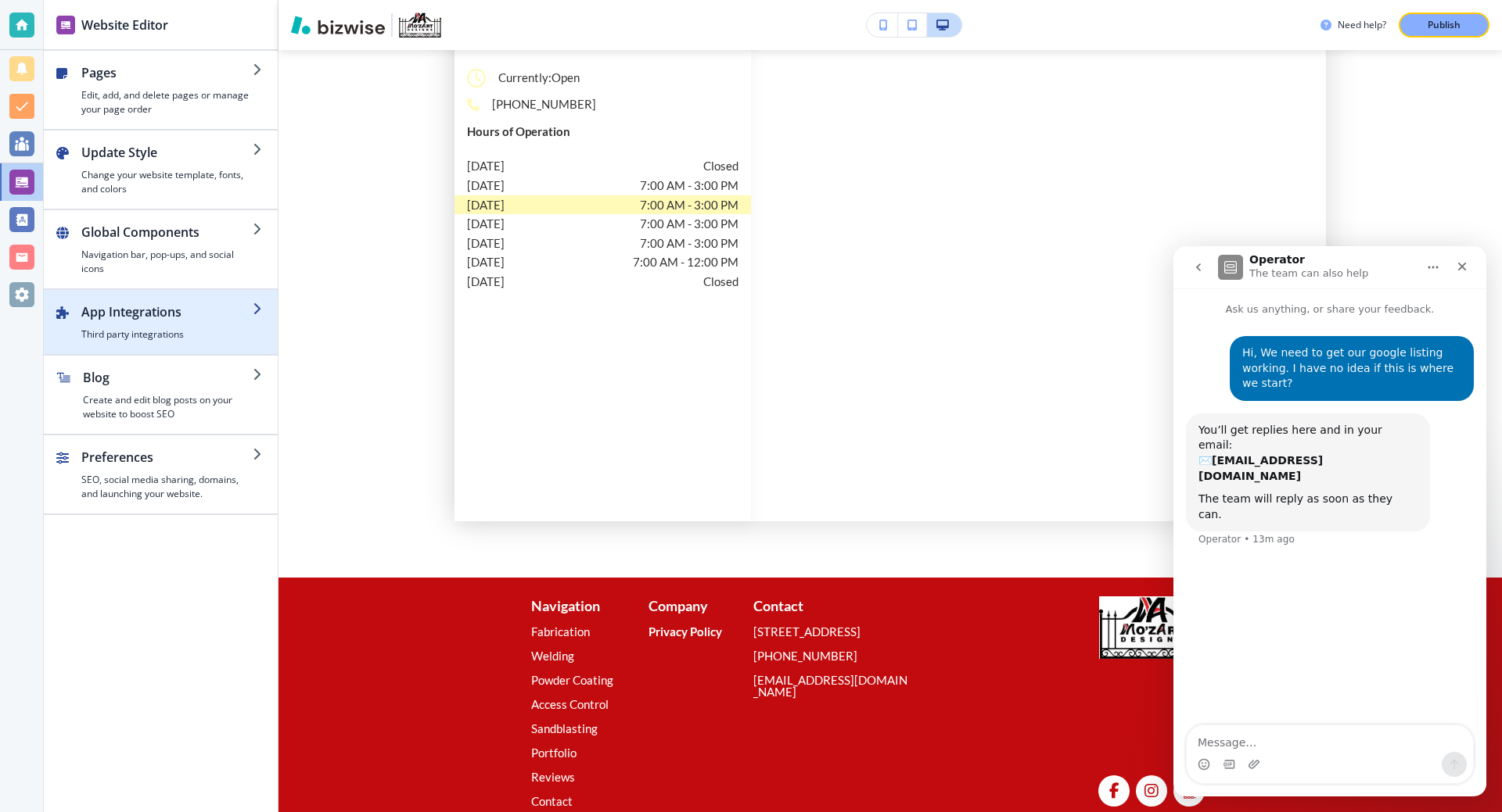
click at [215, 307] on h2 "App Integrations" at bounding box center [167, 312] width 171 height 18
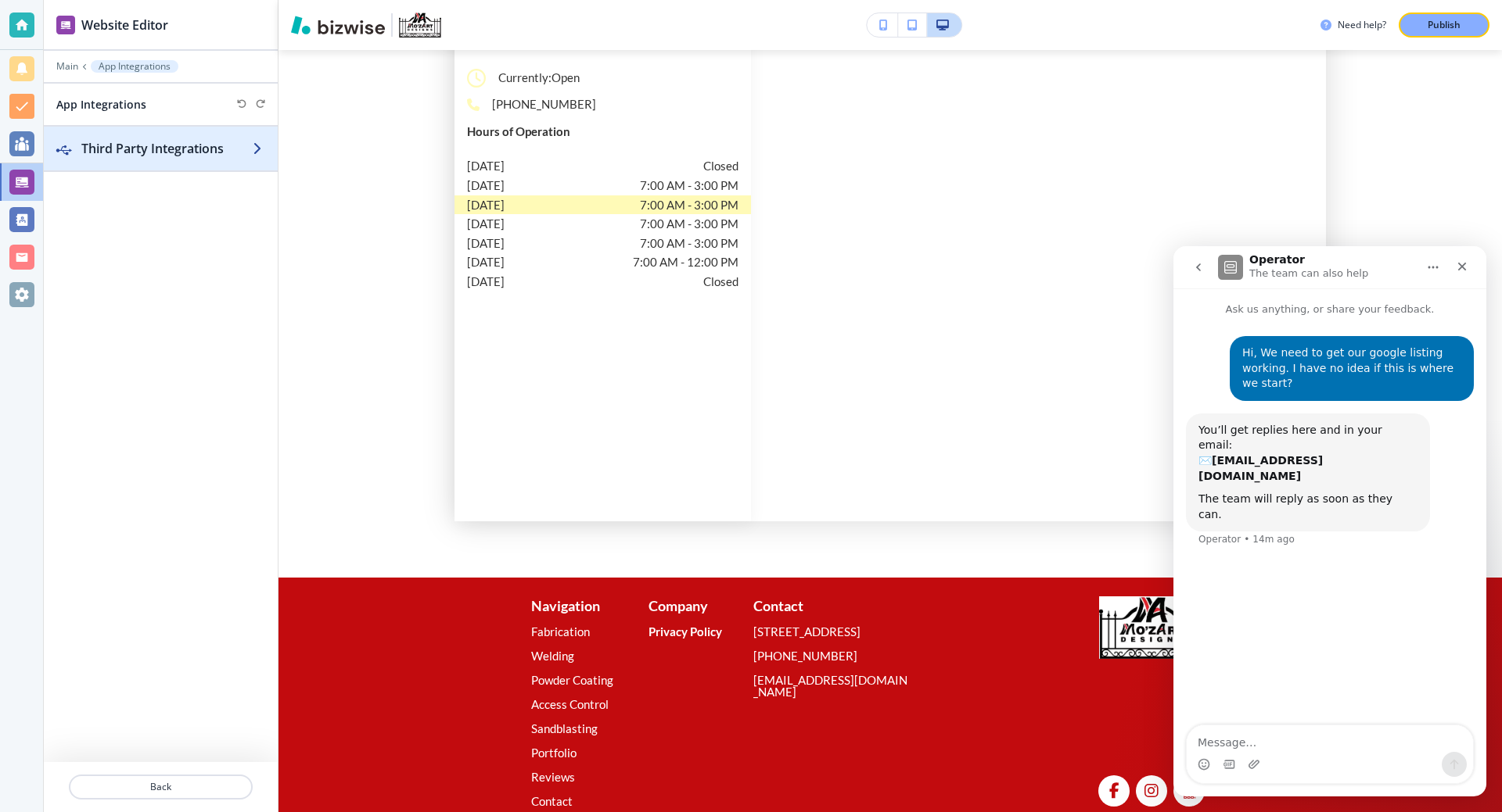
click at [192, 157] on h2 "Third Party Integrations" at bounding box center [167, 148] width 171 height 18
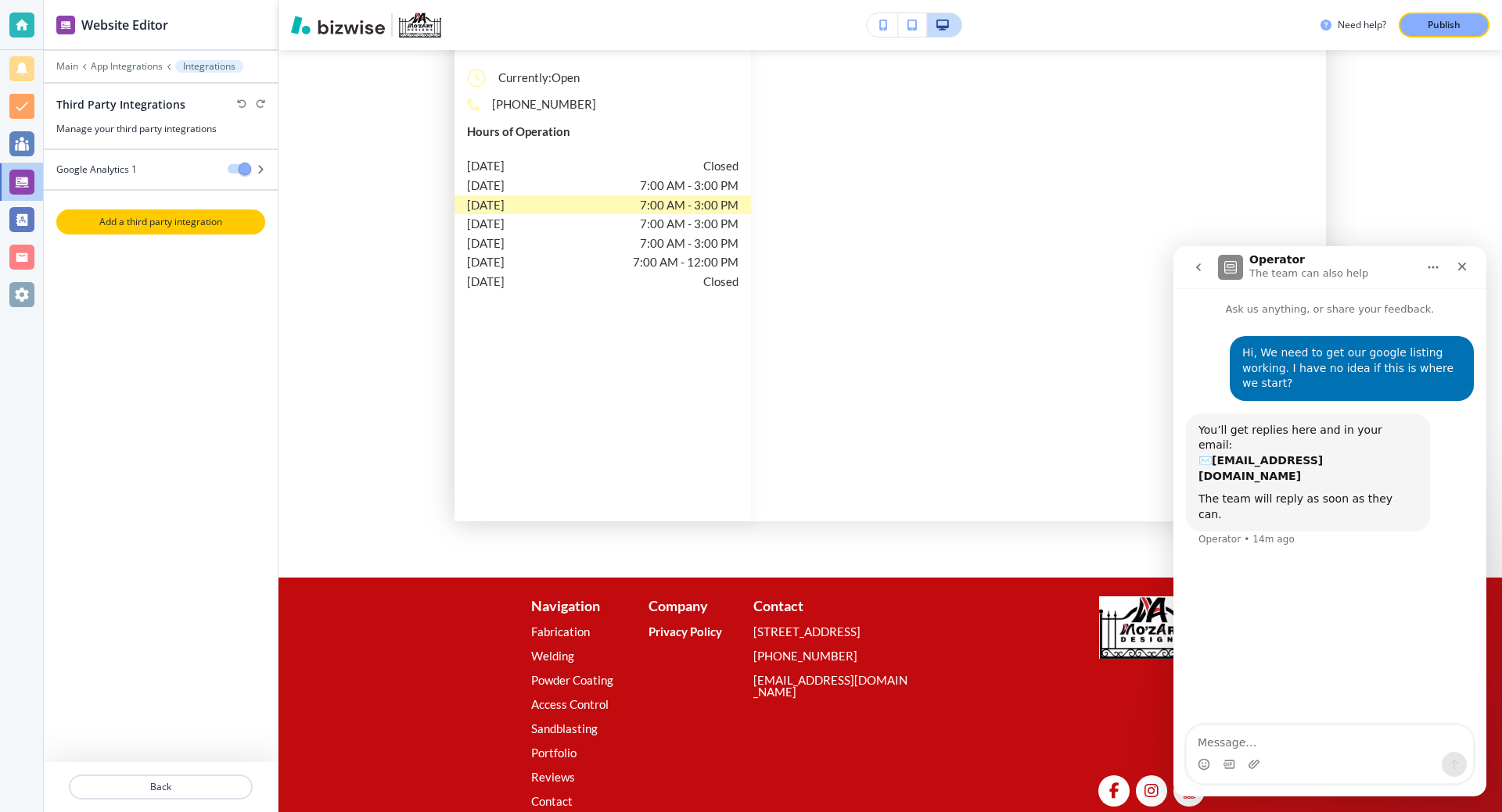
click at [189, 226] on p "Add a third party integration" at bounding box center [160, 222] width 205 height 14
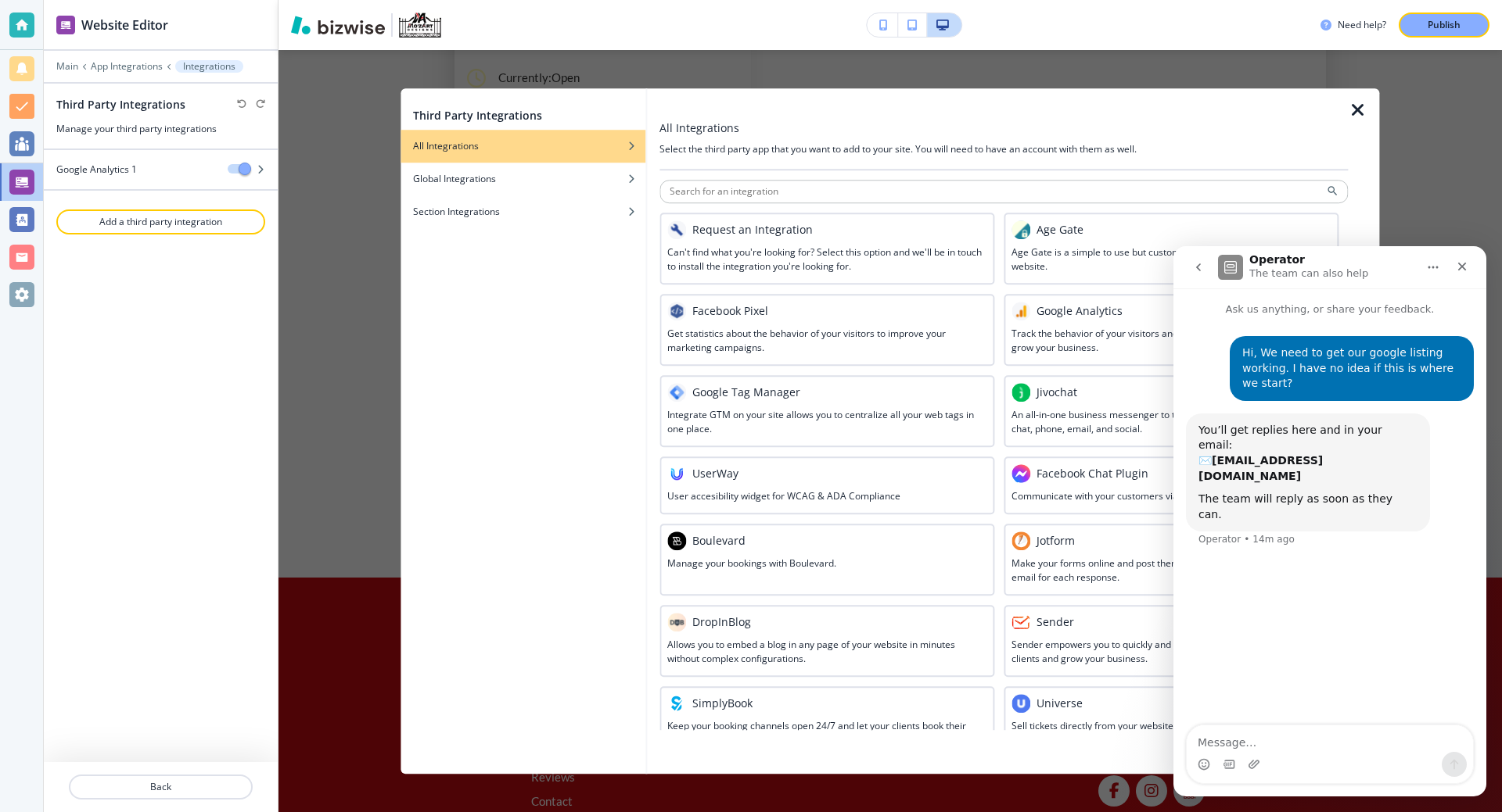
click at [1434, 259] on button "Home" at bounding box center [1433, 267] width 29 height 29
click at [1460, 154] on div "Third Party Integrations All Integrations Global Integrations Section Integrati…" at bounding box center [890, 431] width 1223 height 762
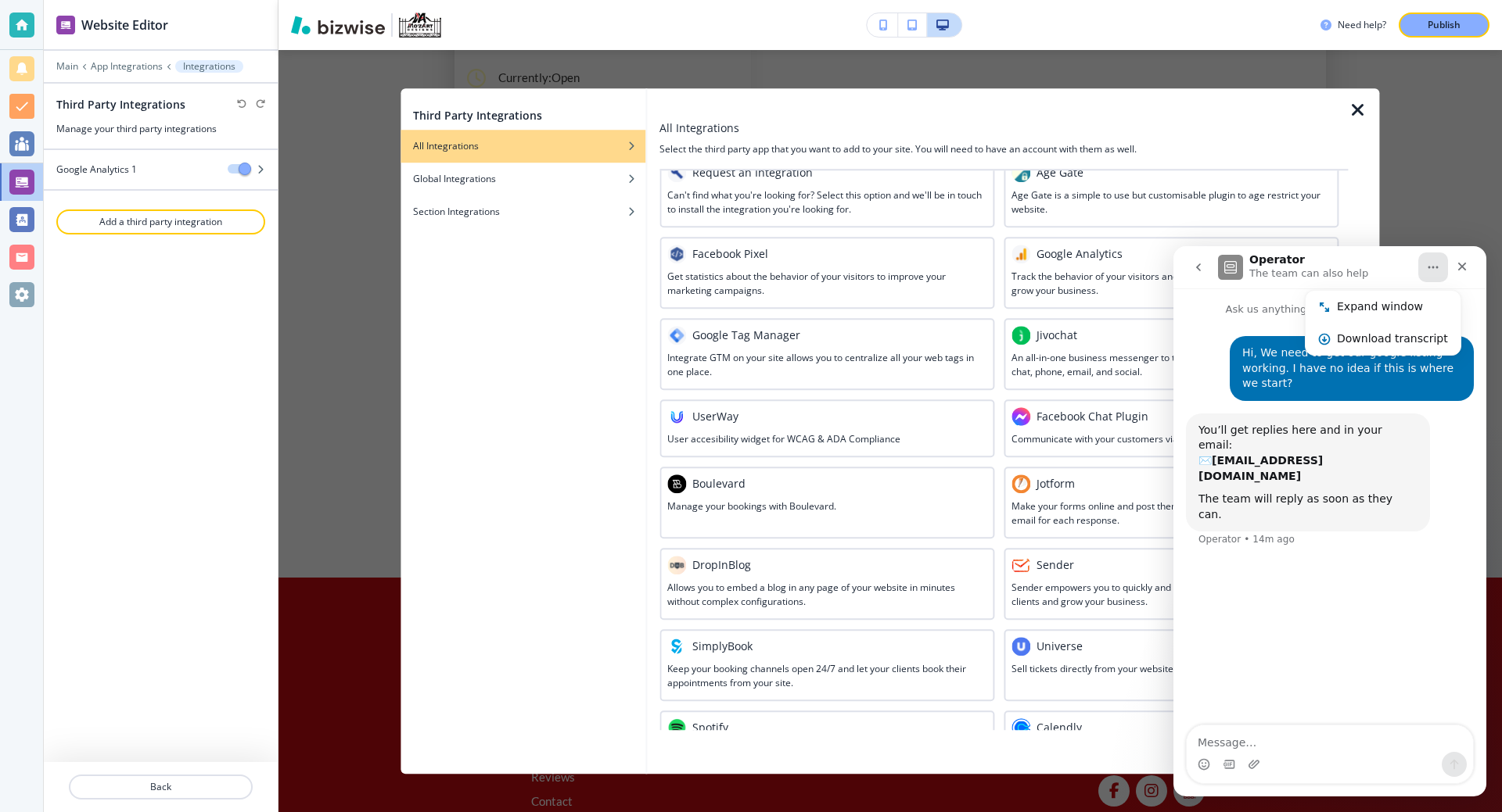
scroll to position [0, 0]
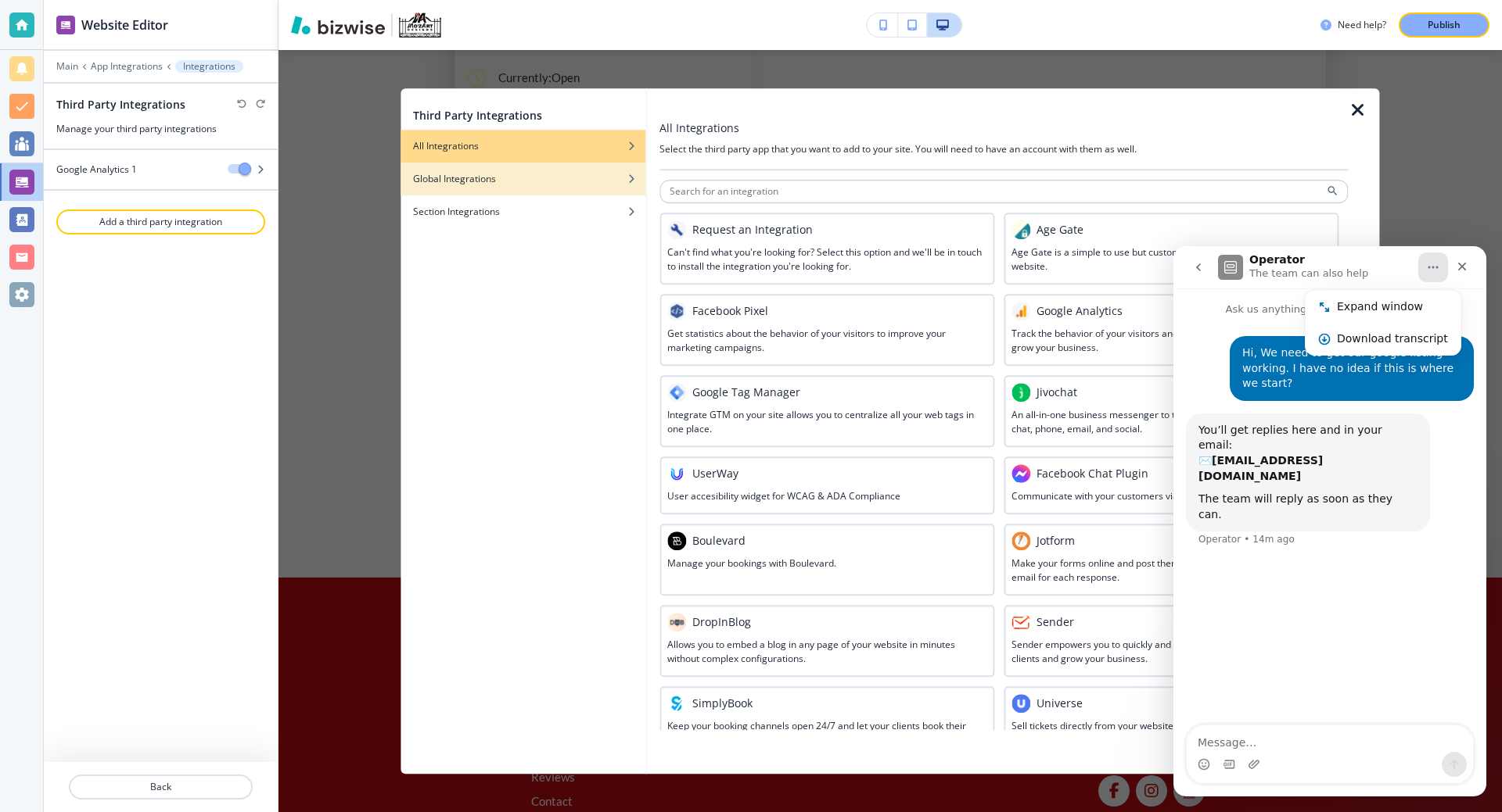
click at [483, 169] on div "button" at bounding box center [523, 168] width 245 height 9
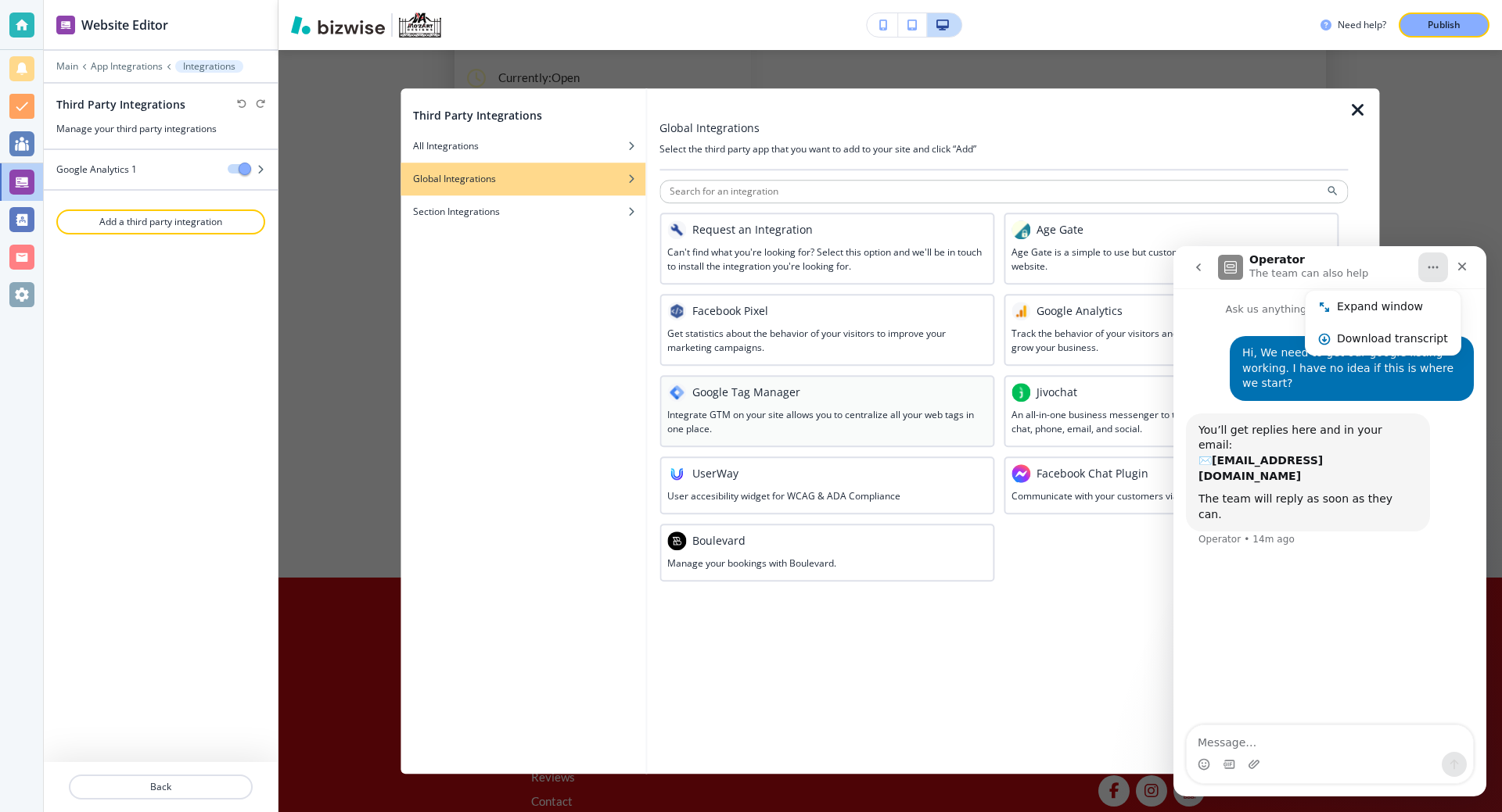
click at [723, 427] on h3 "Integrate GTM on your site allows you to centralize all your web tags in one pl…" at bounding box center [826, 422] width 320 height 29
click at [709, 404] on div at bounding box center [826, 405] width 320 height 6
click at [1428, 267] on icon "Home" at bounding box center [1433, 268] width 10 height 3
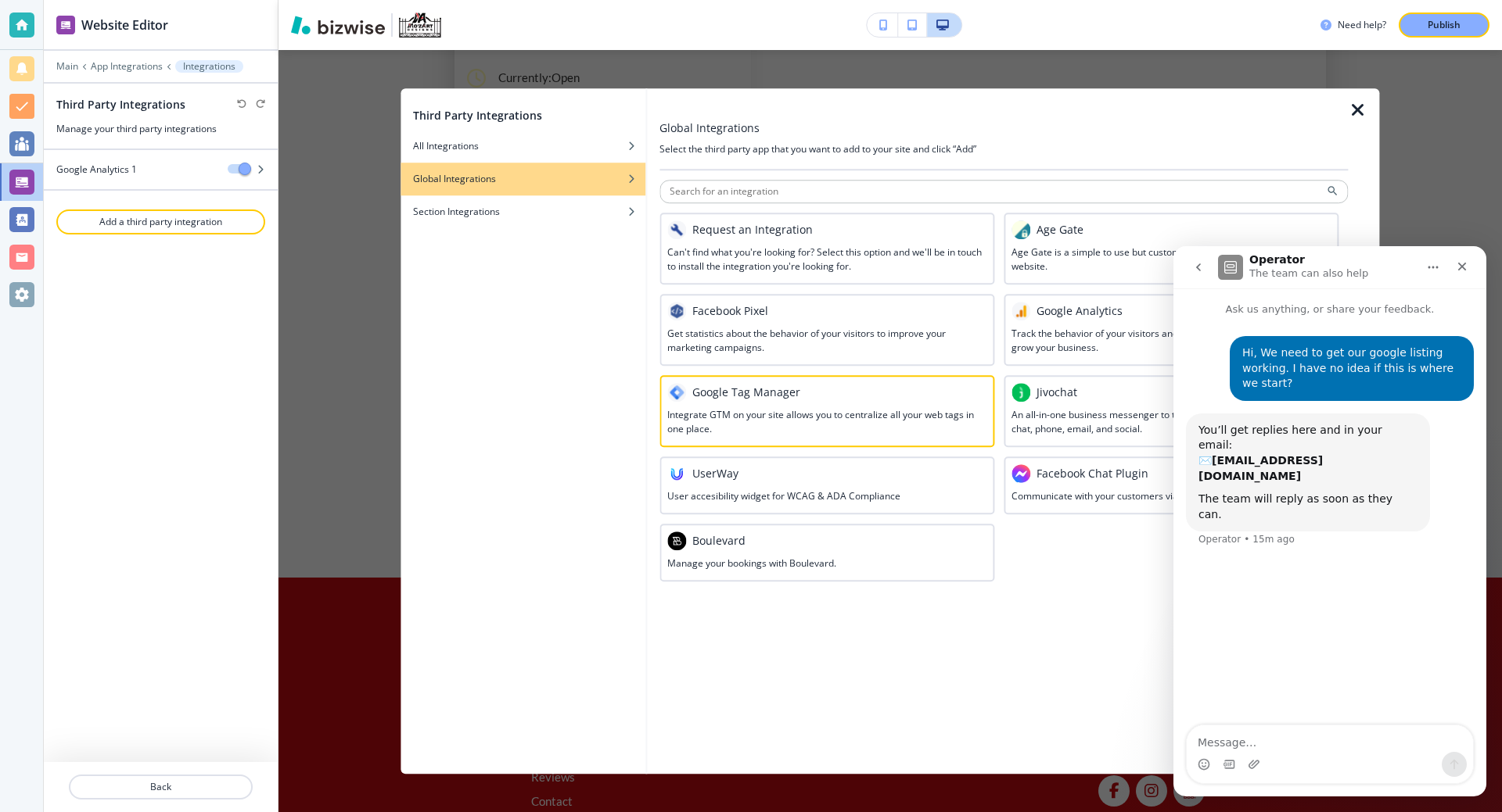
click at [1435, 269] on icon "Home" at bounding box center [1433, 268] width 13 height 13
click at [1359, 311] on div "Expand window" at bounding box center [1391, 307] width 111 height 17
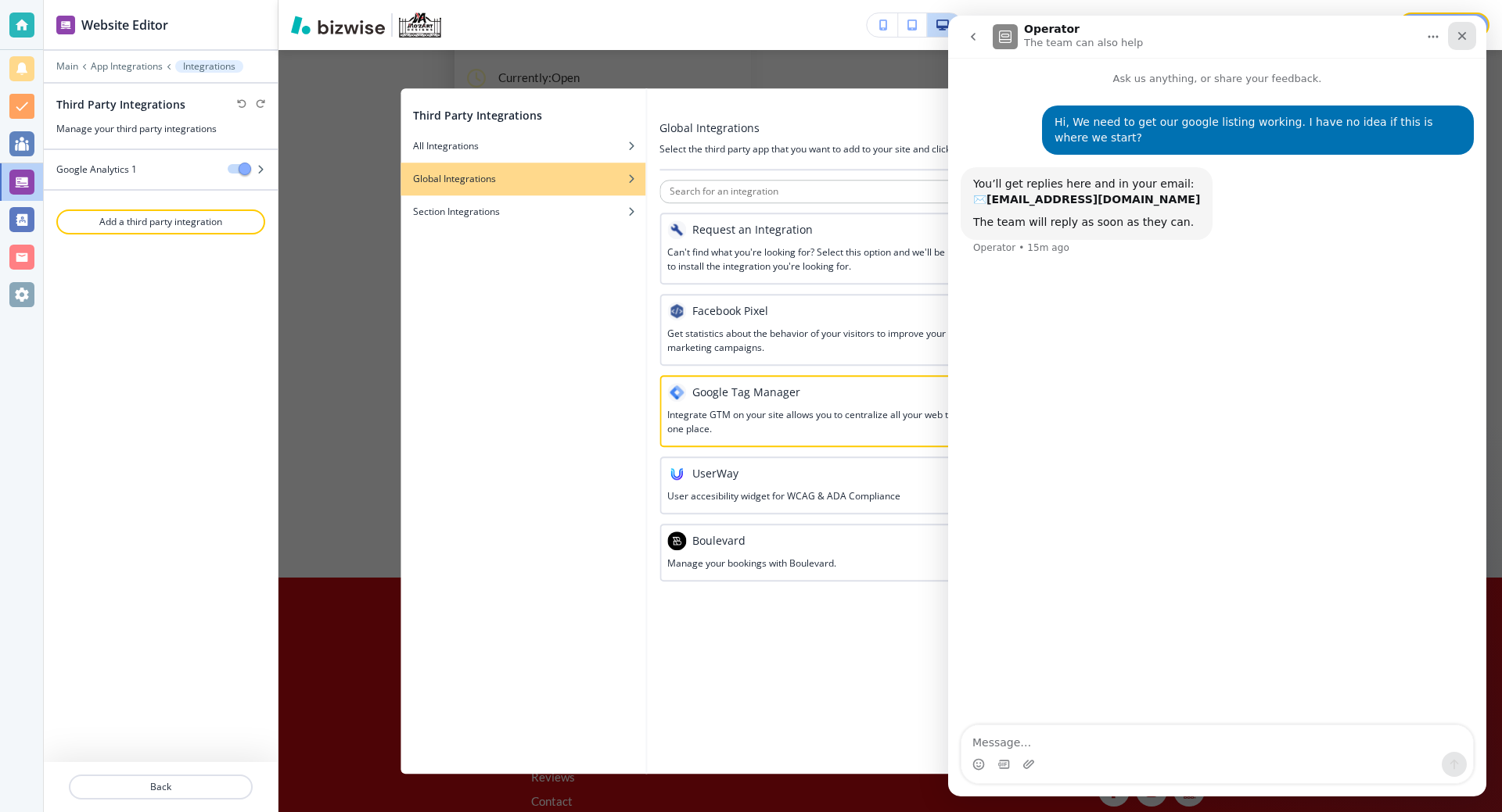
drag, startPoint x: 2411, startPoint y: 56, endPoint x: 1464, endPoint y: 39, distance: 947.2
click at [1464, 39] on icon "Close" at bounding box center [1461, 36] width 8 height 8
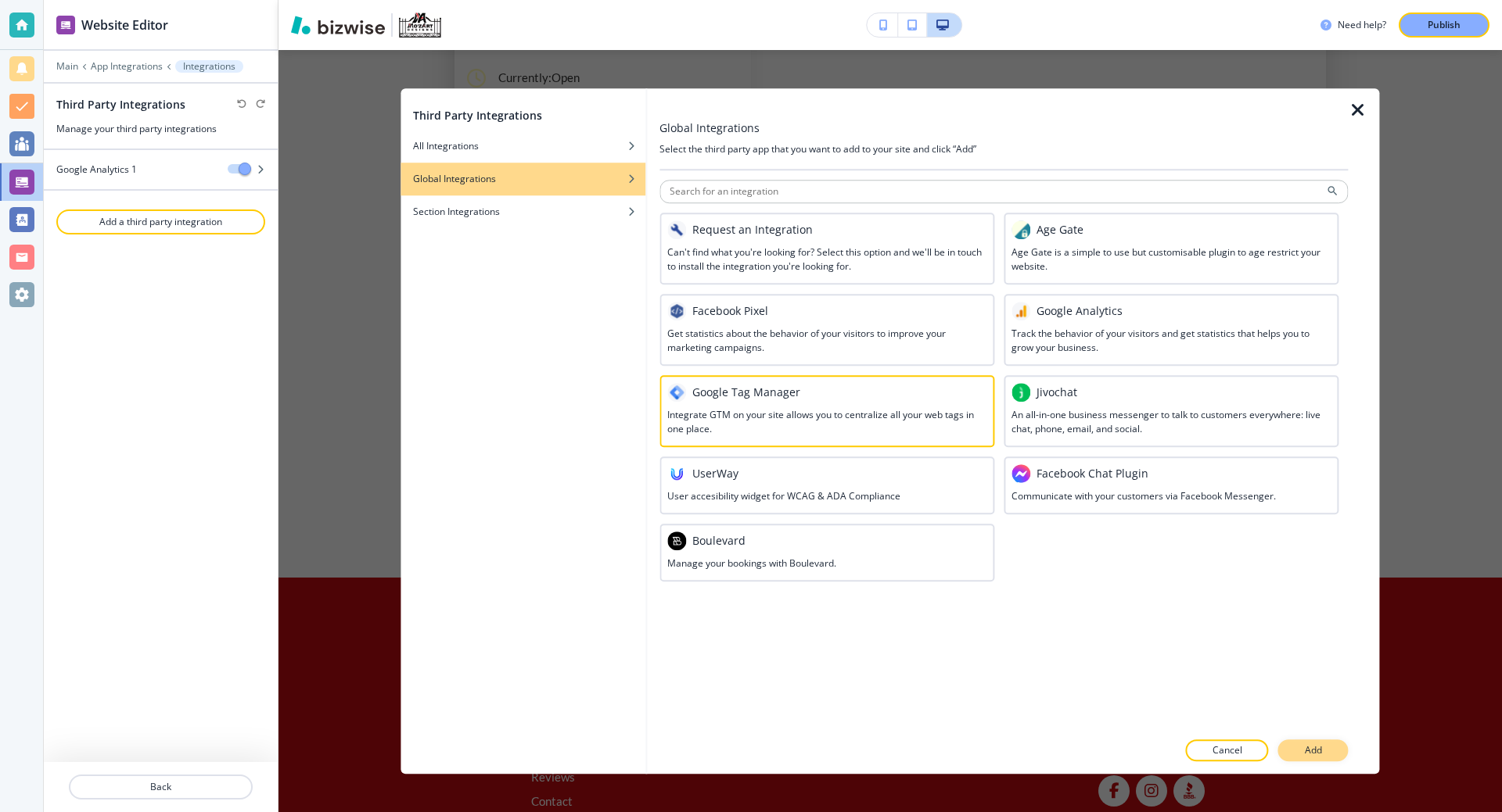
click at [1327, 757] on button "Add" at bounding box center [1313, 750] width 70 height 22
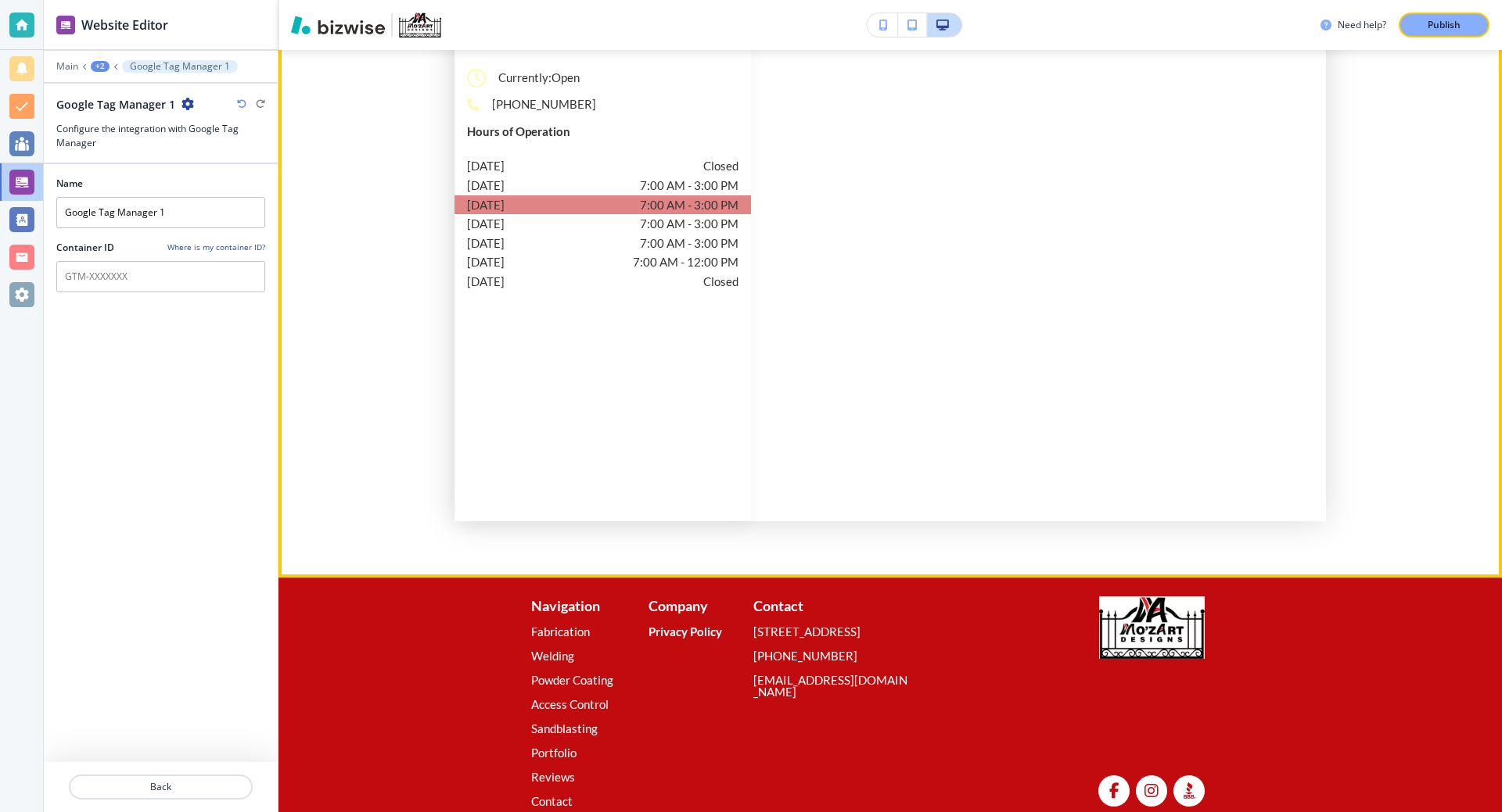
scroll to position [5296, 0]
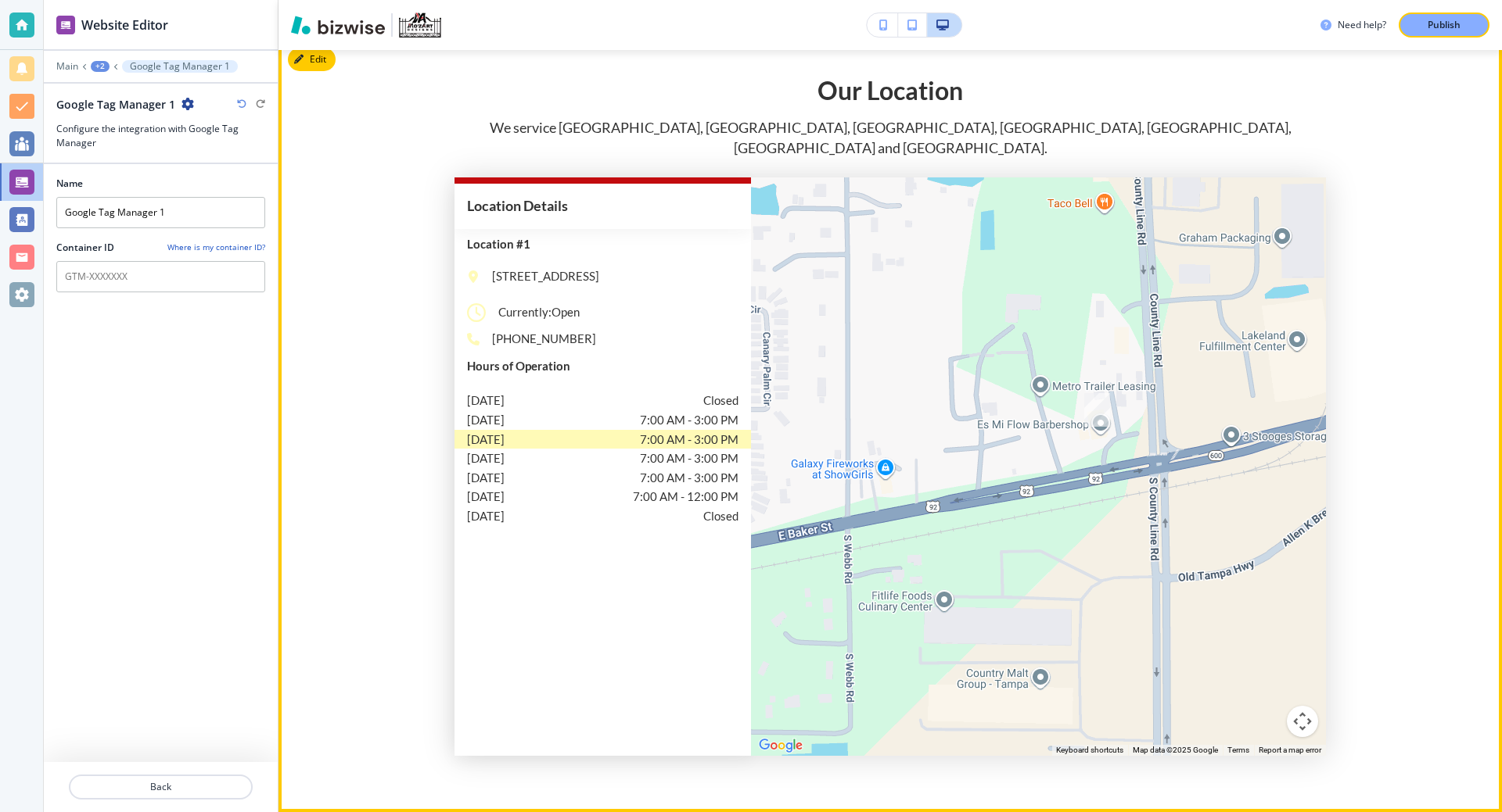
drag, startPoint x: 1036, startPoint y: 389, endPoint x: 1076, endPoint y: 353, distance: 53.8
click at [1076, 353] on div "To navigate, press the arrow keys." at bounding box center [1038, 467] width 575 height 578
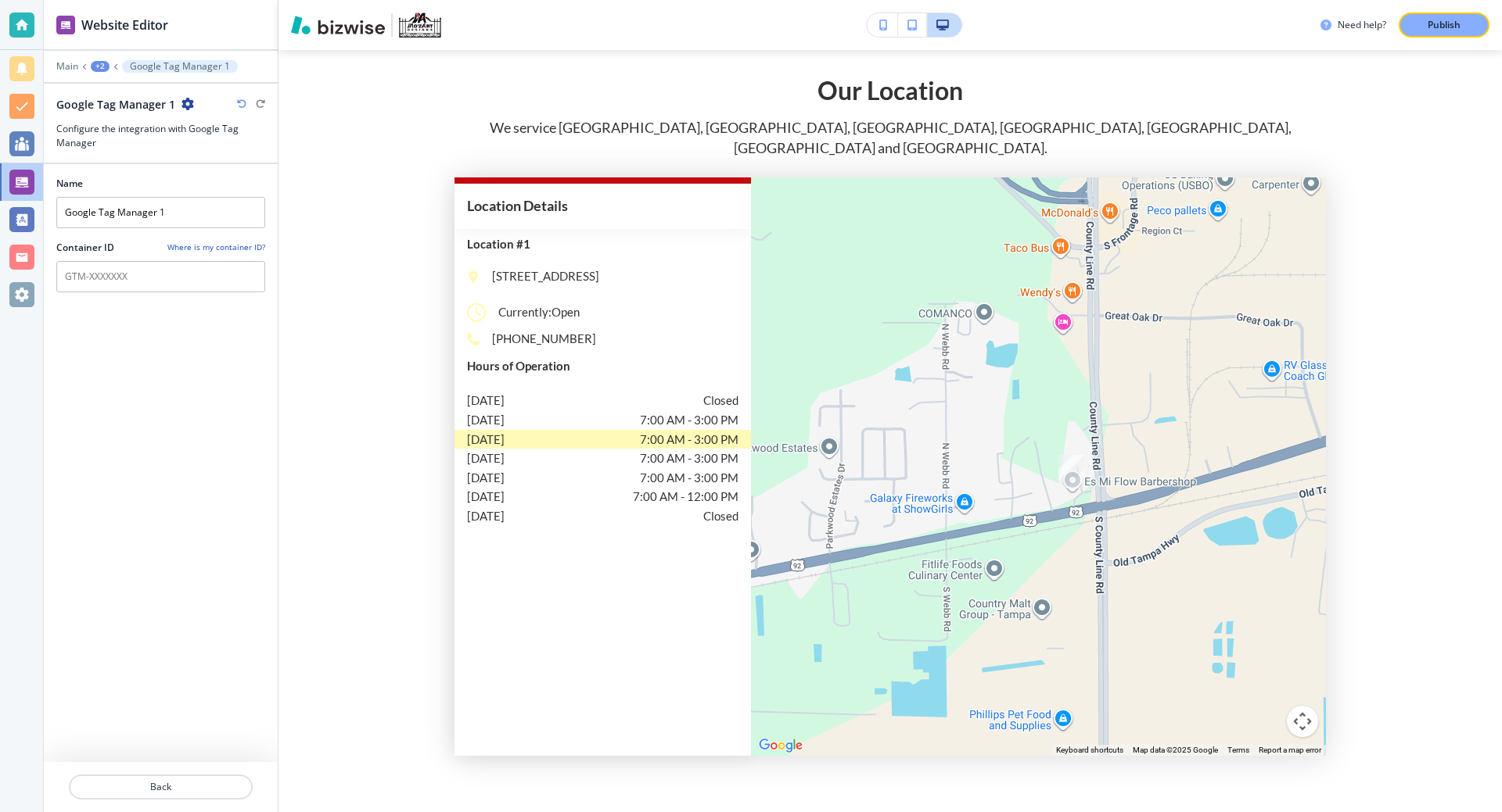
click at [527, 238] on p "Location #1" at bounding box center [602, 244] width 272 height 12
click at [1426, 30] on div "Publish" at bounding box center [1444, 25] width 50 height 14
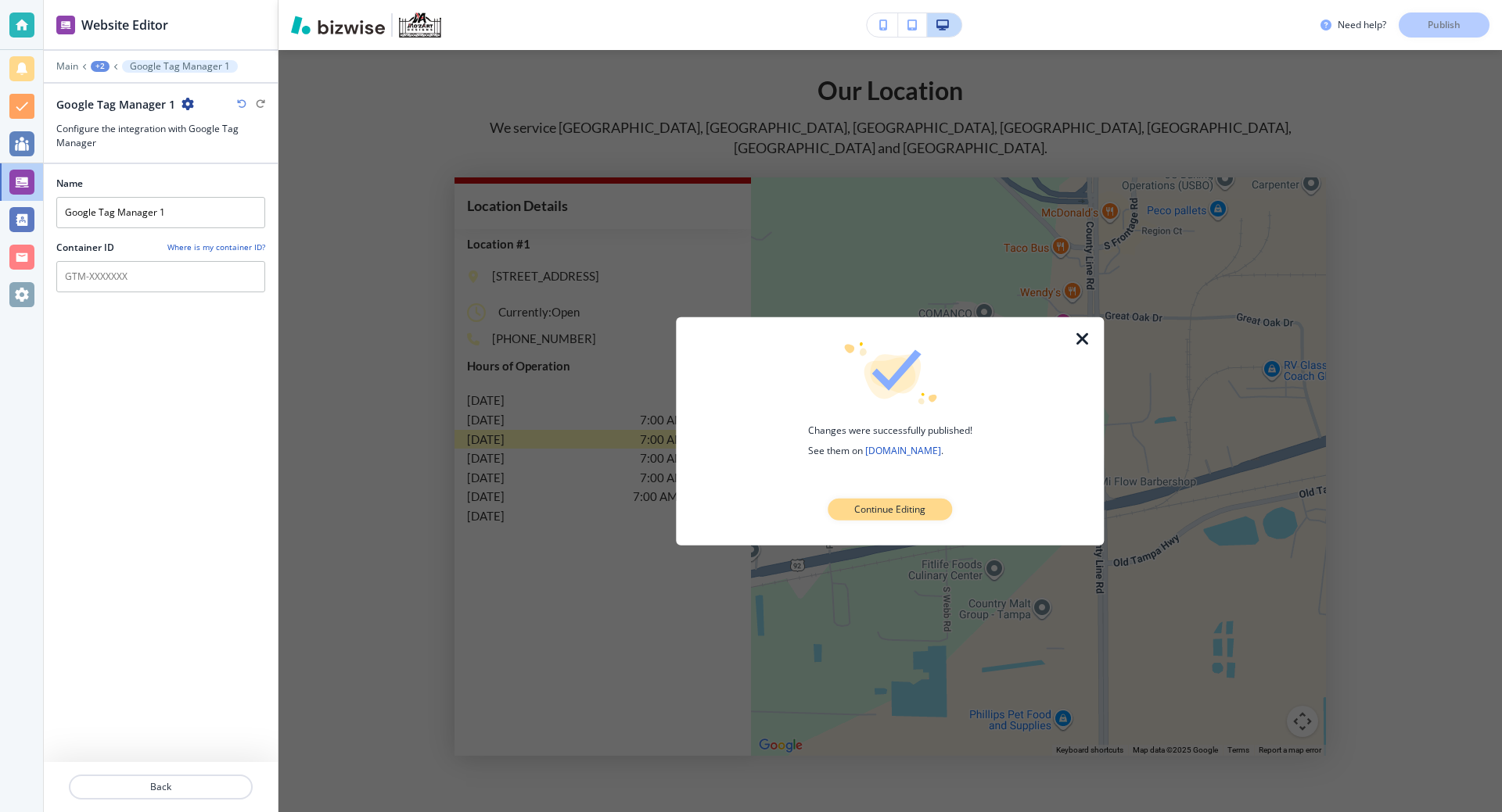
click at [885, 511] on p "Continue Editing" at bounding box center [889, 509] width 71 height 14
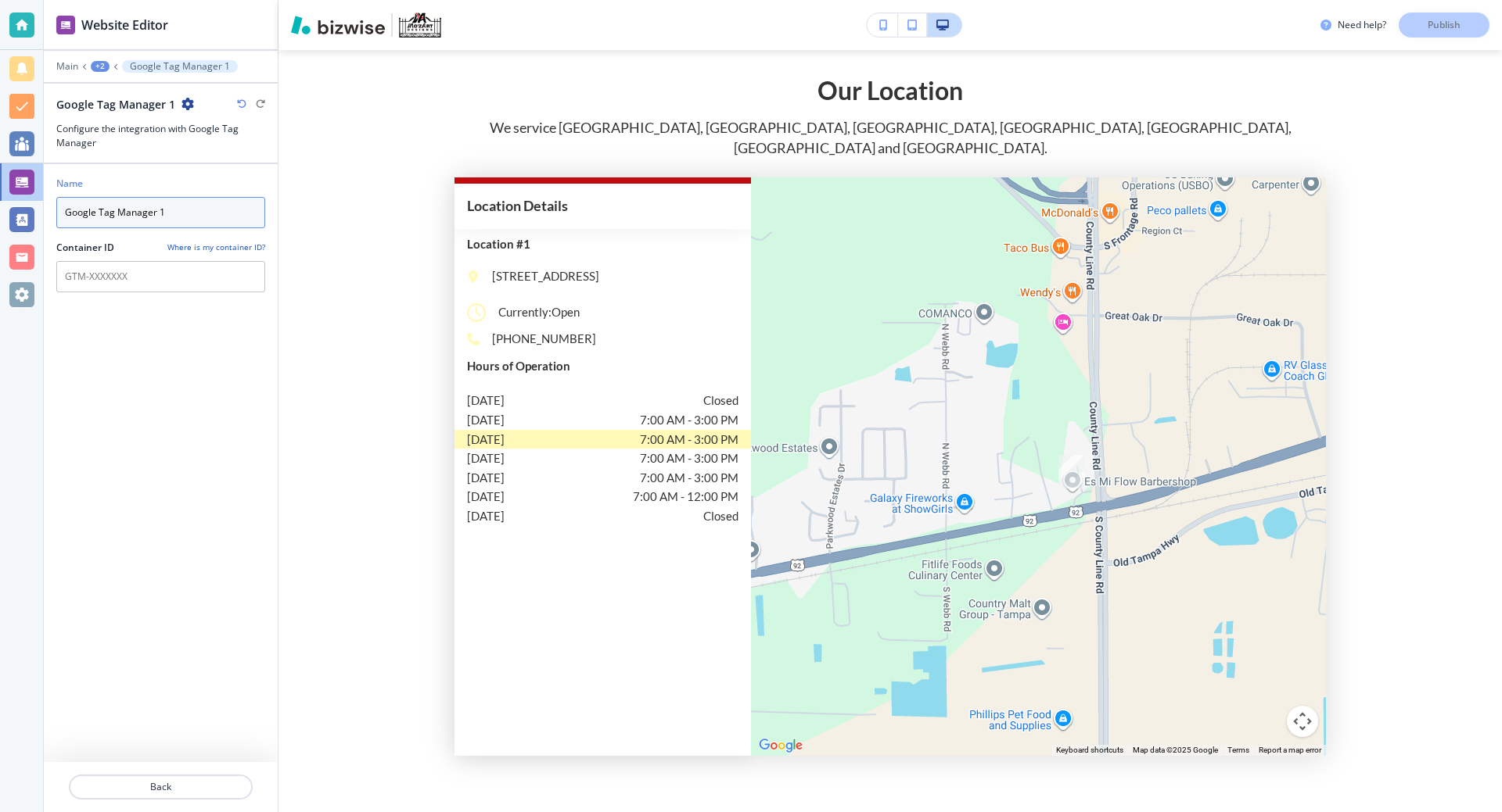
click at [182, 214] on input "Google Tag Manager 1" at bounding box center [160, 213] width 209 height 31
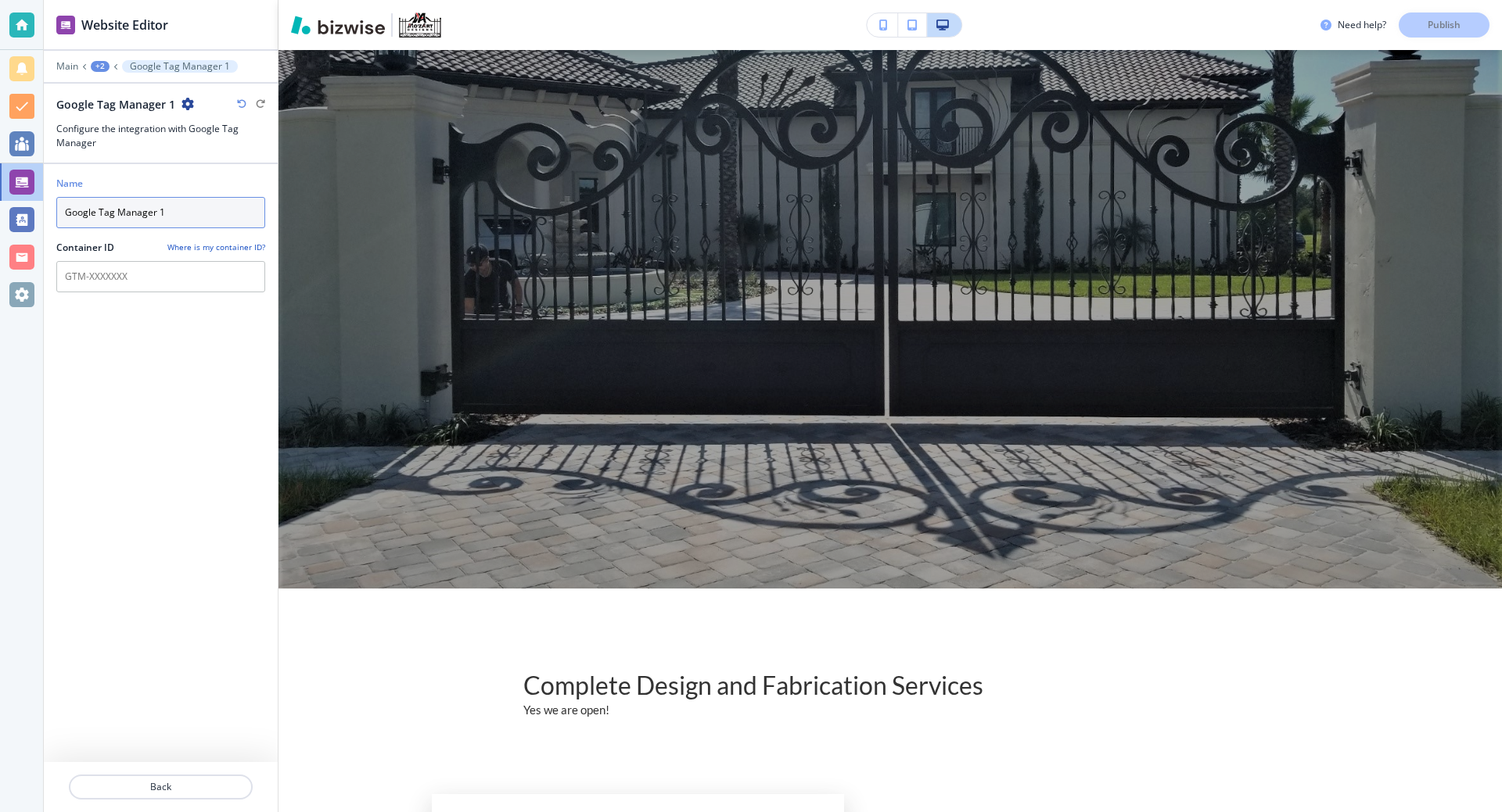
scroll to position [0, 0]
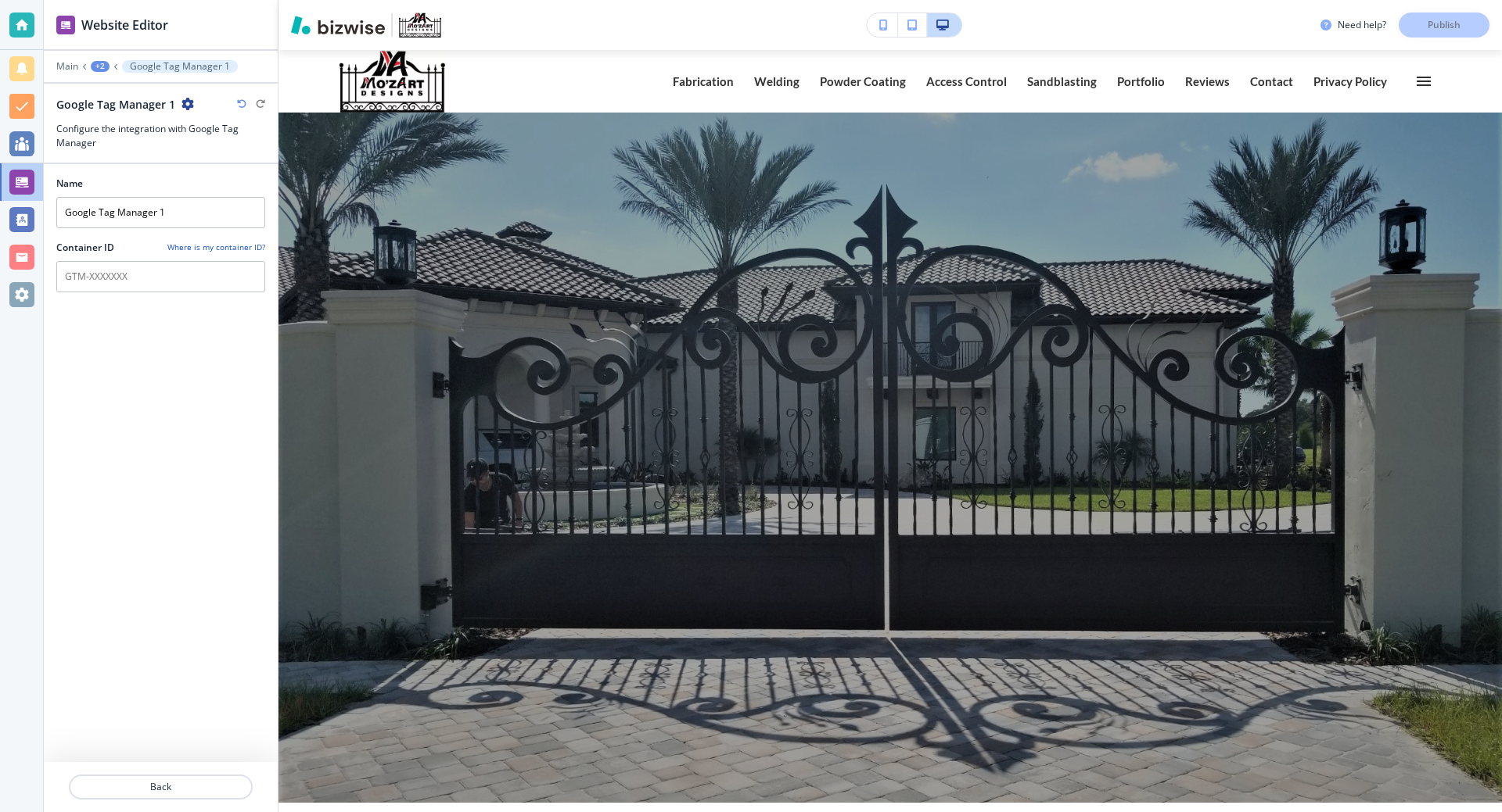
click at [185, 110] on icon "button" at bounding box center [188, 104] width 13 height 13
click at [92, 66] on div "+2" at bounding box center [100, 66] width 18 height 11
click at [93, 103] on button "App Integrations" at bounding box center [141, 92] width 100 height 28
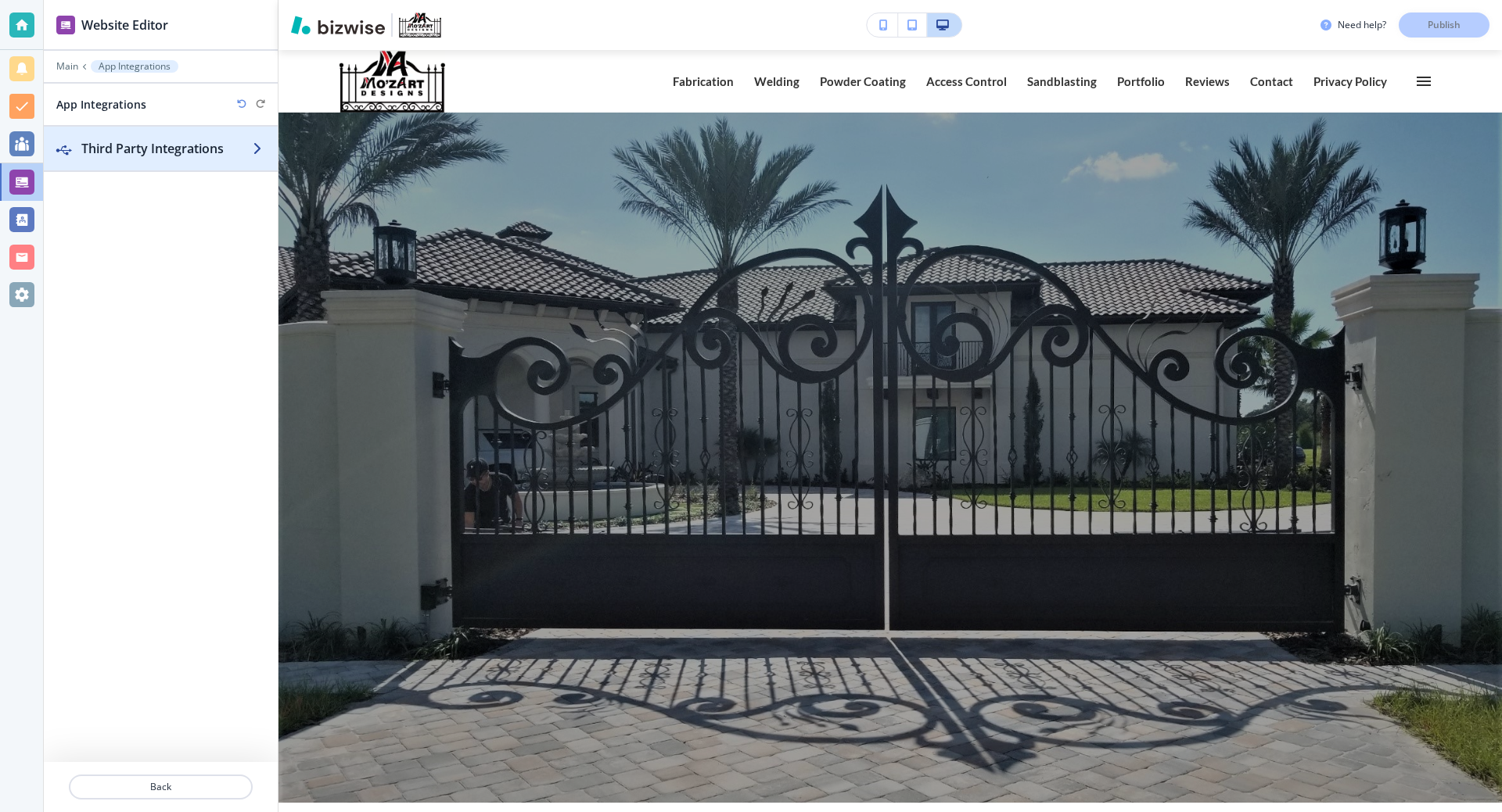
click at [117, 157] on h2 "Third Party Integrations" at bounding box center [167, 148] width 171 height 18
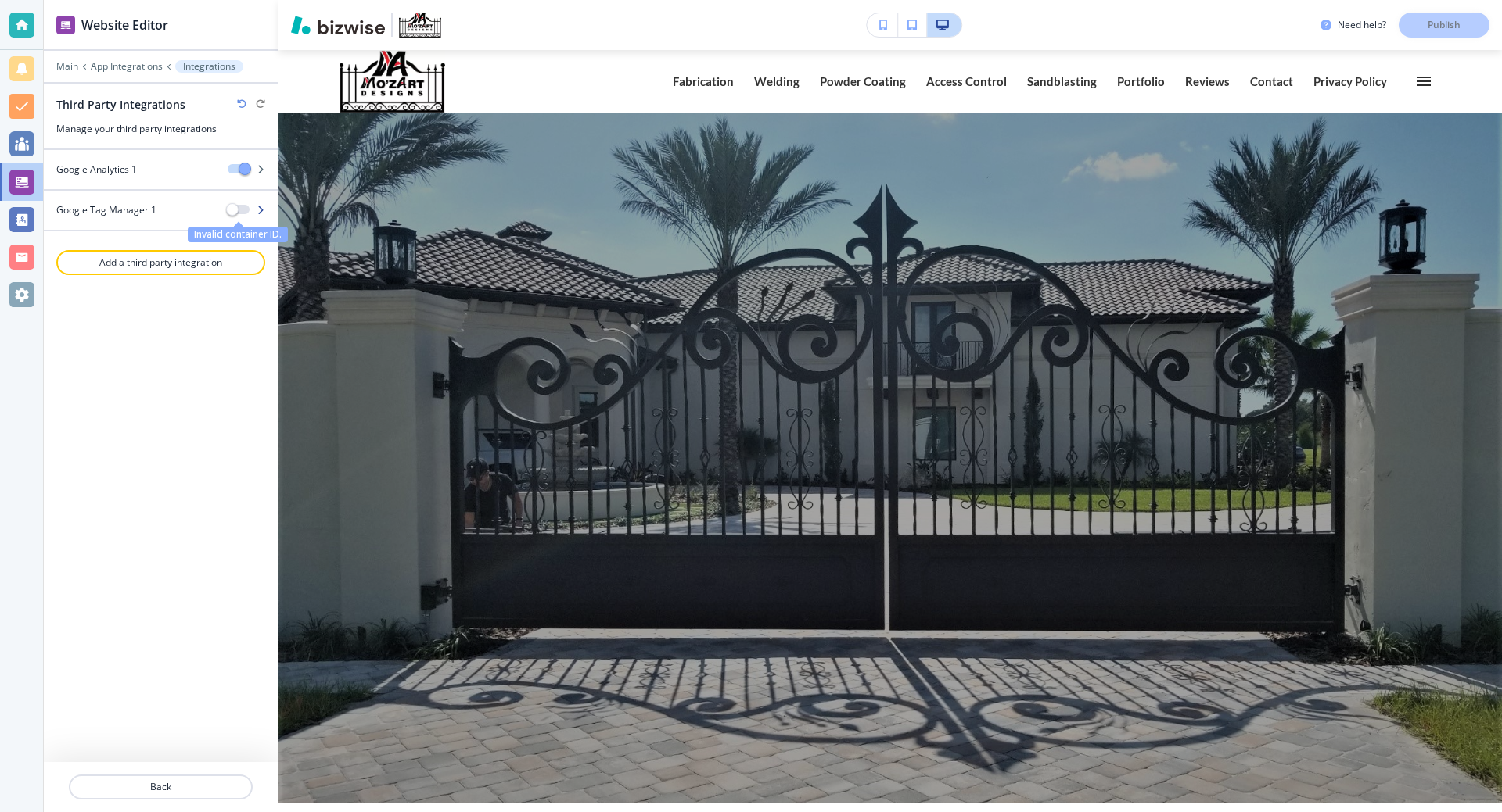
click at [238, 215] on span "Invalid container ID." at bounding box center [239, 211] width 22 height 11
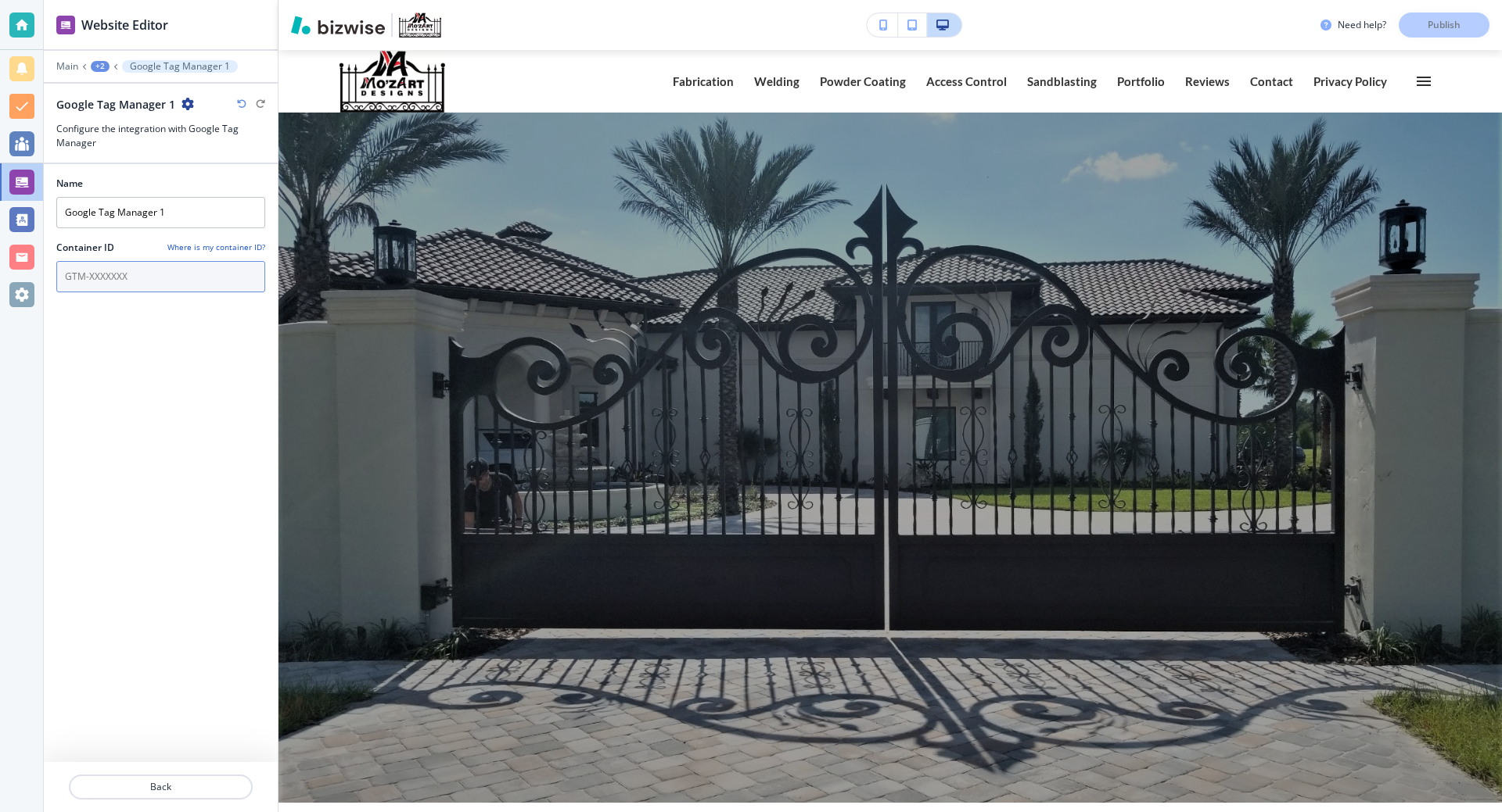
click at [151, 272] on input "text" at bounding box center [160, 277] width 209 height 31
click at [221, 243] on h4 "Where is my container ID?" at bounding box center [216, 247] width 98 height 12
click at [1461, 13] on div "Need help? Publish" at bounding box center [1411, 25] width 181 height 25
click at [64, 61] on p "Notifications" at bounding box center [92, 68] width 65 height 16
click at [67, 64] on p "Main" at bounding box center [67, 66] width 22 height 11
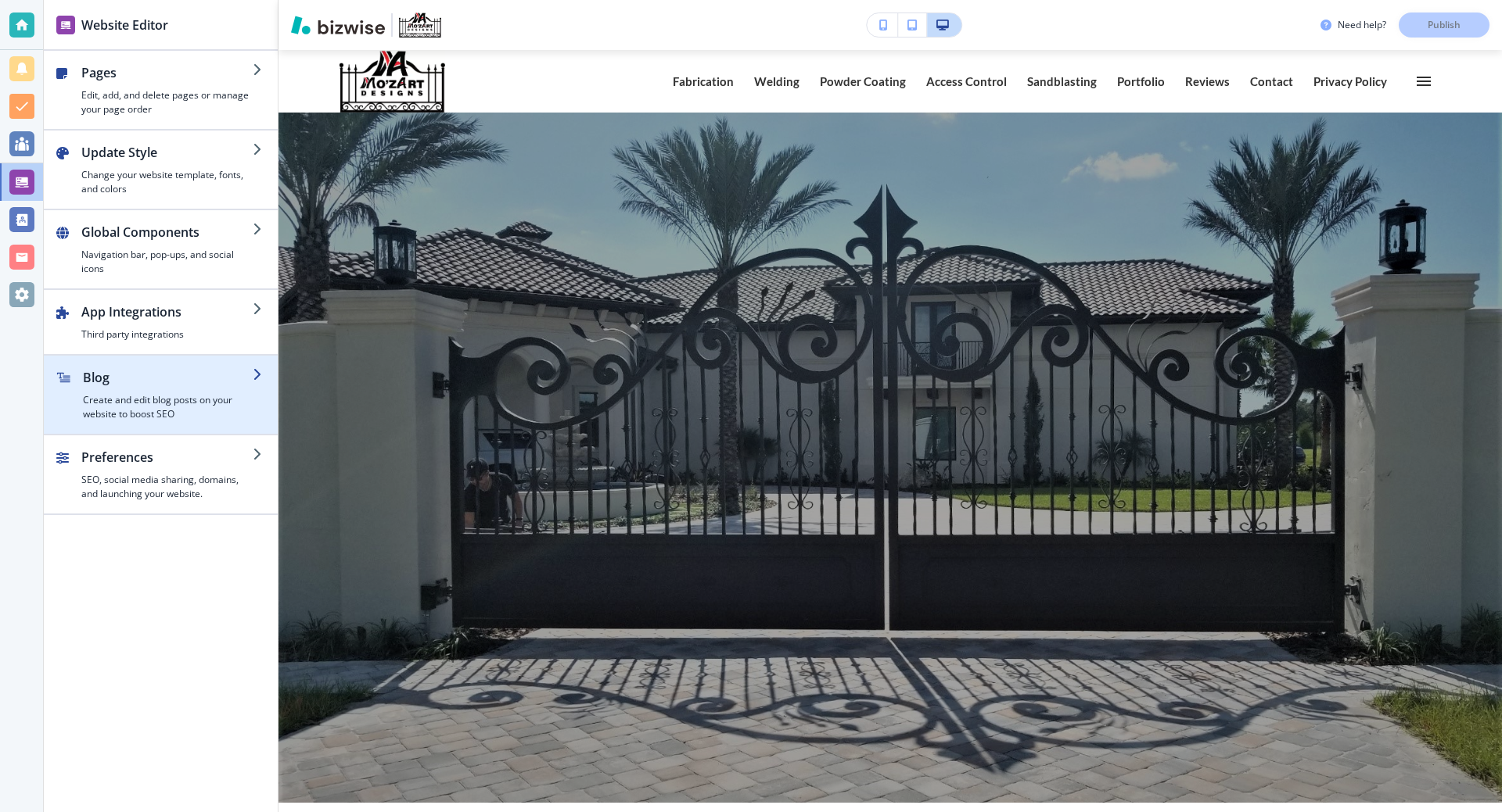
click at [127, 382] on h2 "Blog" at bounding box center [168, 377] width 169 height 18
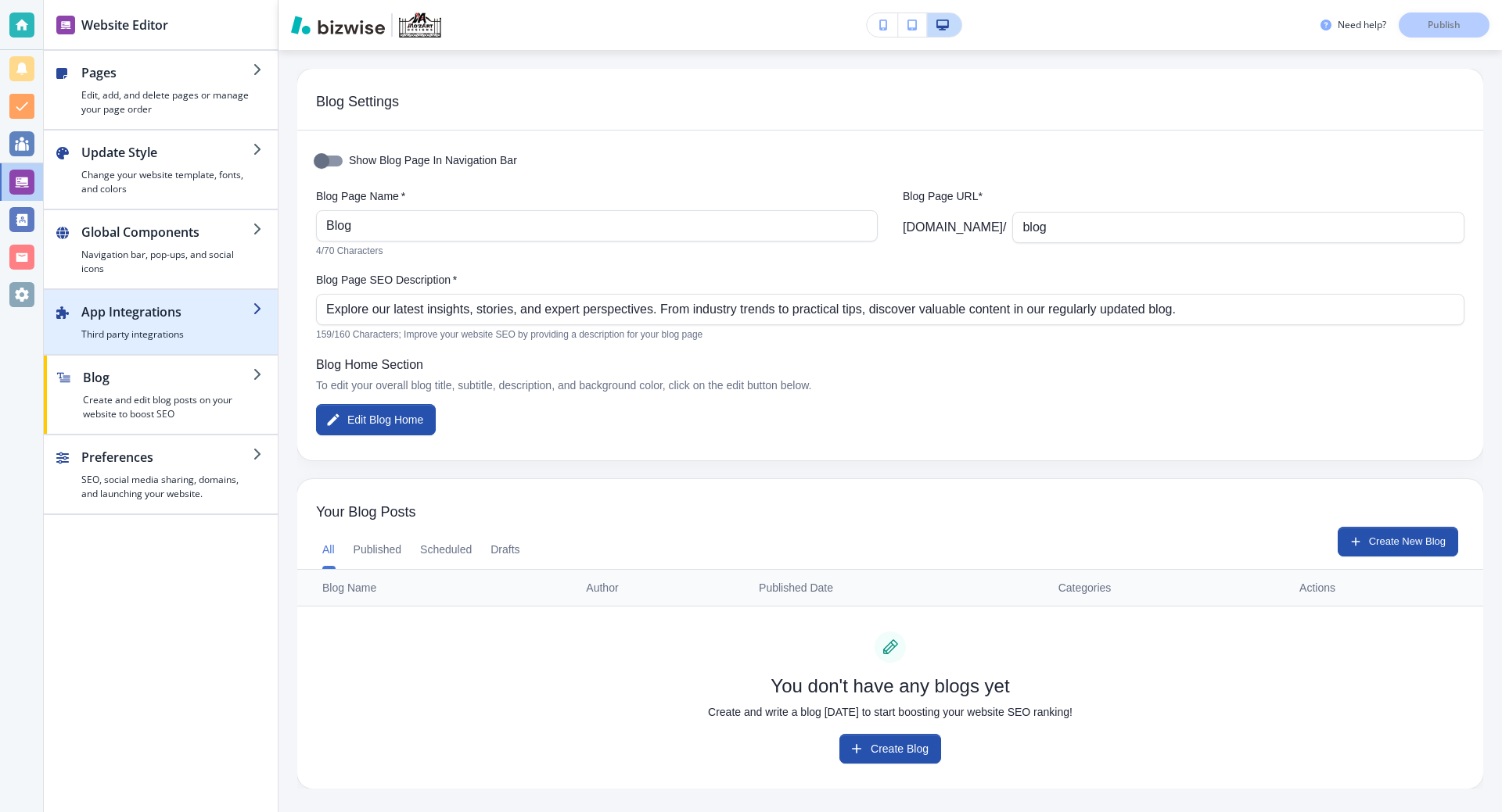
click at [156, 314] on h2 "App Integrations" at bounding box center [167, 312] width 171 height 18
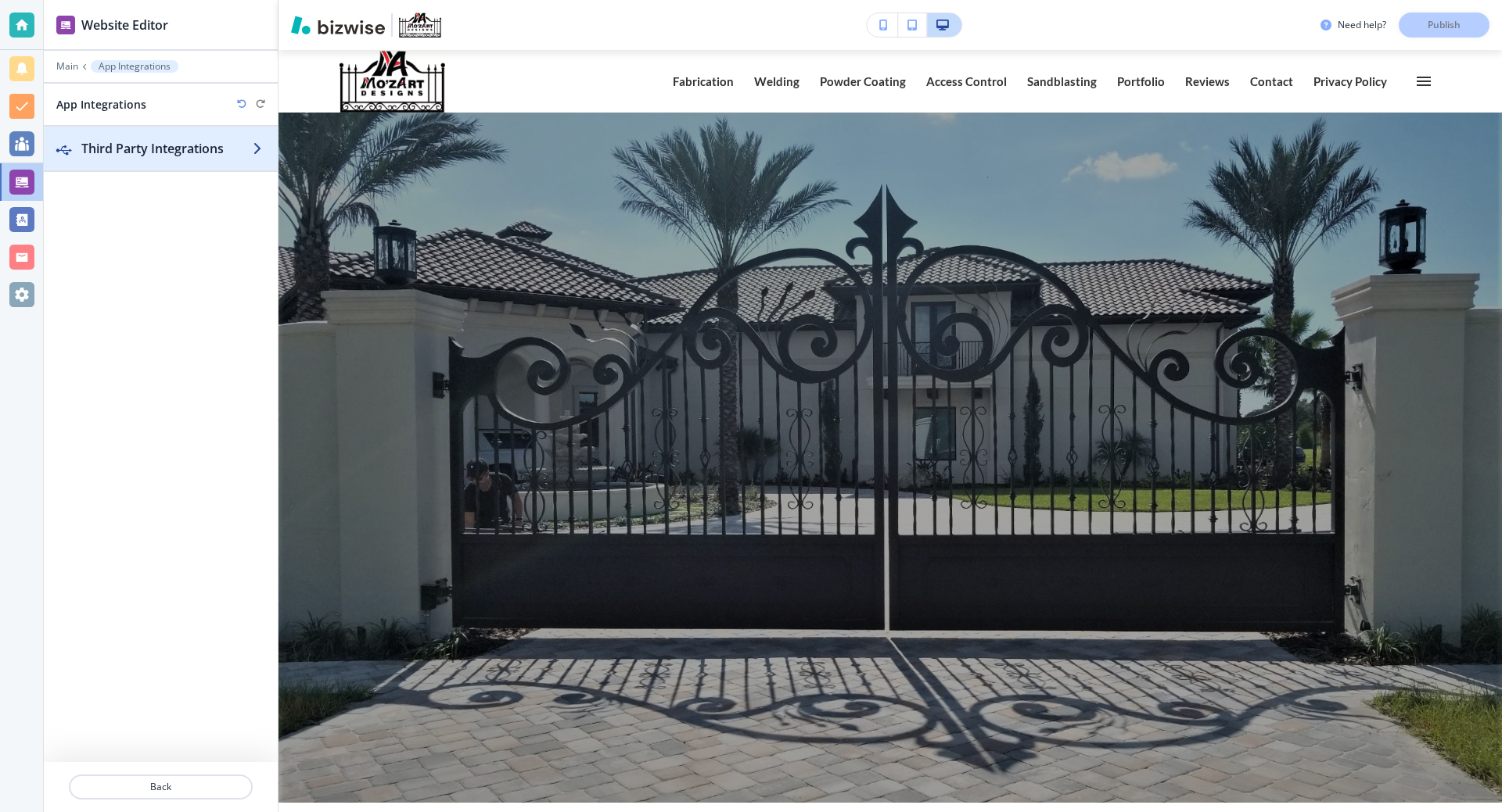
click at [165, 148] on h2 "Third Party Integrations" at bounding box center [167, 148] width 171 height 18
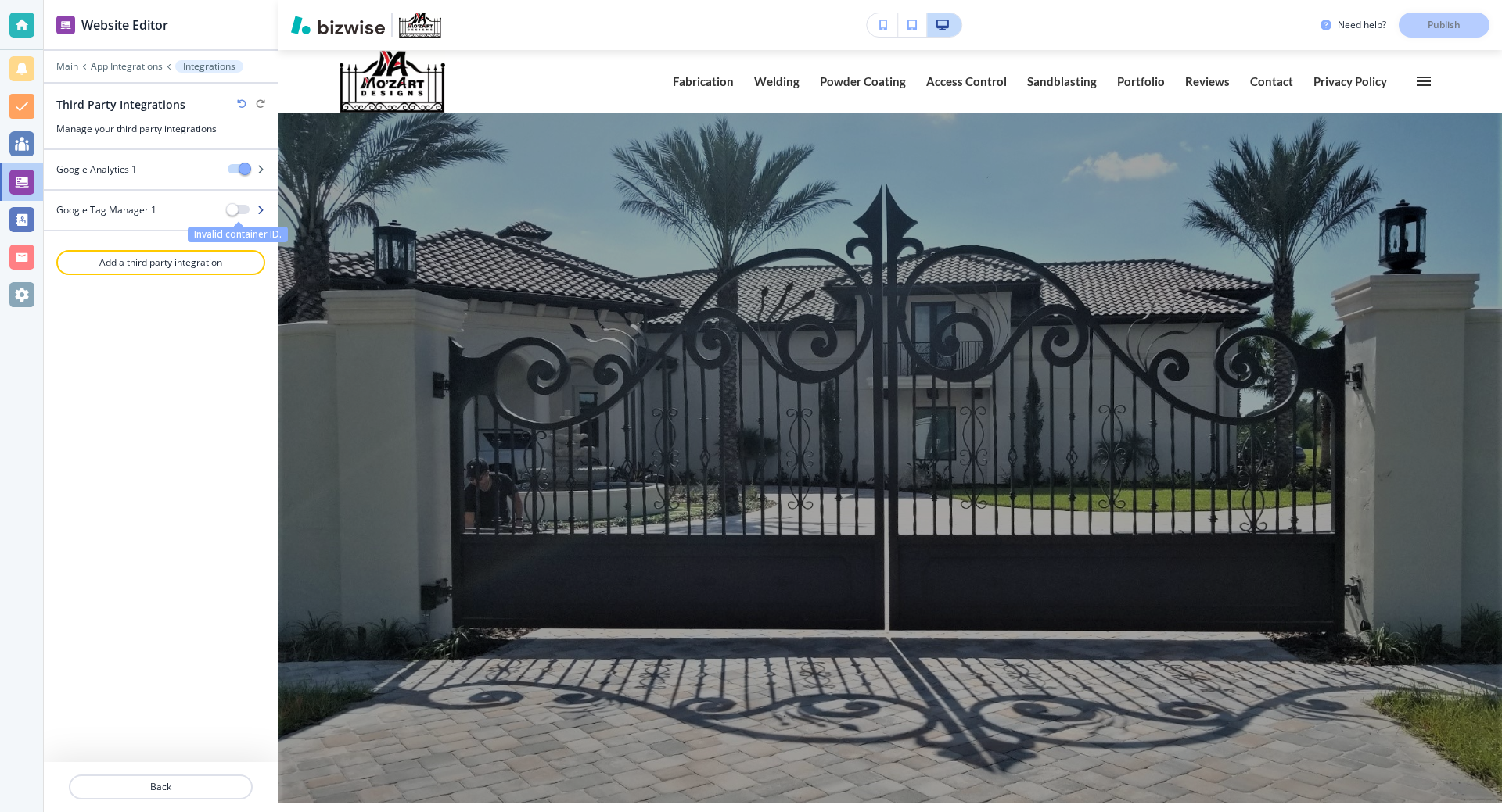
click at [237, 212] on span "Invalid container ID." at bounding box center [232, 210] width 13 height 13
click at [265, 212] on div at bounding box center [252, 211] width 50 height 11
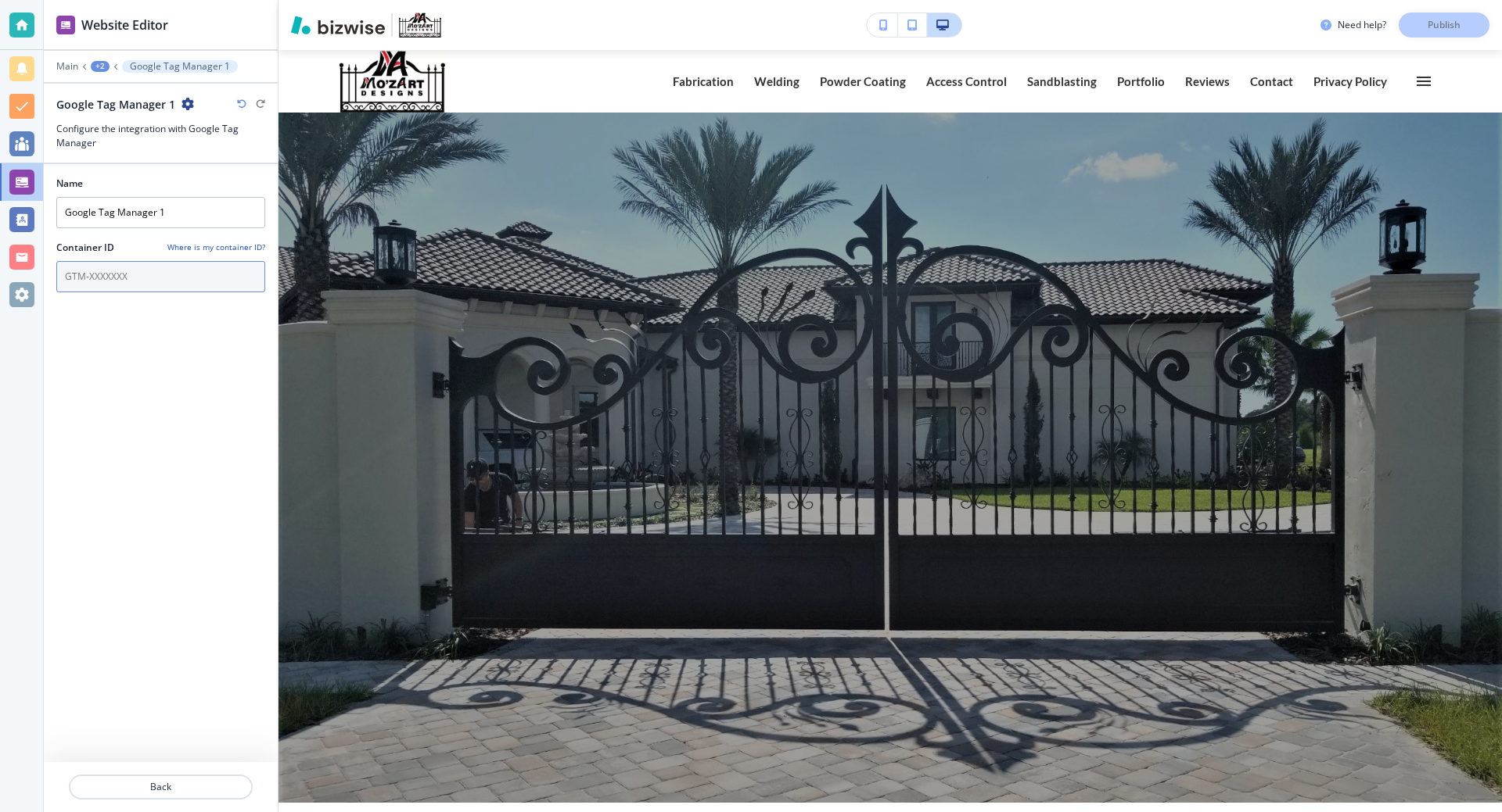
click at [139, 265] on input "text" at bounding box center [160, 277] width 209 height 31
click at [203, 246] on h4 "Where is my container ID?" at bounding box center [216, 247] width 98 height 12
click at [144, 283] on input "text" at bounding box center [160, 277] width 209 height 31
click at [206, 242] on h4 "Where is my container ID?" at bounding box center [216, 247] width 98 height 12
click at [181, 213] on input "Google Tag Manager 1" at bounding box center [160, 213] width 209 height 31
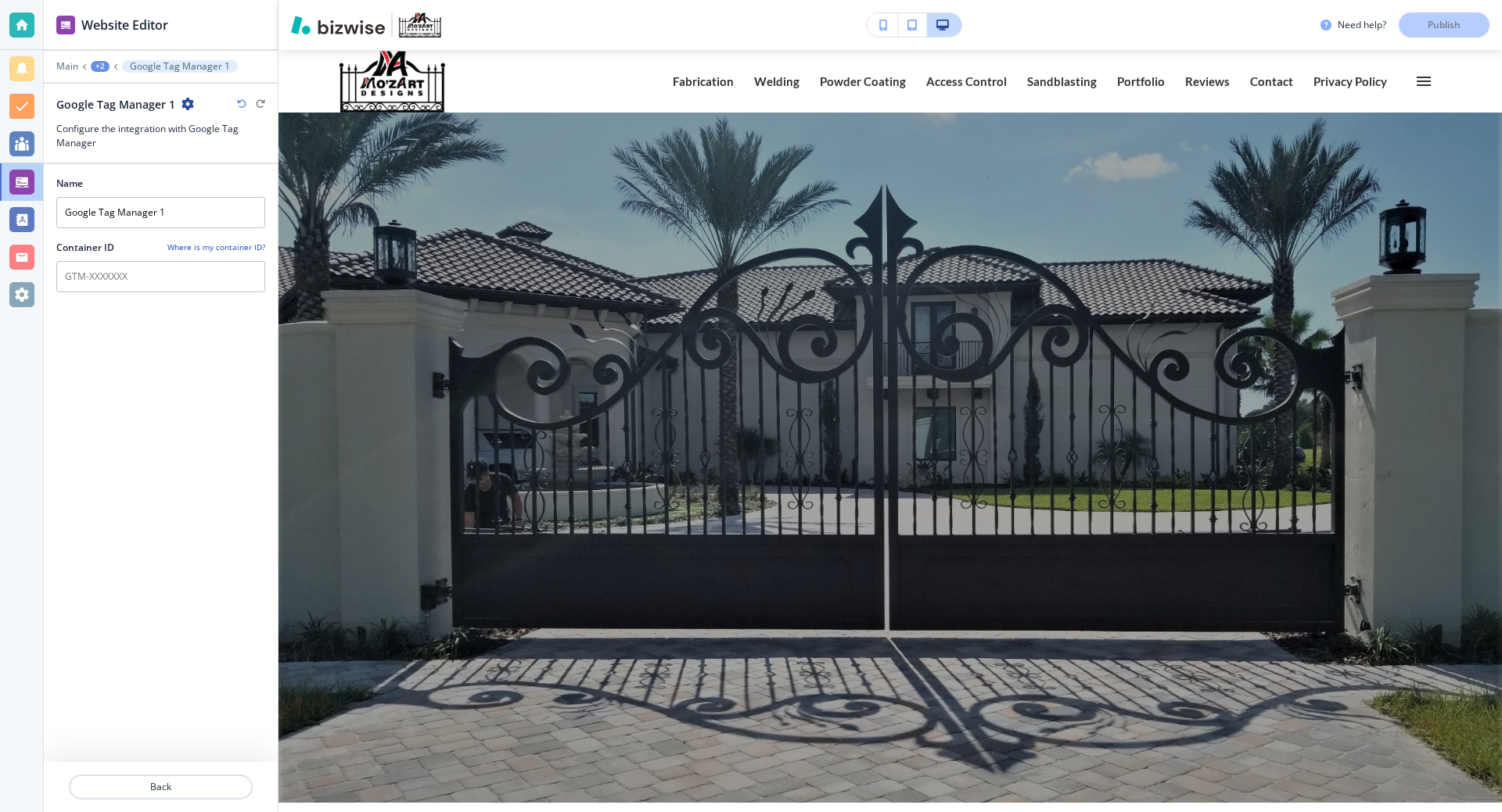
click at [186, 108] on icon "button" at bounding box center [188, 104] width 13 height 13
click at [162, 390] on div "Name Google Tag Manager 1 Container ID Where is my container ID?" at bounding box center [160, 463] width 209 height 598
click at [156, 786] on p "Back" at bounding box center [160, 787] width 180 height 14
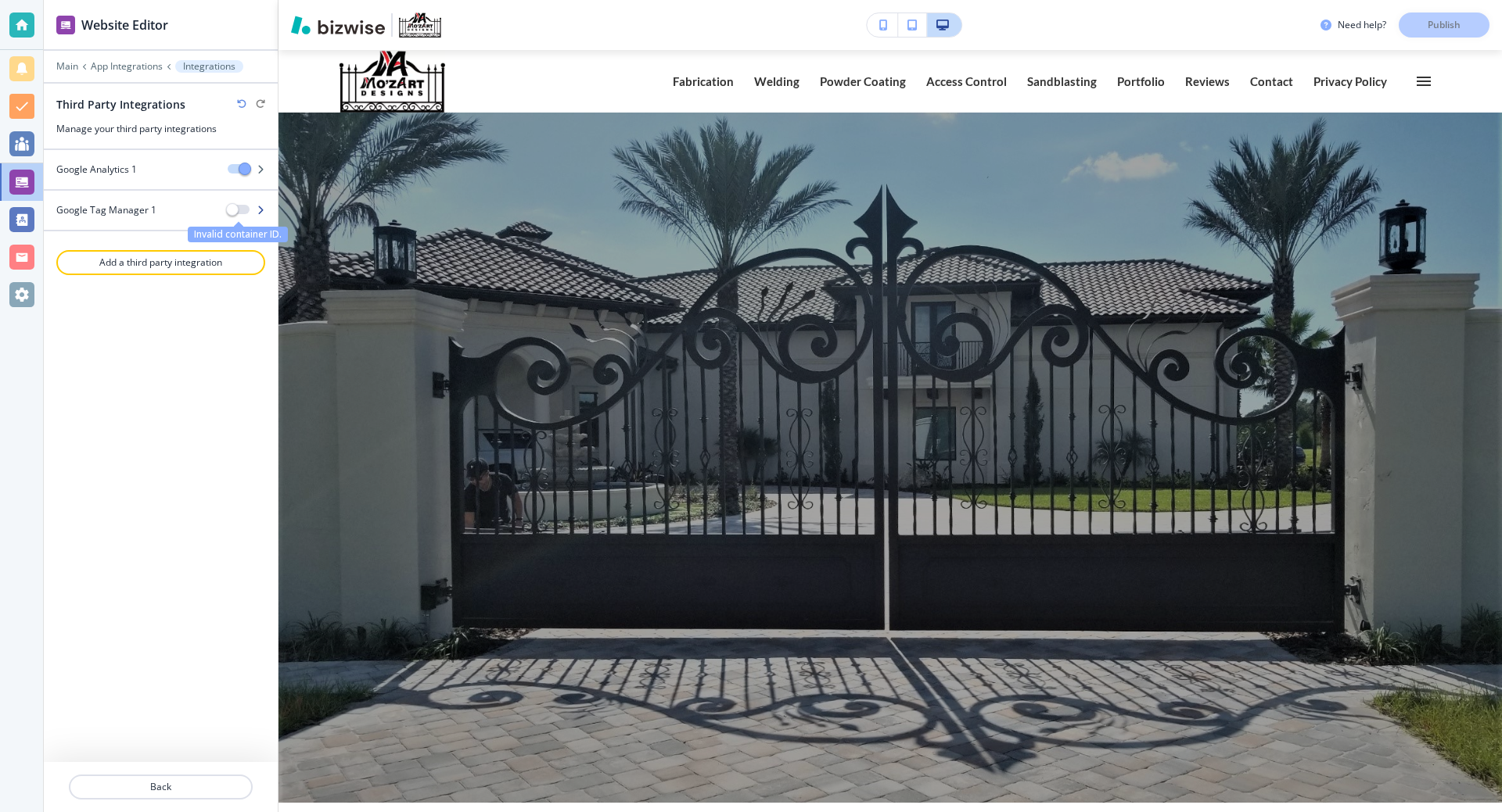
click at [241, 211] on button "Invalid container ID." at bounding box center [239, 210] width 22 height 9
click at [229, 210] on span "Invalid container ID." at bounding box center [232, 210] width 13 height 13
click at [233, 208] on span "Invalid container ID." at bounding box center [232, 210] width 13 height 13
click at [262, 209] on icon "button" at bounding box center [261, 210] width 9 height 9
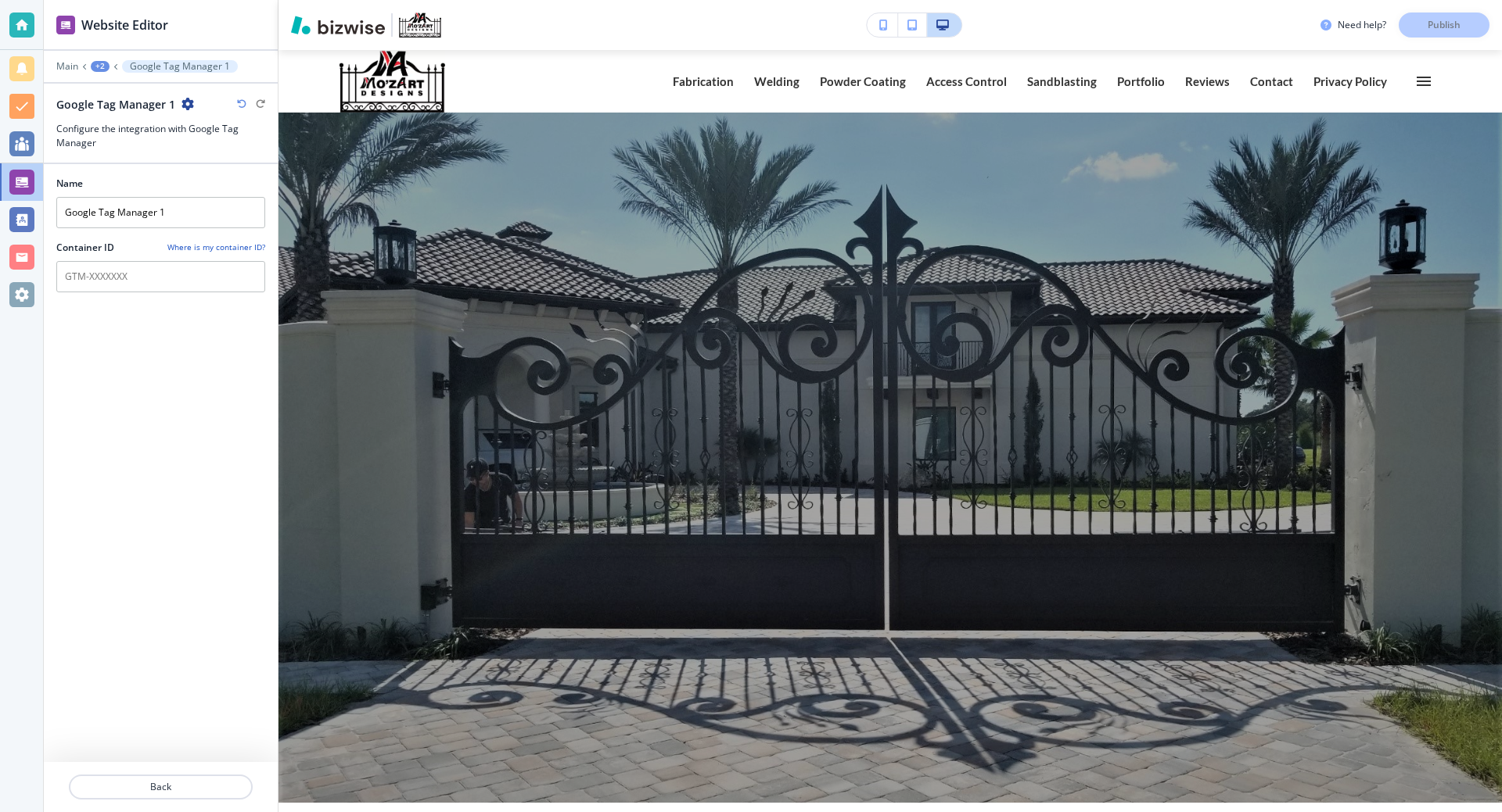
click at [236, 243] on h4 "Where is my container ID?" at bounding box center [216, 247] width 98 height 12
click at [1359, 24] on h3 "Need help?" at bounding box center [1361, 25] width 49 height 14
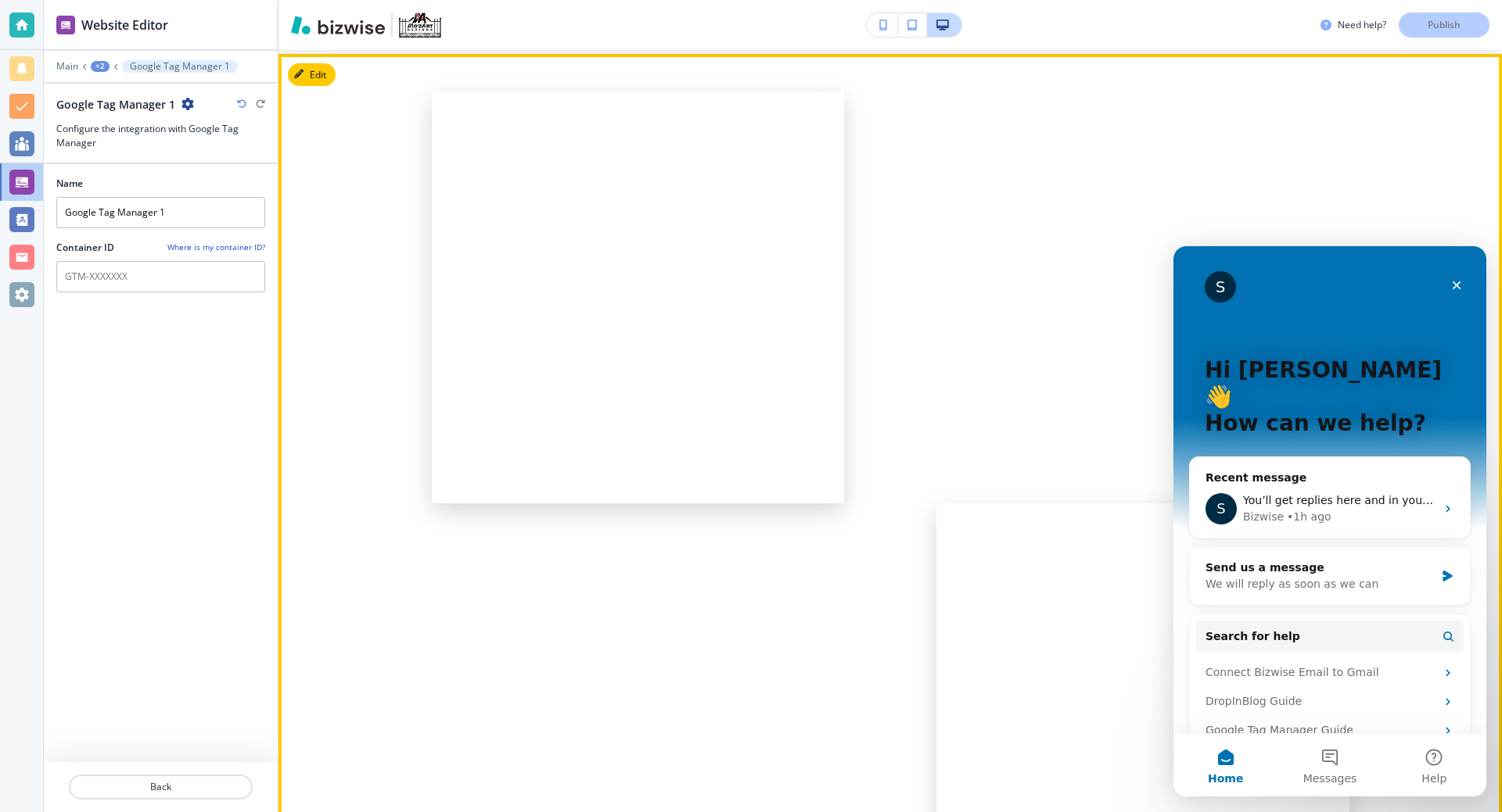
scroll to position [2111, 0]
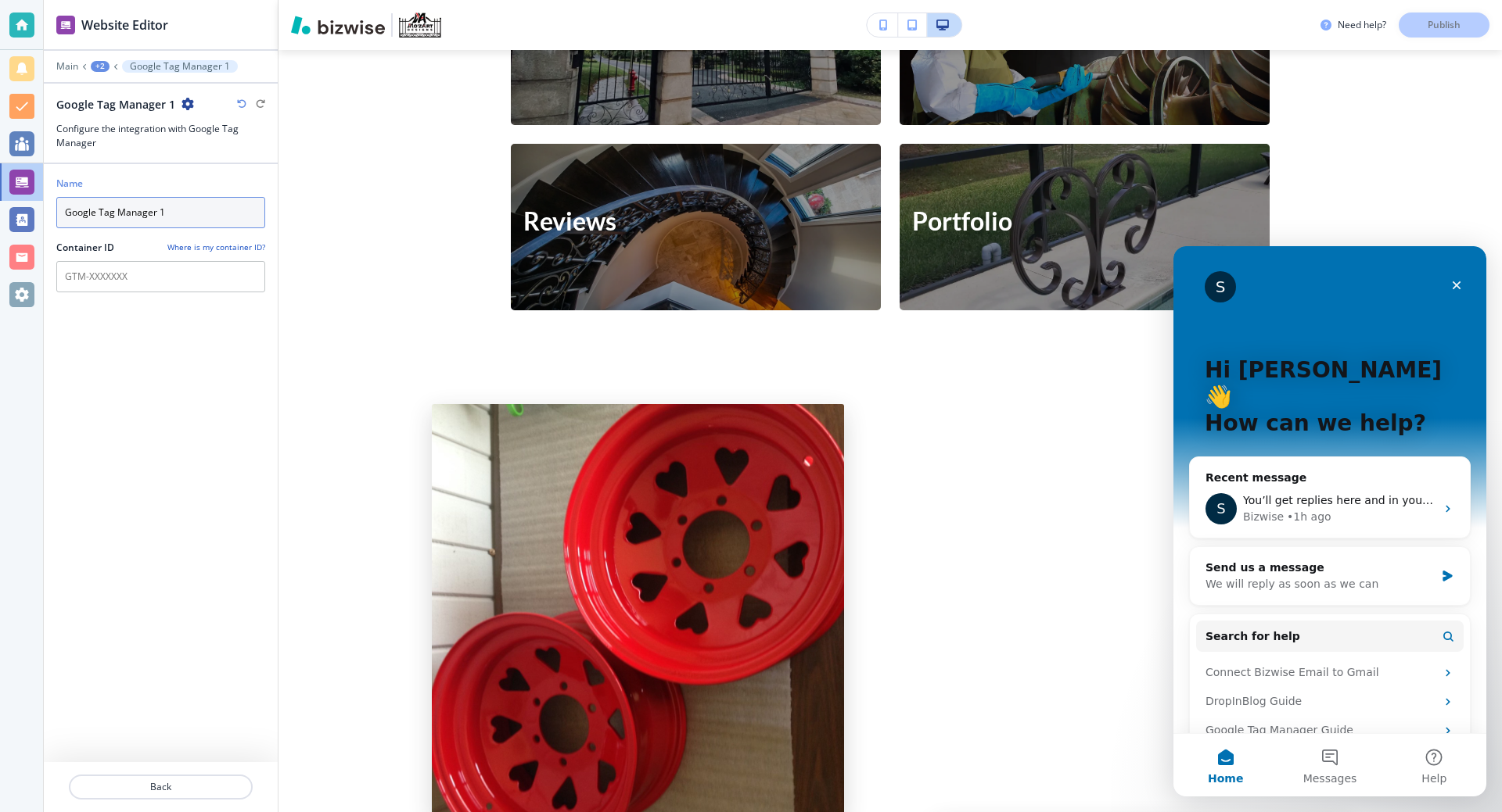
click at [183, 200] on input "Google Tag Manager 1" at bounding box center [160, 213] width 209 height 31
click at [103, 279] on input "text" at bounding box center [160, 277] width 209 height 31
click at [127, 278] on input "text" at bounding box center [160, 277] width 209 height 31
click at [169, 251] on h4 "Where is my container ID?" at bounding box center [216, 247] width 98 height 12
click at [151, 265] on input "text" at bounding box center [160, 277] width 209 height 31
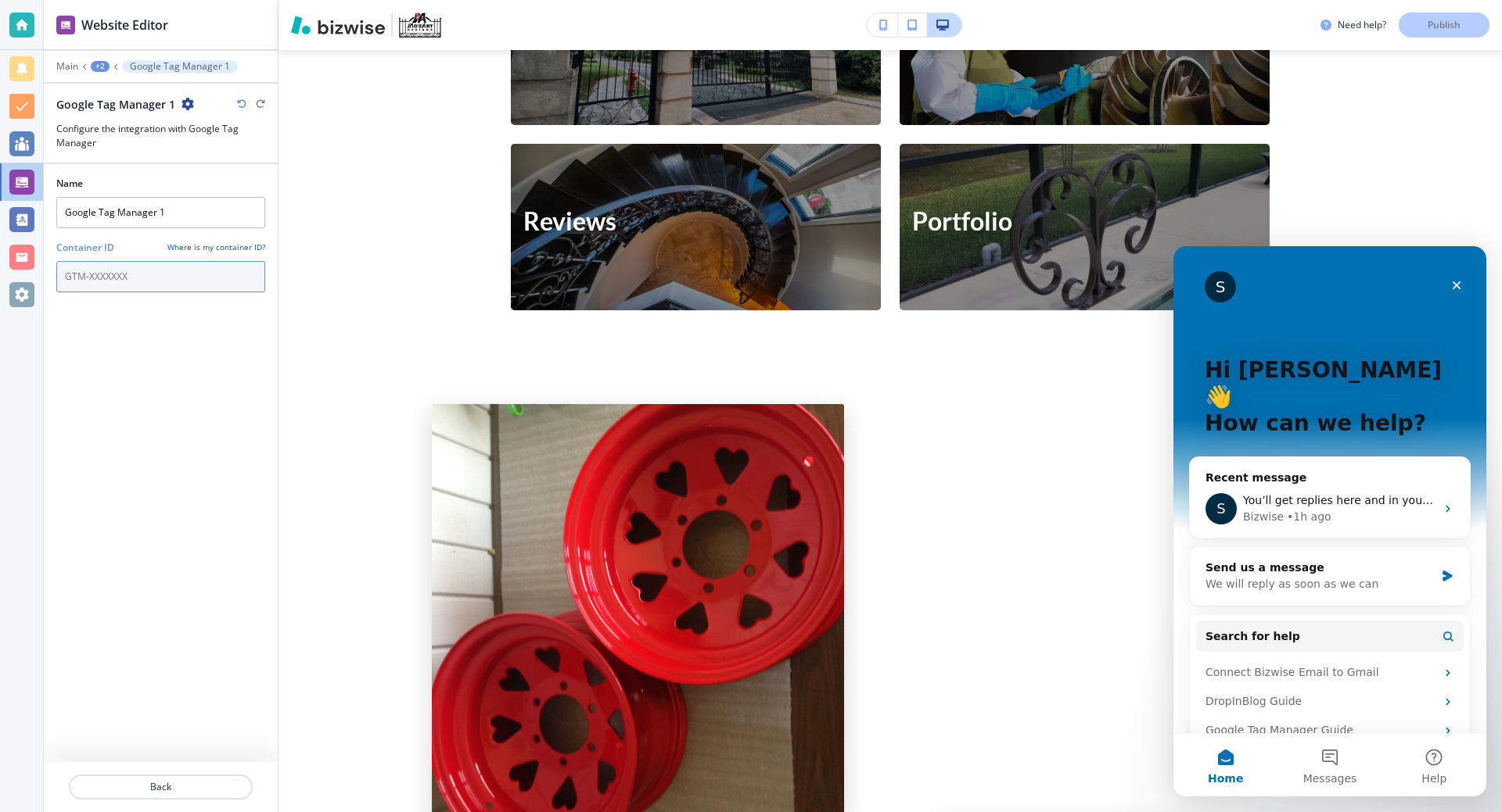
paste input "G-0ZRCM6GV33"
type input "G-0ZRCM6GV33"
click at [111, 318] on div at bounding box center [160, 313] width 209 height 18
click at [143, 294] on h4 "Invalid container ID." at bounding box center [160, 298] width 209 height 12
click at [147, 284] on input "G-0ZRCM6GV33" at bounding box center [160, 277] width 209 height 31
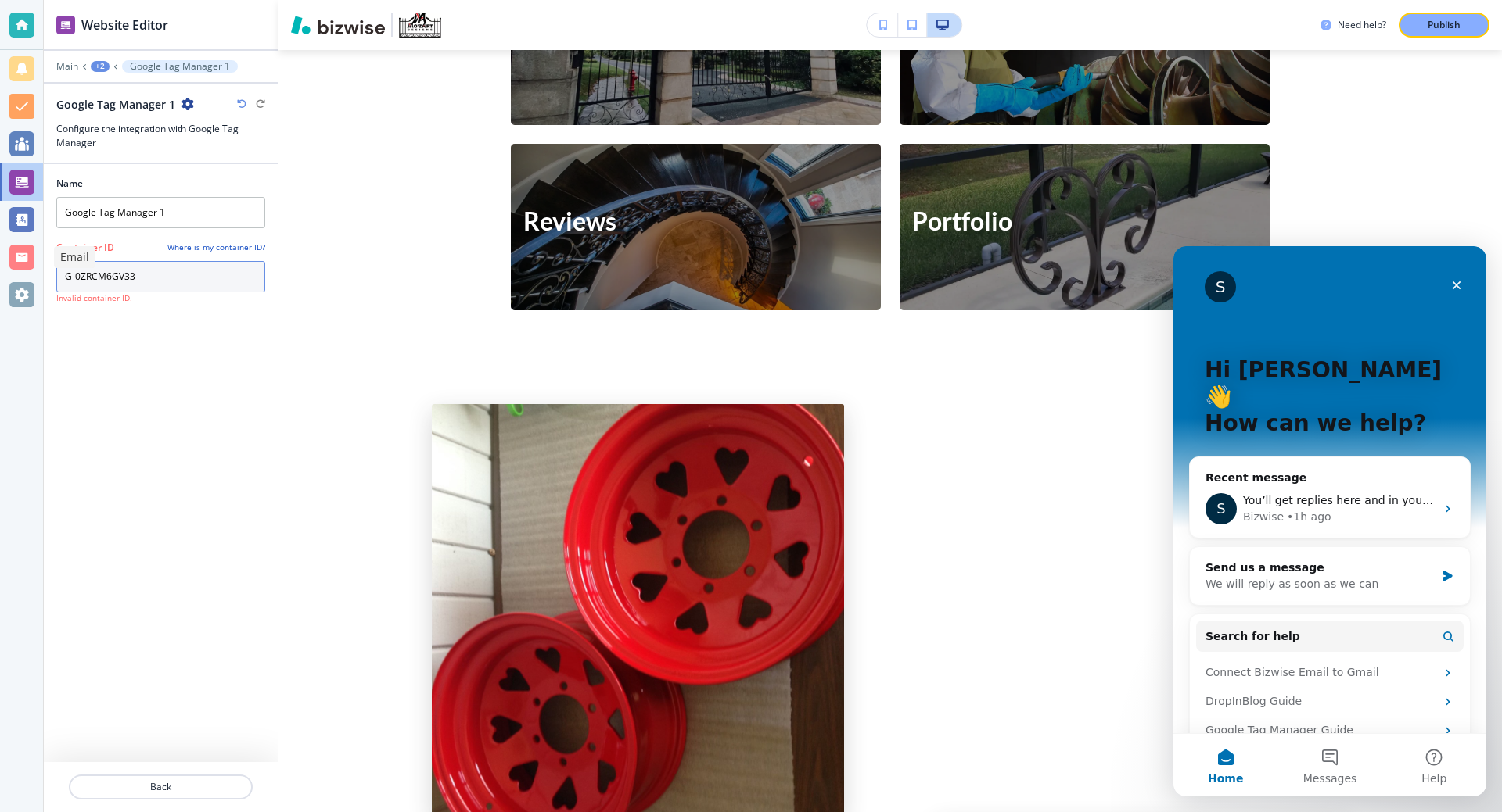
drag, startPoint x: 171, startPoint y: 283, endPoint x: 0, endPoint y: 273, distance: 171.3
click at [0, 273] on div "Website Editor Main +2 Google Tag Manager 1 Google Tag Manager 1 Configure the …" at bounding box center [751, 406] width 1502 height 812
paste input "GT-MB6T22HJ"
type input "GT-MB6T22HJ"
click at [122, 398] on div "Name Google Tag Manager 1 Container ID Where is my container ID? GT-MB6T22HJ In…" at bounding box center [160, 463] width 209 height 598
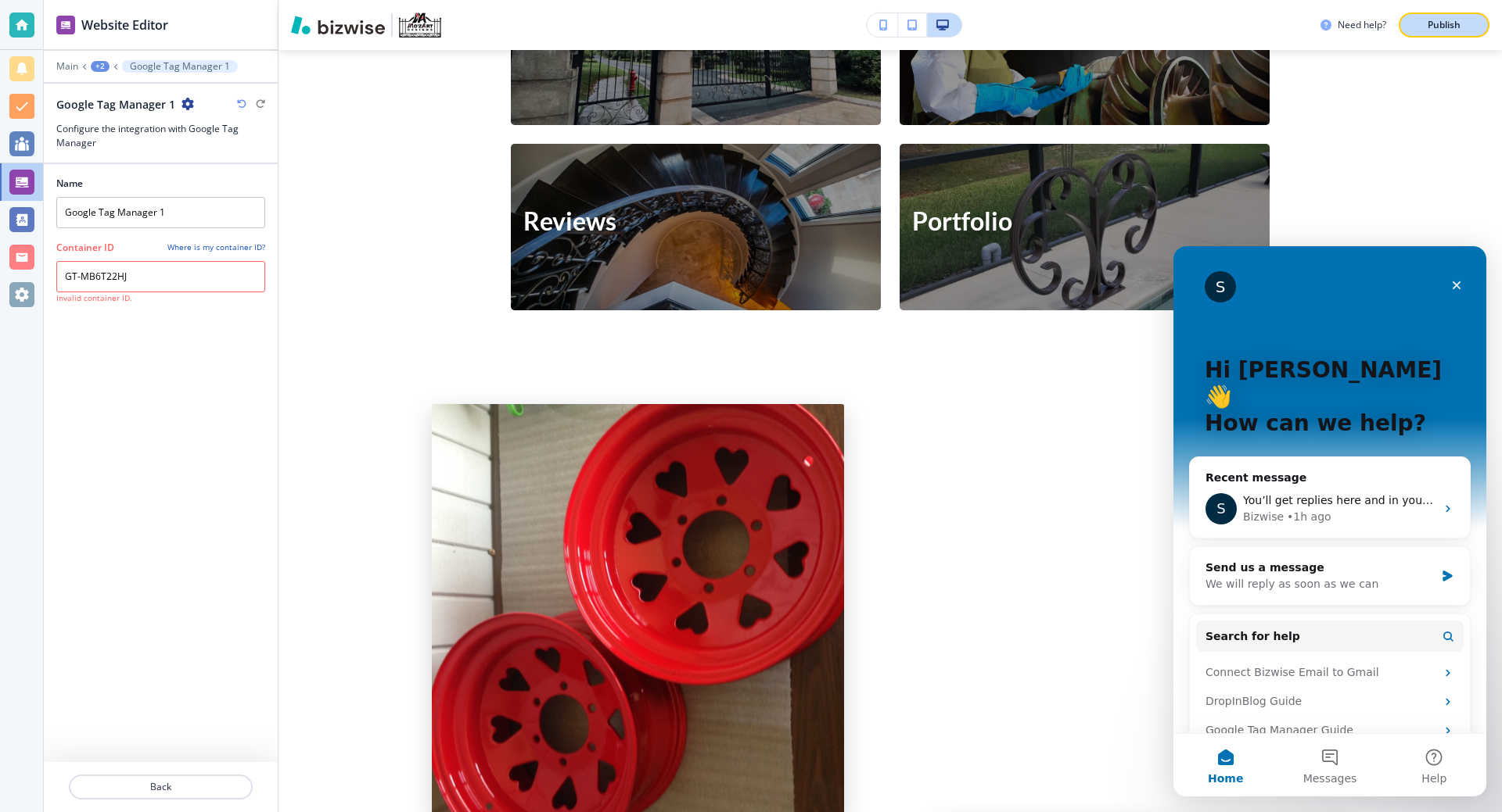
click at [1450, 22] on p "Publish" at bounding box center [1444, 25] width 33 height 14
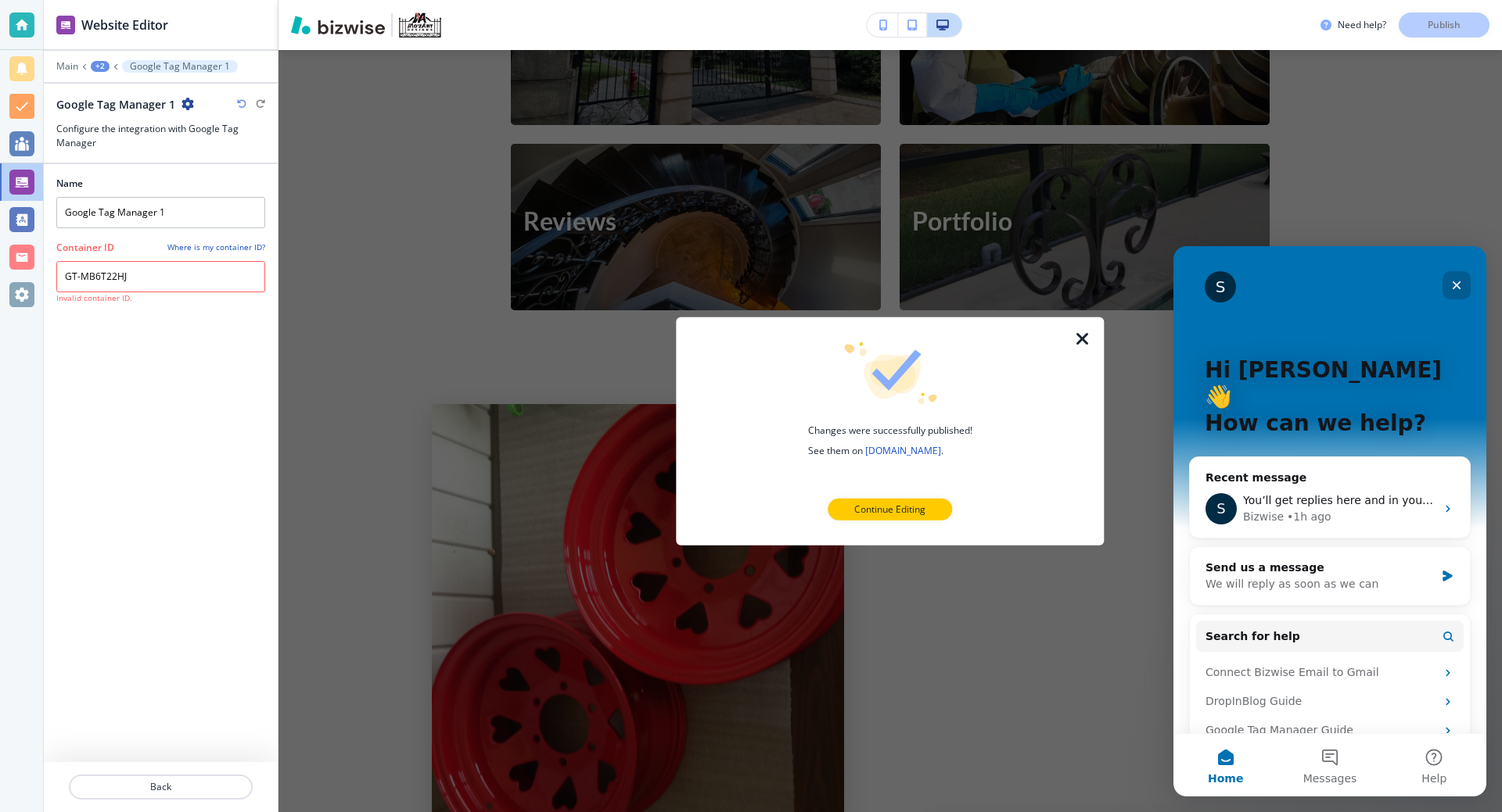
drag, startPoint x: 1454, startPoint y: 286, endPoint x: 2146, endPoint y: 734, distance: 824.4
click at [1454, 286] on icon "Close" at bounding box center [1457, 285] width 13 height 13
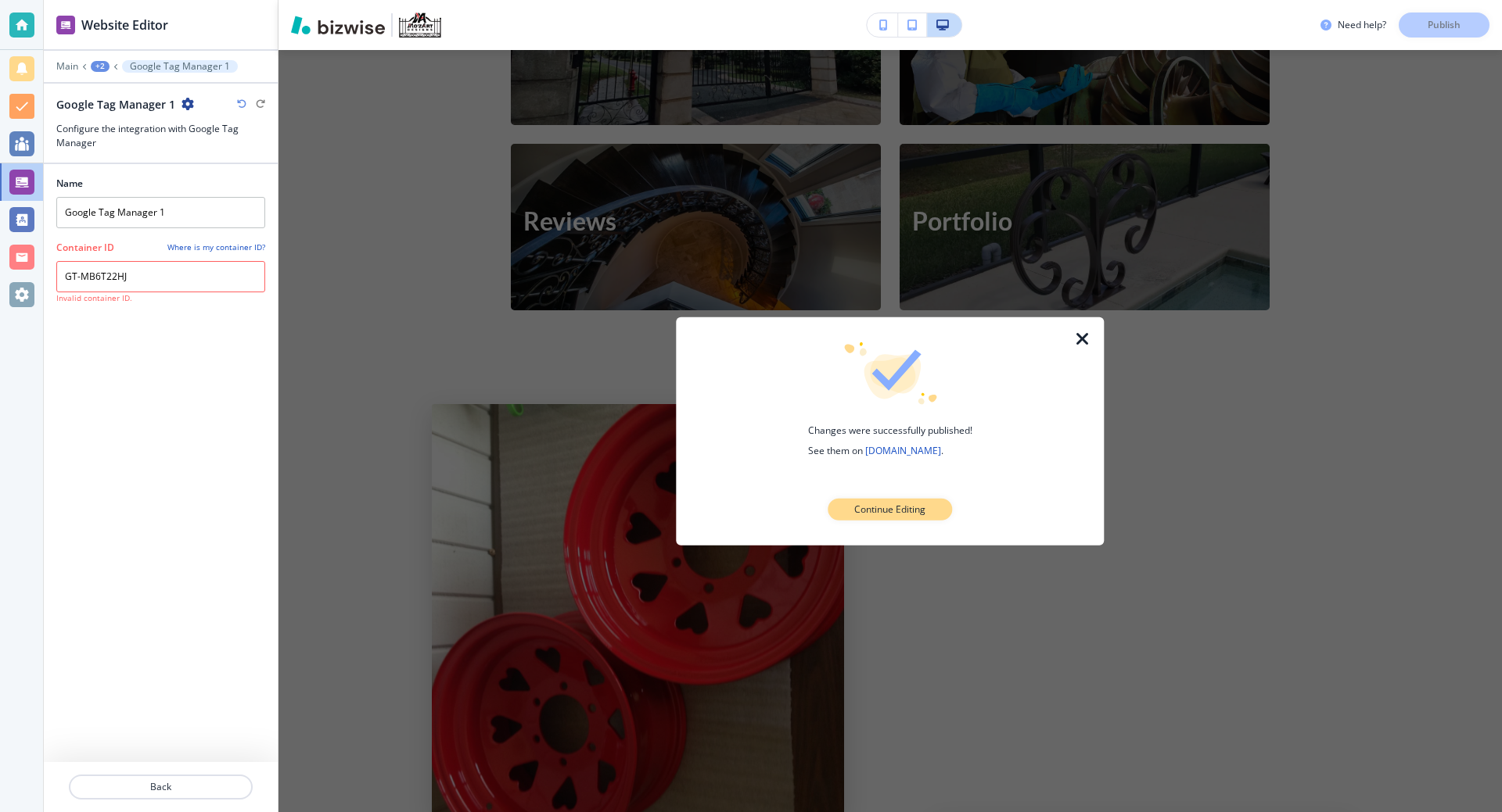
click at [896, 504] on p "Continue Editing" at bounding box center [889, 509] width 71 height 14
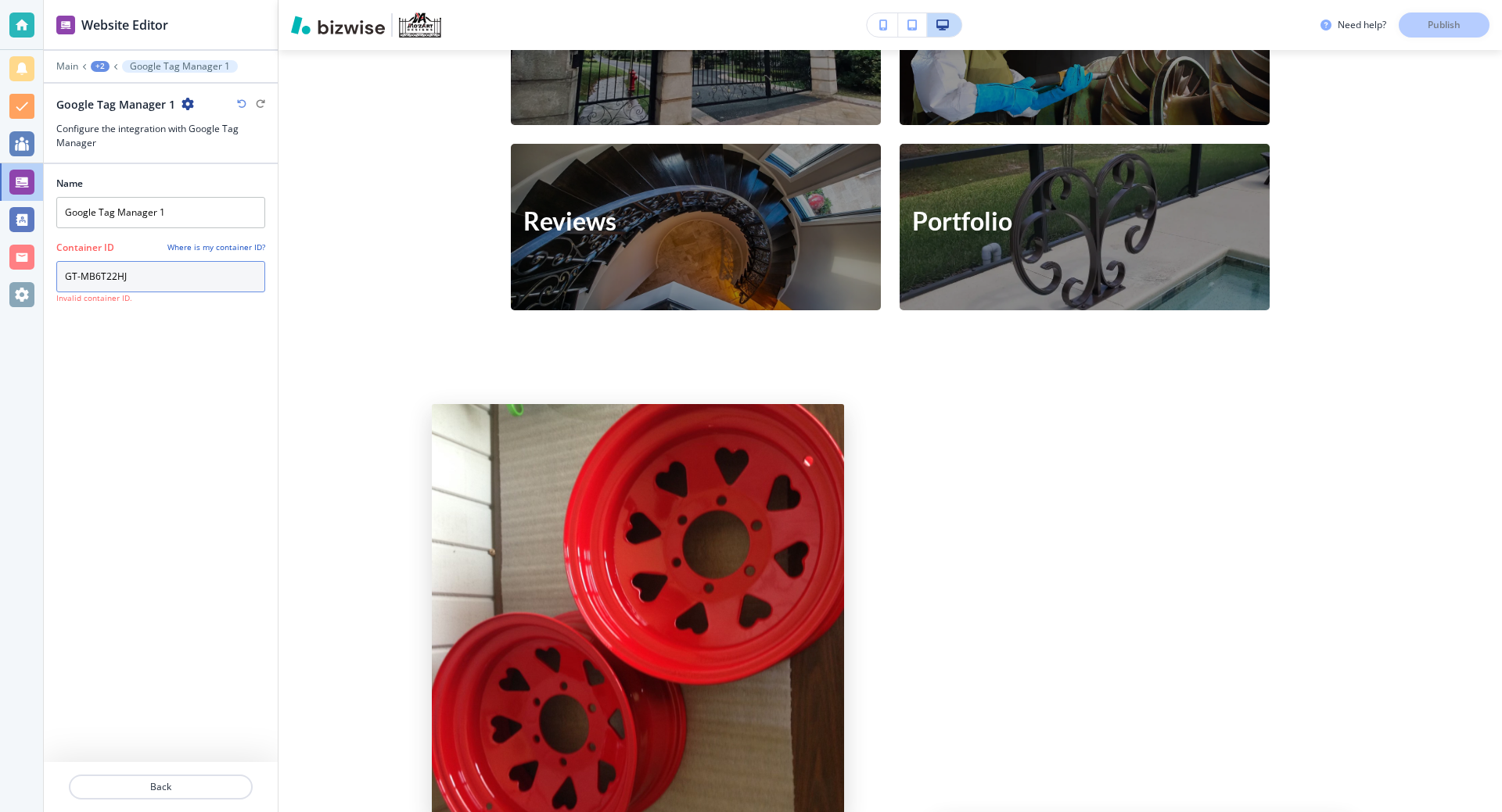
click at [133, 271] on input "GT-MB6T22HJ" at bounding box center [160, 277] width 209 height 31
click at [77, 276] on input "GT-MB6T22HJ" at bounding box center [160, 277] width 209 height 31
click at [239, 102] on icon "button" at bounding box center [241, 104] width 9 height 9
click at [188, 114] on div at bounding box center [160, 117] width 209 height 9
click at [183, 105] on icon "button" at bounding box center [188, 104] width 13 height 13
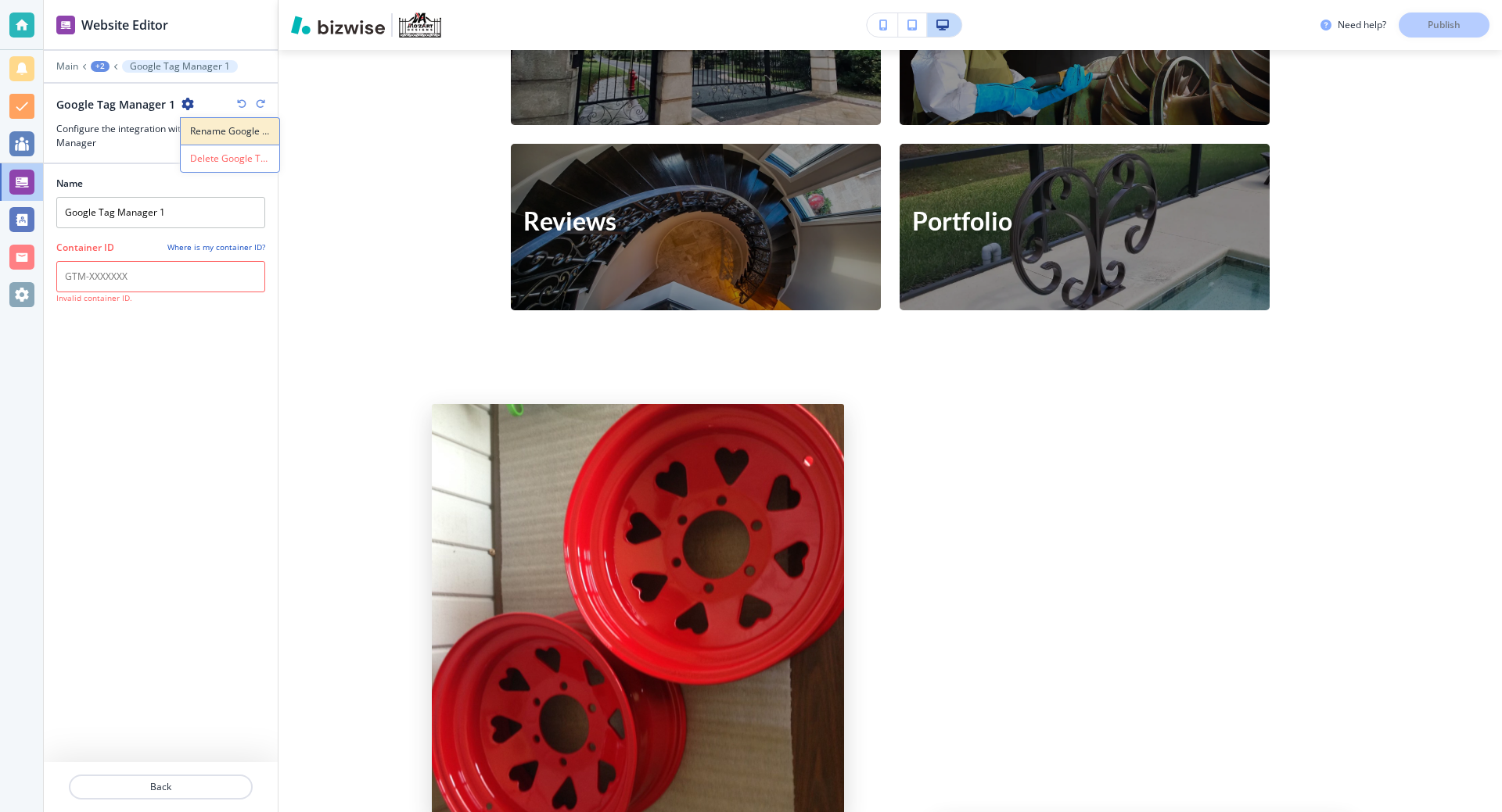
click at [210, 137] on p "Rename Google Tag Manager 1" at bounding box center [229, 131] width 80 height 14
click at [229, 244] on h4 "Where is my container ID?" at bounding box center [216, 247] width 98 height 12
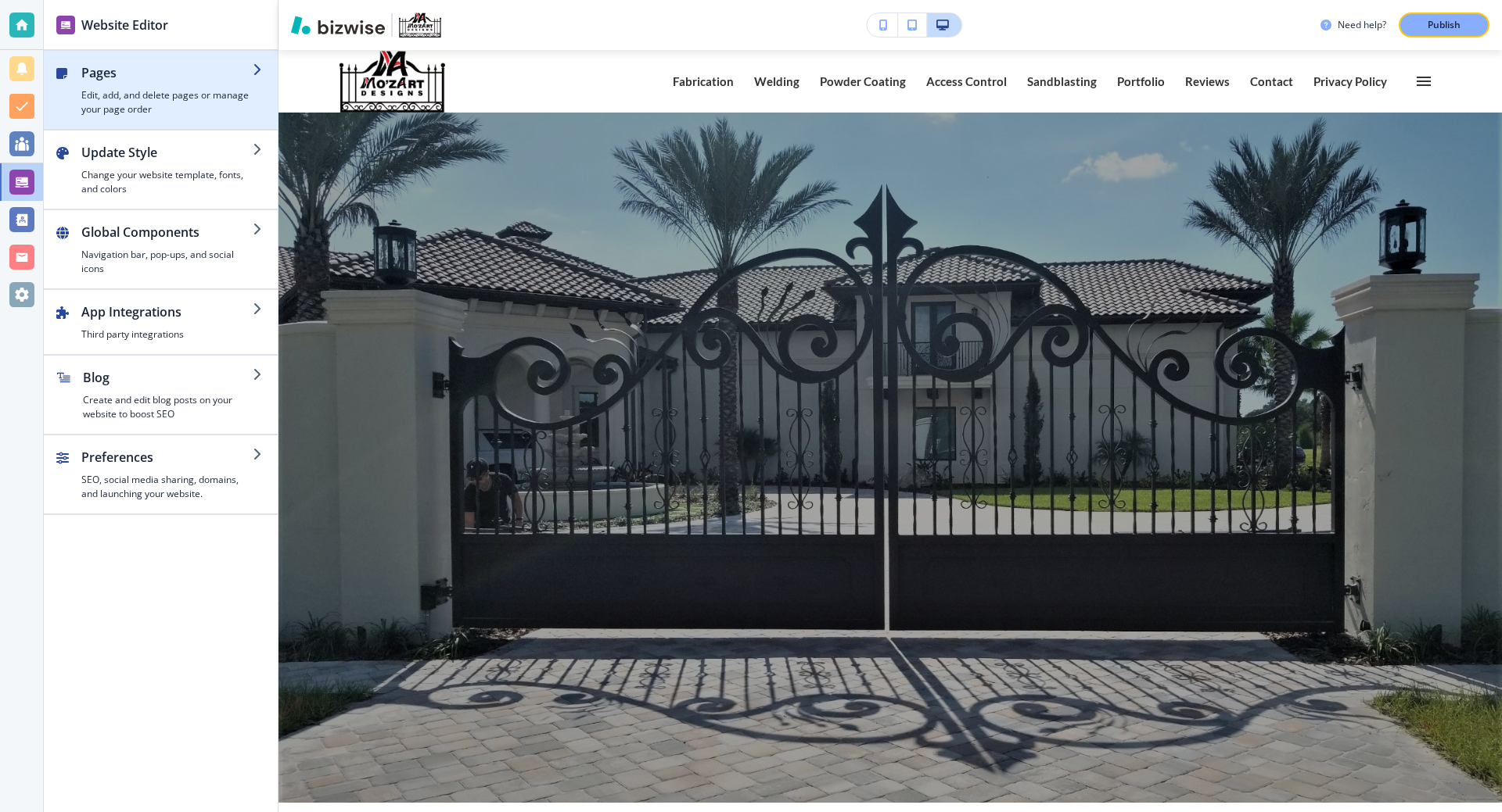
click at [163, 76] on h2 "Pages" at bounding box center [167, 73] width 171 height 18
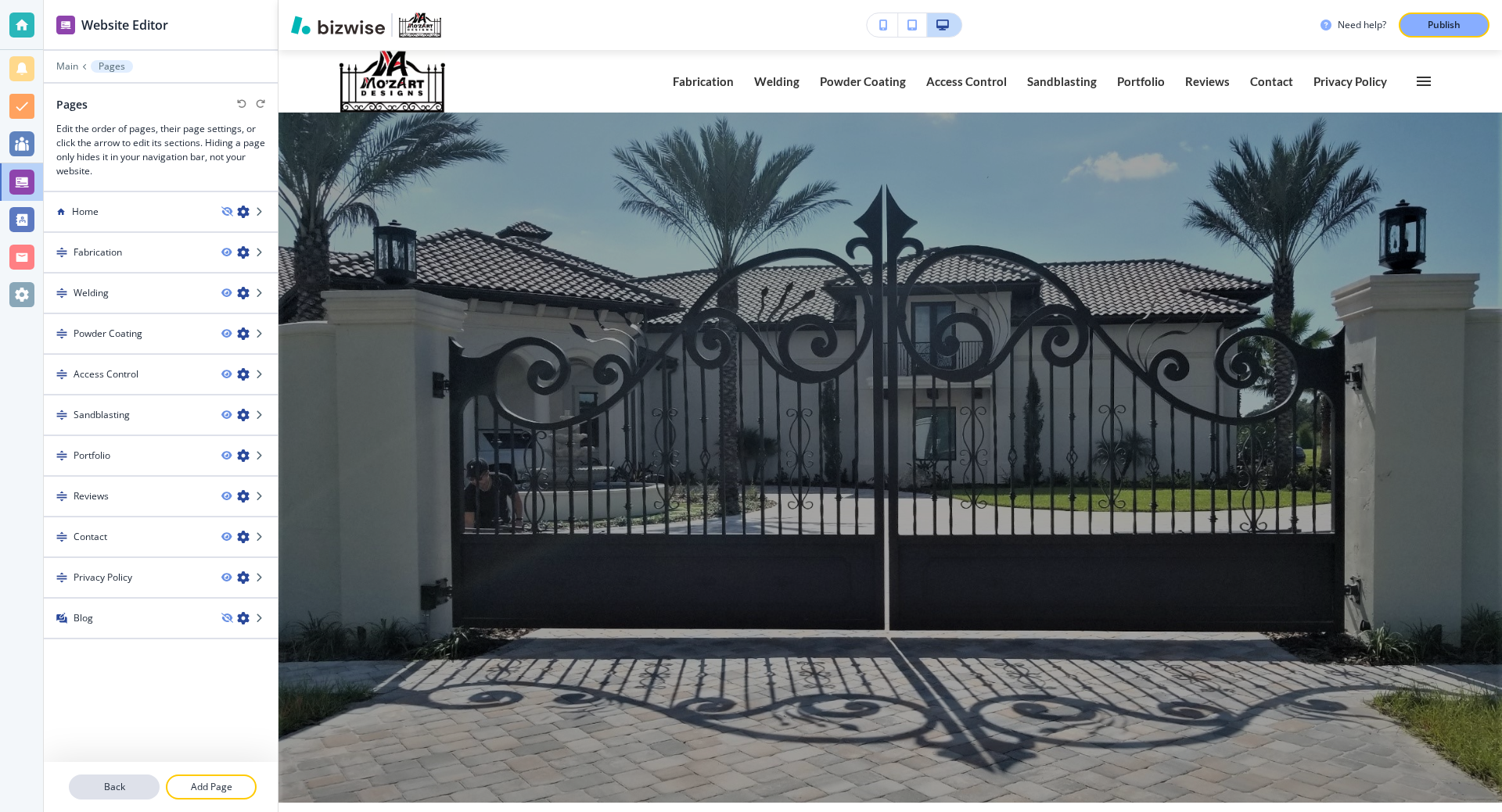
click at [143, 788] on p "Back" at bounding box center [113, 787] width 87 height 14
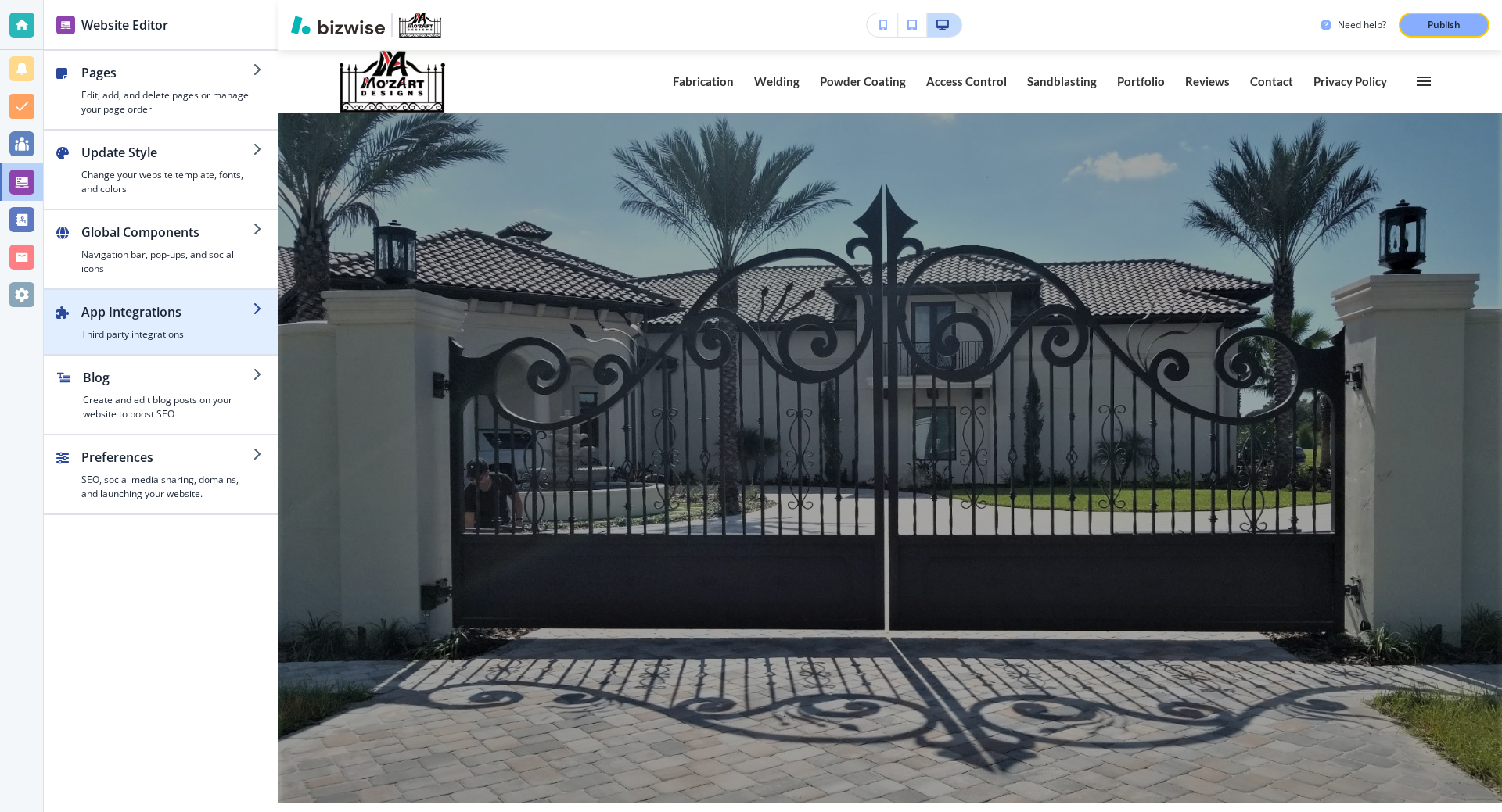
click at [132, 330] on h4 "Third party integrations" at bounding box center [167, 334] width 171 height 14
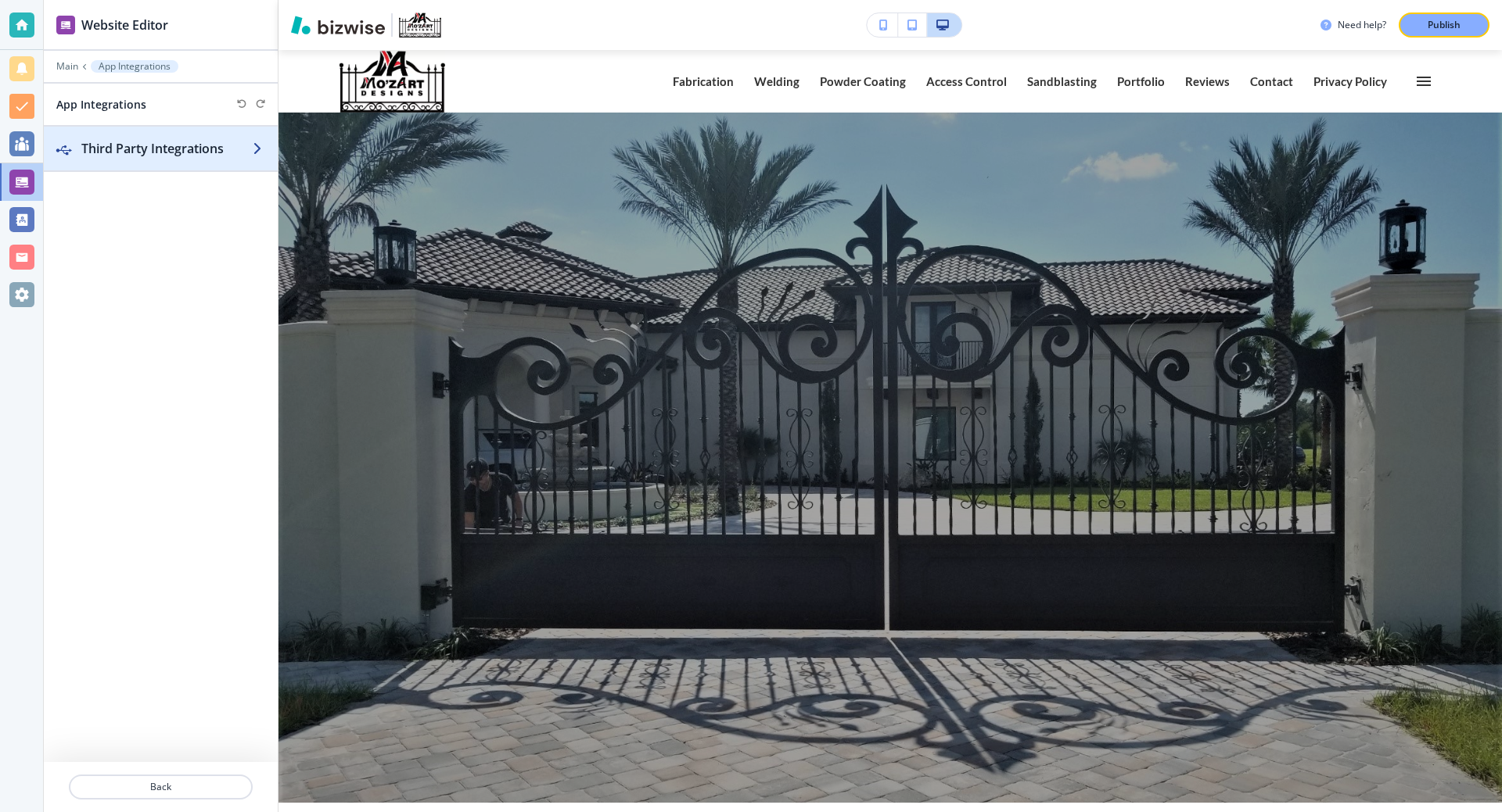
click at [189, 149] on h2 "Third Party Integrations" at bounding box center [167, 148] width 171 height 18
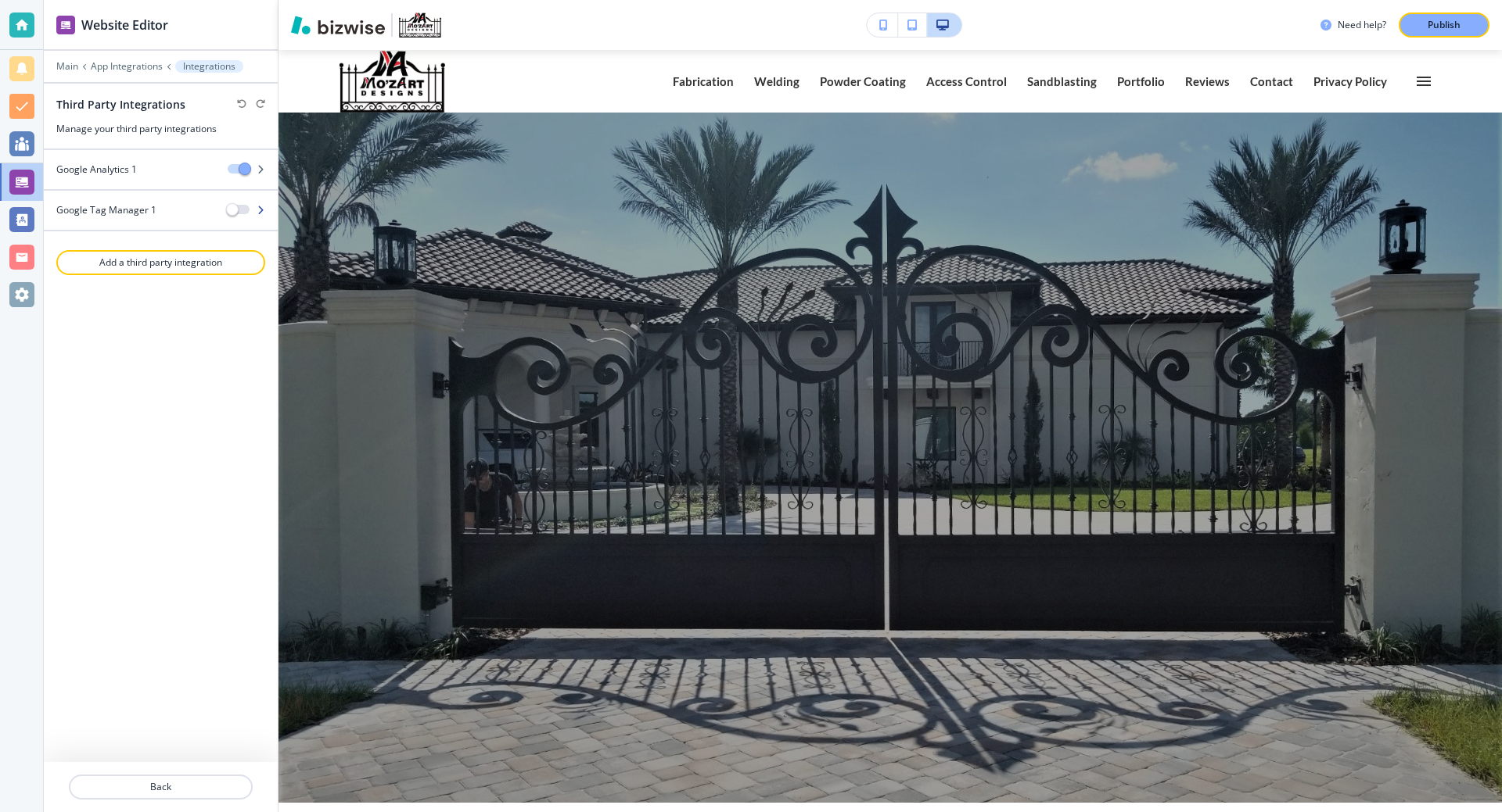
click at [240, 206] on button "Invalid container ID." at bounding box center [239, 210] width 22 height 9
click at [185, 217] on div at bounding box center [161, 224] width 234 height 13
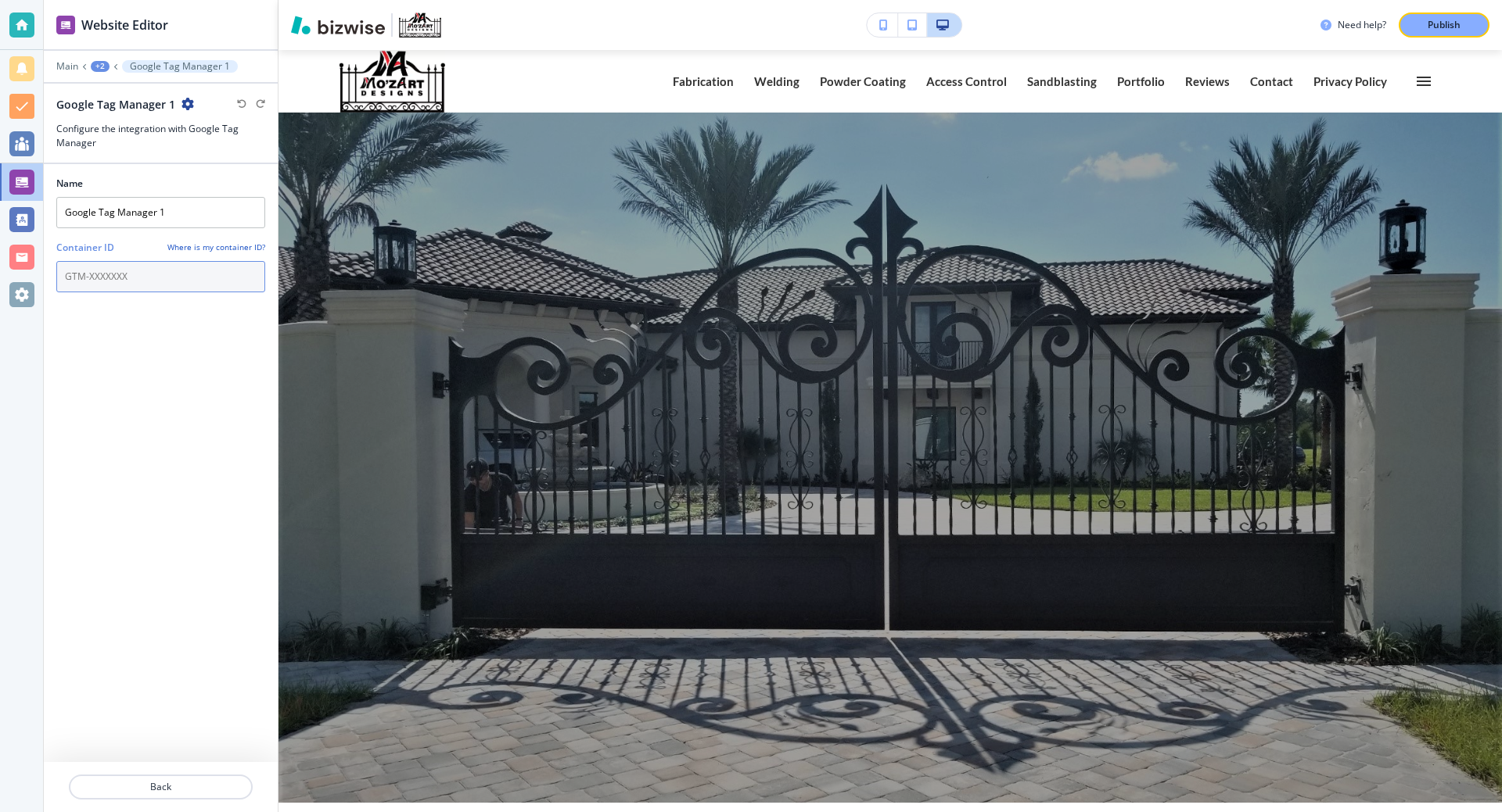
click at [105, 280] on input "text" at bounding box center [160, 277] width 209 height 31
click at [191, 273] on input "text" at bounding box center [160, 277] width 209 height 31
